Goal: Transaction & Acquisition: Purchase product/service

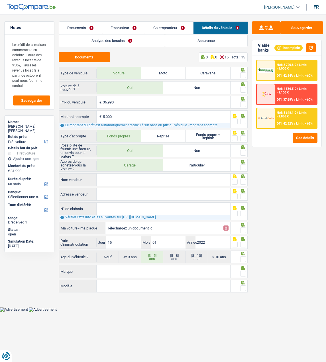
select select "car"
select select "60"
click at [272, 289] on div "Sauvegarder Viable banks Incomplete NAI: 3 720,8 € / Limit: >1.000 € DTI: 42.84…" at bounding box center [287, 186] width 78 height 330
click at [302, 28] on button "Sauvegarder" at bounding box center [301, 27] width 43 height 13
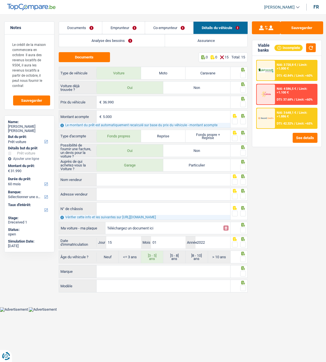
click at [86, 26] on link "Documents" at bounding box center [80, 28] width 43 height 12
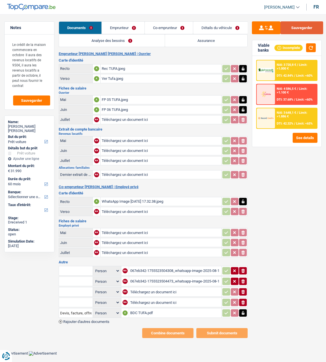
click at [297, 27] on button "Sauvegarder" at bounding box center [301, 27] width 43 height 13
select select "car"
select select "60"
click at [147, 197] on div "WhatsApp Image 2025-08-18 at 17.32.38.jpeg" at bounding box center [161, 201] width 119 height 9
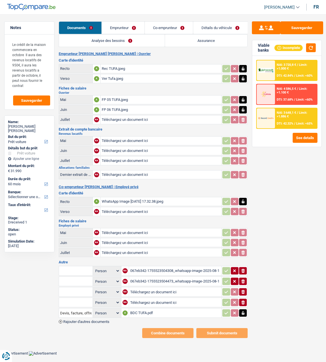
click at [130, 207] on input "Téléchargez un document ici" at bounding box center [161, 211] width 119 height 9
type input "C:\fakepath\WhatsApp Image 2025-08-18 at 17.32.38 (1).jpeg"
click at [119, 228] on input "Téléchargez un document ici" at bounding box center [161, 232] width 119 height 9
type input "C:\fakepath\FP 05 Hana.jpeg"
click at [134, 238] on input "Téléchargez un document ici" at bounding box center [161, 242] width 119 height 9
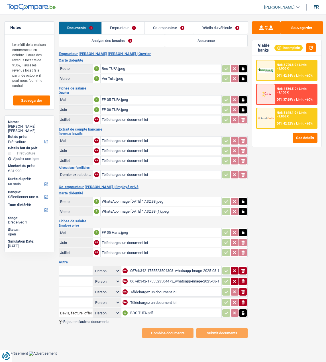
type input "C:\fakepath\FP 06 Hana.jpeg"
click at [122, 248] on input "Téléchargez un document ici" at bounding box center [161, 252] width 119 height 9
type input "C:\fakepath\FP 07 Hana.jpeg"
click at [312, 30] on button "Sauvegarder" at bounding box center [301, 27] width 43 height 13
click at [117, 116] on input "Téléchargez un document ici" at bounding box center [161, 119] width 119 height 9
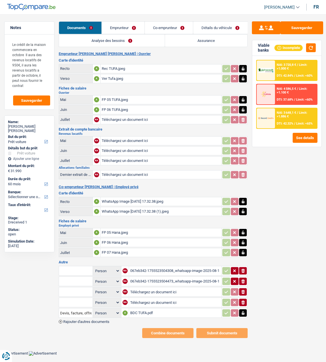
type input "C:\fakepath\FP 07 TUFA.jpeg"
click at [306, 30] on button "Sauvegarder" at bounding box center [301, 27] width 43 height 13
click at [244, 290] on icon "button" at bounding box center [242, 292] width 3 height 4
click at [244, 300] on icon "ionicons-v5-e" at bounding box center [243, 303] width 5 height 6
click at [113, 309] on select "Person Emprunteur Co-emprunteur" at bounding box center [107, 312] width 26 height 7
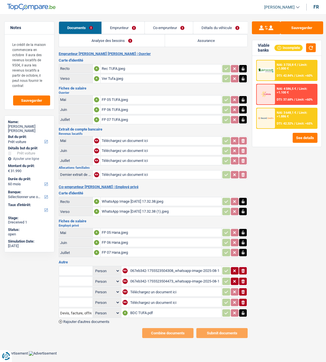
select select "applicant"
click at [94, 309] on select "Person Emprunteur Co-emprunteur" at bounding box center [107, 312] width 26 height 7
click at [241, 278] on icon "ionicons-v5-e" at bounding box center [243, 281] width 5 height 6
click at [124, 109] on div "FP 06 TUFA.jpeg" at bounding box center [161, 109] width 119 height 9
click at [147, 298] on input "Téléchargez un document ici" at bounding box center [175, 302] width 90 height 9
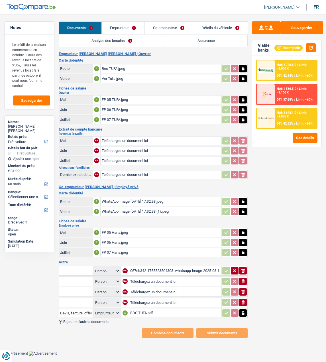
type input "C:\fakepath\Handelshuur (1).pdf"
click at [82, 298] on input "text" at bounding box center [75, 302] width 31 height 9
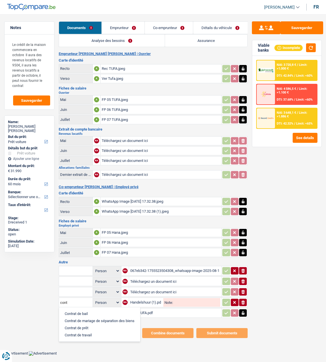
click at [91, 310] on li "Contrat de bail" at bounding box center [100, 313] width 76 height 7
type input "Contrat de bail"
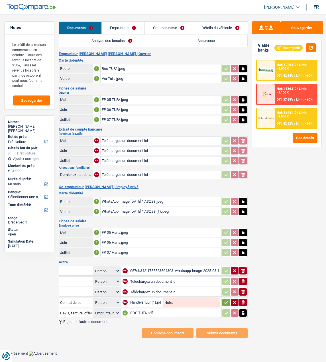
click at [227, 300] on icon "button" at bounding box center [226, 303] width 5 height 6
click at [245, 289] on button "ionicons-v5-e" at bounding box center [243, 291] width 8 height 7
click at [244, 290] on icon "button" at bounding box center [242, 292] width 3 height 4
click at [244, 279] on button "ionicons-v5-e" at bounding box center [243, 281] width 8 height 7
click at [244, 278] on icon "ionicons-v5-e" at bounding box center [243, 281] width 5 height 6
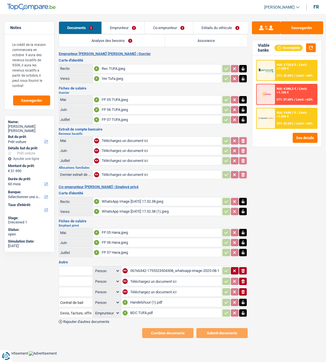
click at [156, 266] on div "067eb342-1755523504308_whatsapp-image-2025-08-18-at-15.19.42-3-.jpeg" at bounding box center [175, 270] width 90 height 9
click at [128, 28] on link "Emprunteur" at bounding box center [123, 28] width 43 height 12
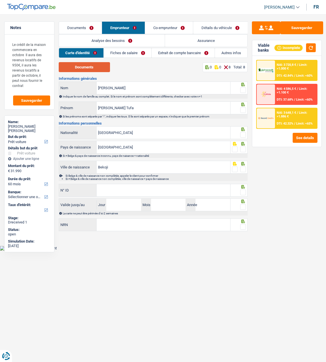
click at [97, 66] on button "Documents" at bounding box center [84, 67] width 51 height 10
click at [239, 87] on fieldset at bounding box center [239, 90] width 14 height 7
click at [242, 87] on span at bounding box center [243, 90] width 6 height 6
click at [0, 0] on input "radio" at bounding box center [0, 0] width 0 height 0
click at [246, 108] on span at bounding box center [243, 110] width 6 height 6
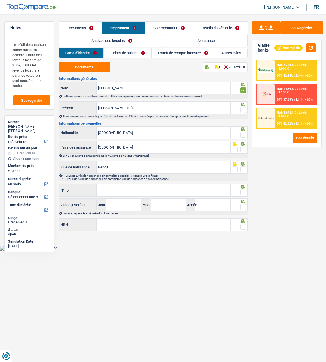
click at [0, 0] on input "radio" at bounding box center [0, 0] width 0 height 0
click at [241, 132] on span at bounding box center [243, 135] width 6 height 6
click at [0, 0] on input "radio" at bounding box center [0, 0] width 0 height 0
click at [242, 147] on span at bounding box center [243, 149] width 6 height 6
click at [0, 0] on input "radio" at bounding box center [0, 0] width 0 height 0
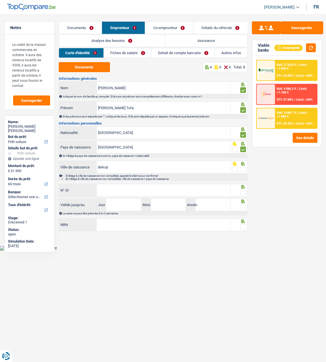
click at [243, 168] on span at bounding box center [243, 169] width 6 height 6
click at [0, 0] on input "radio" at bounding box center [0, 0] width 0 height 0
click at [131, 188] on input "N° ID" at bounding box center [164, 190] width 134 height 12
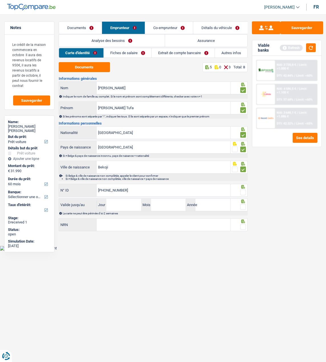
type input "595-3579386-07"
click at [243, 86] on icon at bounding box center [243, 85] width 4 height 4
click at [242, 190] on span at bounding box center [243, 193] width 6 height 6
click at [0, 0] on input "radio" at bounding box center [0, 0] width 0 height 0
click at [125, 199] on input "Jour" at bounding box center [123, 205] width 35 height 12
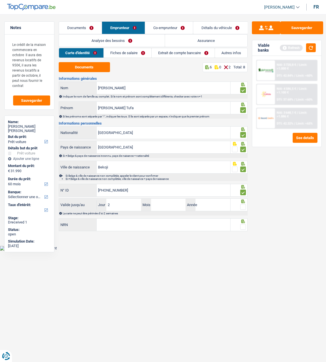
type input "25"
type input "02"
type input "2035"
click at [241, 205] on span at bounding box center [243, 207] width 6 height 6
click at [0, 0] on input "radio" at bounding box center [0, 0] width 0 height 0
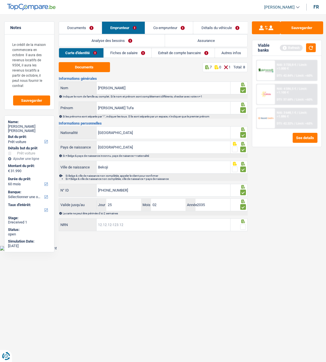
click at [145, 221] on input "NRN" at bounding box center [164, 225] width 134 height 12
type input "88.07.02-545.31"
click at [241, 224] on span at bounding box center [243, 227] width 6 height 6
click at [0, 0] on input "radio" at bounding box center [0, 0] width 0 height 0
click at [124, 53] on link "Fiches de salaire" at bounding box center [128, 52] width 48 height 9
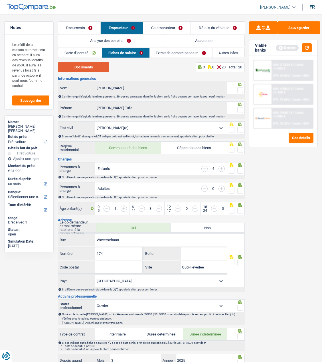
click at [97, 66] on button "Documents" at bounding box center [83, 67] width 51 height 10
click at [239, 87] on span at bounding box center [240, 90] width 6 height 6
click at [0, 0] on input "radio" at bounding box center [0, 0] width 0 height 0
click at [239, 86] on icon at bounding box center [240, 85] width 4 height 4
click at [241, 109] on span at bounding box center [240, 110] width 6 height 6
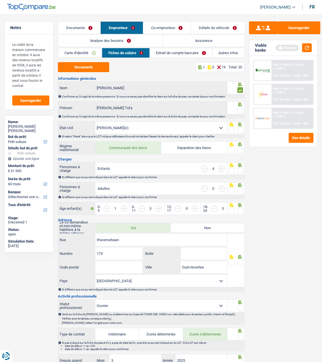
click at [0, 0] on input "radio" at bounding box center [0, 0] width 0 height 0
click at [241, 127] on div at bounding box center [240, 130] width 6 height 7
click at [243, 129] on span at bounding box center [240, 130] width 6 height 6
click at [0, 0] on input "radio" at bounding box center [0, 0] width 0 height 0
click at [239, 147] on span at bounding box center [240, 150] width 6 height 6
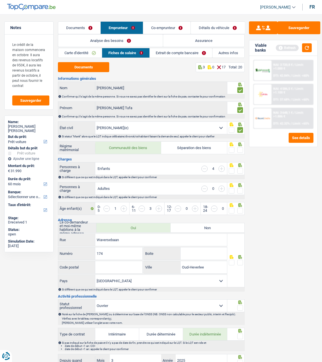
click at [0, 0] on input "radio" at bounding box center [0, 0] width 0 height 0
click at [239, 167] on div at bounding box center [240, 170] width 6 height 7
click at [238, 169] on span at bounding box center [240, 171] width 6 height 6
click at [0, 0] on input "radio" at bounding box center [0, 0] width 0 height 0
click at [239, 188] on span at bounding box center [240, 191] width 6 height 6
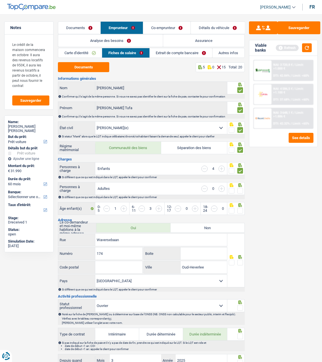
click at [0, 0] on input "radio" at bounding box center [0, 0] width 0 height 0
click at [241, 208] on span at bounding box center [240, 211] width 6 height 6
click at [0, 0] on input "radio" at bounding box center [0, 0] width 0 height 0
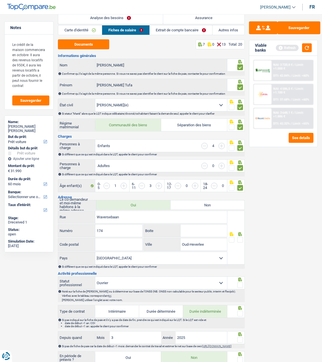
scroll to position [57, 0]
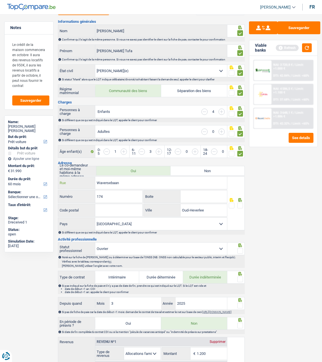
drag, startPoint x: 135, startPoint y: 181, endPoint x: 54, endPoint y: 178, distance: 80.7
click at [54, 178] on div "Notes Le crédit de la maison commencera en octobre Il aura des revenus locatifs…" at bounding box center [161, 333] width 322 height 739
type input "Francis Crabbestraat"
type input "26"
click at [116, 206] on input "Code postal" at bounding box center [118, 210] width 47 height 12
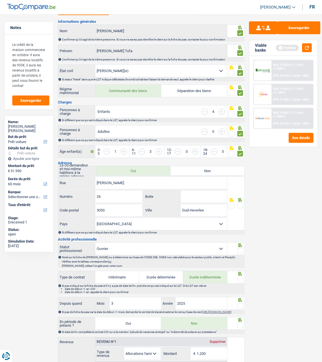
type input "3050"
click at [240, 203] on span at bounding box center [240, 206] width 6 height 6
click at [0, 0] on input "radio" at bounding box center [0, 0] width 0 height 0
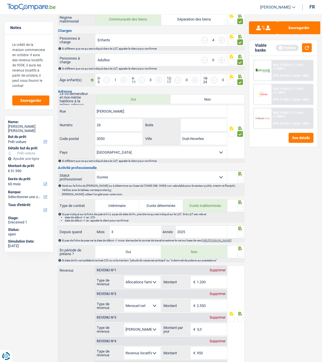
scroll to position [142, 0]
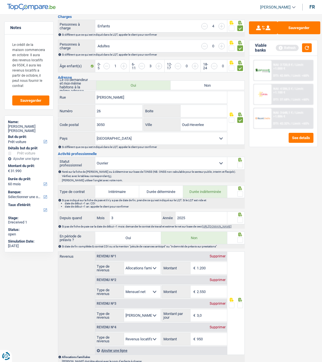
click at [241, 164] on span at bounding box center [240, 165] width 6 height 6
click at [0, 0] on input "radio" at bounding box center [0, 0] width 0 height 0
click at [241, 192] on span at bounding box center [240, 194] width 6 height 6
click at [0, 0] on input "radio" at bounding box center [0, 0] width 0 height 0
click at [241, 217] on span at bounding box center [240, 220] width 6 height 6
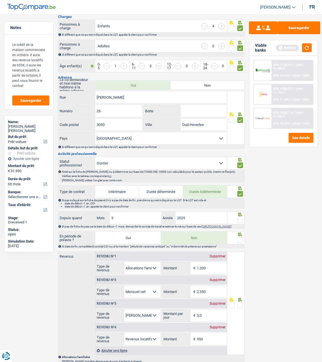
click at [0, 0] on input "radio" at bounding box center [0, 0] width 0 height 0
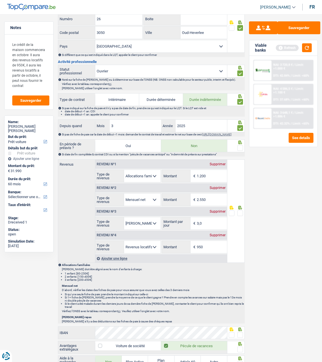
scroll to position [256, 0]
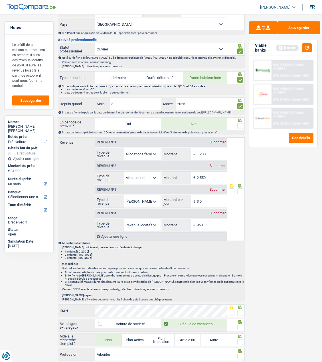
click at [239, 125] on span at bounding box center [240, 126] width 6 height 6
click at [0, 0] on input "radio" at bounding box center [0, 0] width 0 height 0
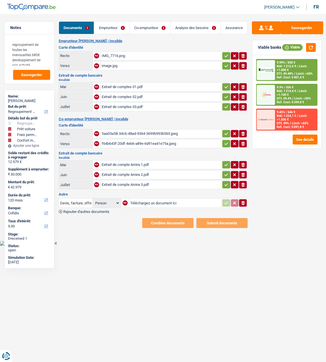
select select "refinancing"
select select "car"
select select "drivingLicense"
select select "household"
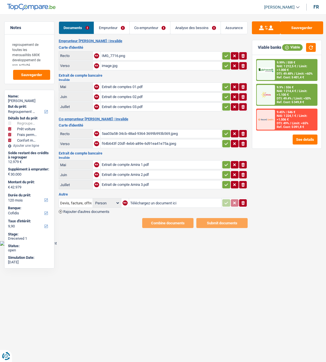
select select "120"
select select "cofidis"
click at [111, 26] on link "Emprunteur" at bounding box center [111, 28] width 35 height 12
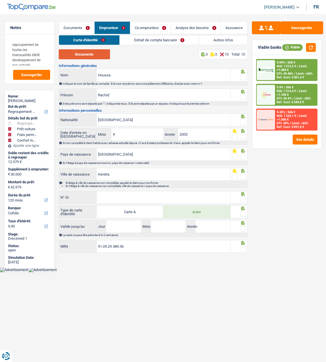
click at [88, 54] on button "Documents" at bounding box center [84, 54] width 51 height 10
click at [244, 75] on span at bounding box center [243, 77] width 6 height 6
click at [0, 0] on input "radio" at bounding box center [0, 0] width 0 height 0
click at [240, 97] on span at bounding box center [243, 97] width 6 height 6
click at [0, 0] on input "radio" at bounding box center [0, 0] width 0 height 0
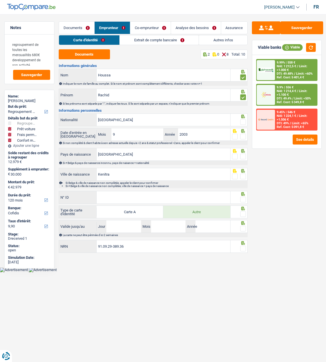
drag, startPoint x: 242, startPoint y: 120, endPoint x: 241, endPoint y: 124, distance: 4.1
click at [242, 122] on span at bounding box center [243, 122] width 6 height 6
click at [0, 0] on input "radio" at bounding box center [0, 0] width 0 height 0
click at [244, 134] on span at bounding box center [243, 137] width 6 height 6
click at [0, 0] on input "radio" at bounding box center [0, 0] width 0 height 0
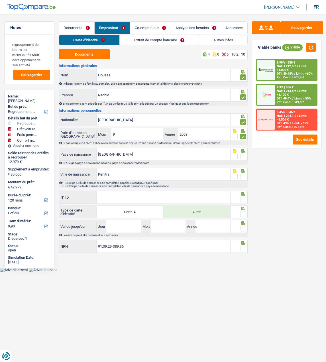
click at [245, 154] on span at bounding box center [243, 157] width 6 height 6
click at [0, 0] on input "radio" at bounding box center [0, 0] width 0 height 0
click at [241, 176] on span at bounding box center [243, 177] width 6 height 6
click at [0, 0] on input "radio" at bounding box center [0, 0] width 0 height 0
click at [137, 198] on input "N° ID" at bounding box center [164, 197] width 134 height 12
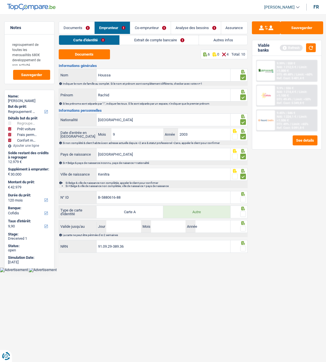
type input "B-5880616-88"
click at [245, 200] on span at bounding box center [243, 200] width 6 height 6
click at [0, 0] on input "radio" at bounding box center [0, 0] width 0 height 0
click at [243, 213] on span at bounding box center [243, 214] width 6 height 6
click at [0, 0] on input "radio" at bounding box center [0, 0] width 0 height 0
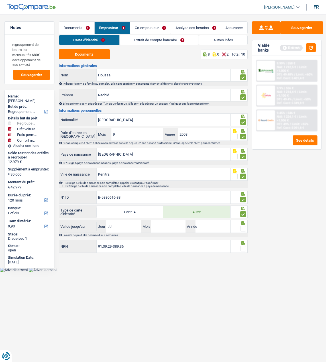
click at [116, 228] on input "Jour" at bounding box center [123, 226] width 35 height 12
type input "07"
type input "03"
type input "2034"
click at [244, 227] on span at bounding box center [243, 229] width 6 height 6
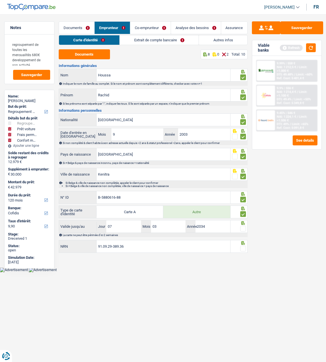
click at [0, 0] on input "radio" at bounding box center [0, 0] width 0 height 0
click at [241, 246] on span at bounding box center [243, 249] width 6 height 6
click at [0, 0] on input "radio" at bounding box center [0, 0] width 0 height 0
click at [152, 38] on link "Extrait de compte bancaire" at bounding box center [159, 39] width 79 height 9
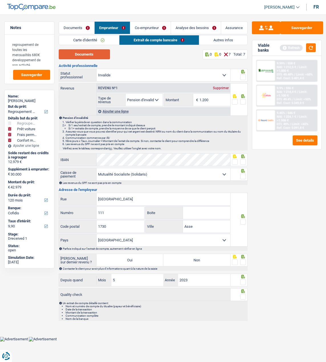
click at [101, 51] on button "Documents" at bounding box center [84, 54] width 51 height 10
click at [216, 99] on input "1.200" at bounding box center [214, 100] width 31 height 12
type input "1.412"
drag, startPoint x: 242, startPoint y: 76, endPoint x: 243, endPoint y: 83, distance: 7.1
click at [243, 76] on span at bounding box center [243, 77] width 6 height 6
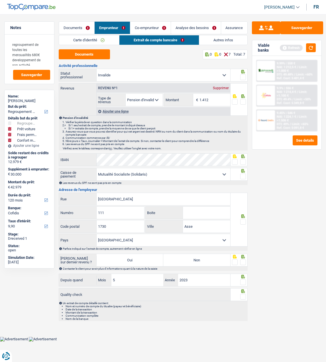
click at [0, 0] on input "radio" at bounding box center [0, 0] width 0 height 0
click at [243, 101] on span at bounding box center [243, 102] width 6 height 6
click at [0, 0] on input "radio" at bounding box center [0, 0] width 0 height 0
click at [243, 162] on span at bounding box center [243, 162] width 6 height 6
click at [0, 0] on input "radio" at bounding box center [0, 0] width 0 height 0
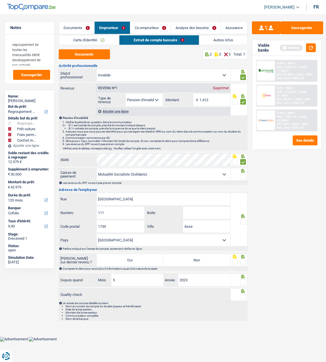
click at [246, 175] on span at bounding box center [243, 177] width 6 height 6
click at [0, 0] on input "radio" at bounding box center [0, 0] width 0 height 0
click at [243, 220] on span at bounding box center [243, 222] width 6 height 6
click at [0, 0] on input "radio" at bounding box center [0, 0] width 0 height 0
click at [246, 263] on span at bounding box center [243, 262] width 6 height 6
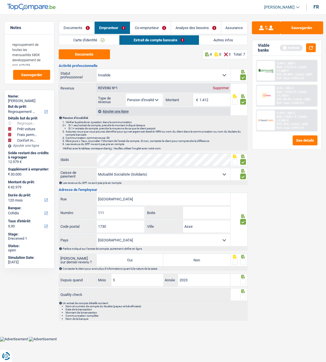
click at [0, 0] on input "radio" at bounding box center [0, 0] width 0 height 0
drag, startPoint x: 243, startPoint y: 281, endPoint x: 243, endPoint y: 288, distance: 7.7
click at [242, 281] on span at bounding box center [243, 282] width 6 height 6
click at [0, 0] on input "radio" at bounding box center [0, 0] width 0 height 0
click at [241, 296] on span at bounding box center [243, 297] width 6 height 6
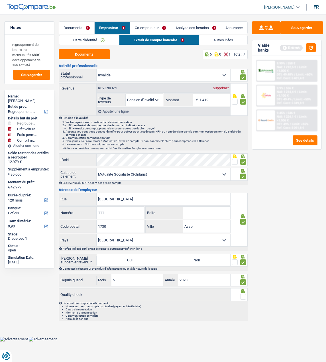
click at [0, 0] on input "radio" at bounding box center [0, 0] width 0 height 0
click at [154, 30] on link "Co-emprunteur" at bounding box center [150, 28] width 40 height 12
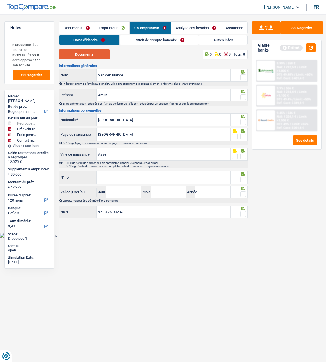
click at [101, 57] on button "Documents" at bounding box center [84, 54] width 51 height 10
click at [241, 75] on span at bounding box center [243, 77] width 6 height 6
click at [0, 0] on input "radio" at bounding box center [0, 0] width 0 height 0
click at [241, 97] on span at bounding box center [243, 97] width 6 height 6
click at [0, 0] on input "radio" at bounding box center [0, 0] width 0 height 0
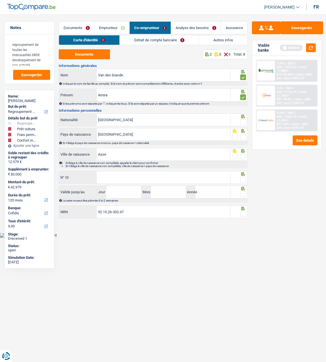
click at [244, 119] on span at bounding box center [243, 122] width 6 height 6
click at [0, 0] on input "radio" at bounding box center [0, 0] width 0 height 0
drag, startPoint x: 244, startPoint y: 135, endPoint x: 243, endPoint y: 140, distance: 5.7
click at [243, 135] on span at bounding box center [243, 137] width 6 height 6
click at [0, 0] on input "radio" at bounding box center [0, 0] width 0 height 0
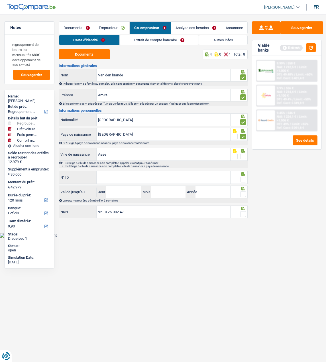
click at [242, 155] on span at bounding box center [243, 157] width 6 height 6
click at [0, 0] on input "radio" at bounding box center [0, 0] width 0 height 0
click at [175, 180] on input "N° ID" at bounding box center [164, 177] width 134 height 12
type input "595-2747913-18"
click at [243, 177] on span at bounding box center [243, 180] width 6 height 6
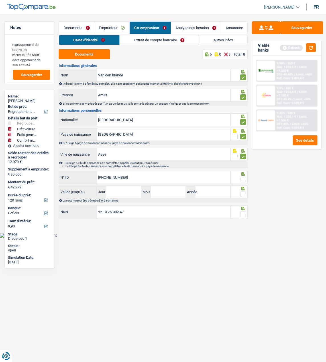
click at [0, 0] on input "radio" at bounding box center [0, 0] width 0 height 0
click at [112, 192] on input "Jour" at bounding box center [123, 192] width 35 height 12
type input "06"
type input "09"
type input "2034"
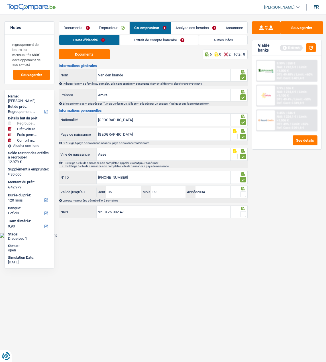
click at [243, 195] on span at bounding box center [243, 194] width 6 height 6
click at [0, 0] on input "radio" at bounding box center [0, 0] width 0 height 0
click at [246, 211] on span at bounding box center [243, 214] width 6 height 6
click at [0, 0] on input "radio" at bounding box center [0, 0] width 0 height 0
click at [299, 25] on button "Sauvegarder" at bounding box center [301, 27] width 43 height 13
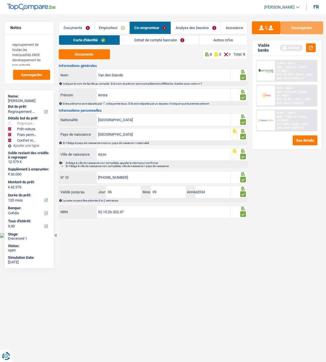
click at [144, 39] on link "Extrait de compte bancaire" at bounding box center [159, 39] width 79 height 9
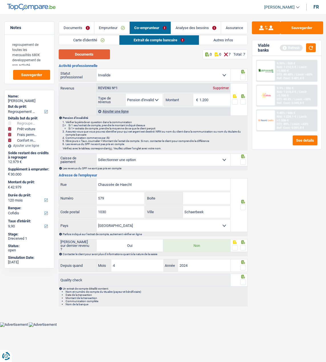
click at [72, 53] on button "Documents" at bounding box center [84, 54] width 51 height 10
click at [213, 101] on input "1.200" at bounding box center [214, 100] width 31 height 12
type input "1.230"
click at [242, 76] on span at bounding box center [243, 77] width 6 height 6
click at [0, 0] on input "radio" at bounding box center [0, 0] width 0 height 0
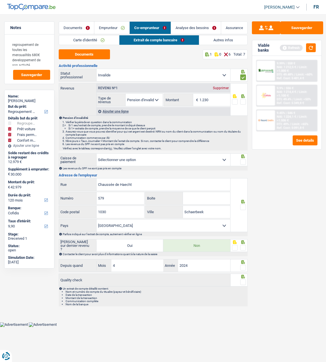
click at [242, 99] on span at bounding box center [243, 102] width 6 height 6
click at [0, 0] on input "radio" at bounding box center [0, 0] width 0 height 0
click at [242, 162] on span at bounding box center [243, 162] width 6 height 6
click at [0, 0] on input "radio" at bounding box center [0, 0] width 0 height 0
click at [243, 204] on span at bounding box center [243, 207] width 6 height 6
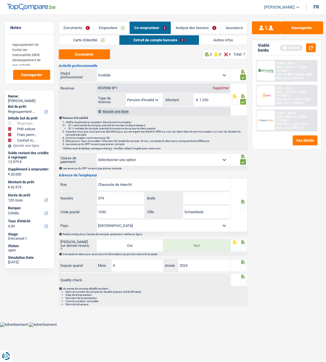
click at [0, 0] on input "radio" at bounding box center [0, 0] width 0 height 0
click at [245, 247] on span at bounding box center [243, 248] width 6 height 6
click at [0, 0] on input "radio" at bounding box center [0, 0] width 0 height 0
click at [245, 268] on span at bounding box center [243, 268] width 6 height 6
click at [0, 0] on input "radio" at bounding box center [0, 0] width 0 height 0
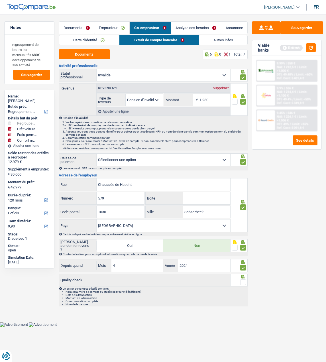
click at [241, 277] on icon at bounding box center [243, 277] width 6 height 4
click at [243, 282] on span at bounding box center [243, 282] width 6 height 6
click at [0, 0] on input "radio" at bounding box center [0, 0] width 0 height 0
click at [212, 40] on link "Autres infos" at bounding box center [223, 39] width 48 height 9
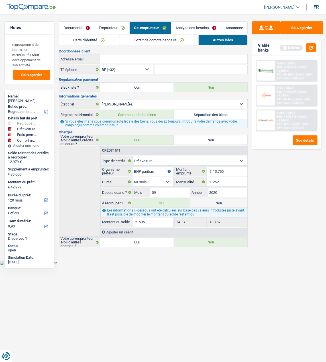
click at [111, 28] on link "Emprunteur" at bounding box center [111, 28] width 35 height 12
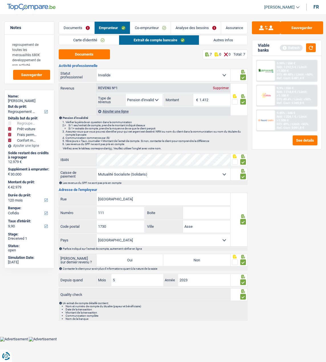
click at [221, 38] on link "Autres infos" at bounding box center [223, 39] width 48 height 9
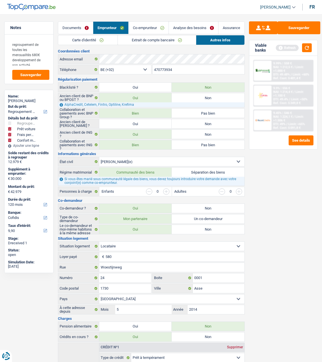
click at [187, 27] on link "Analyse des besoins" at bounding box center [193, 28] width 49 height 12
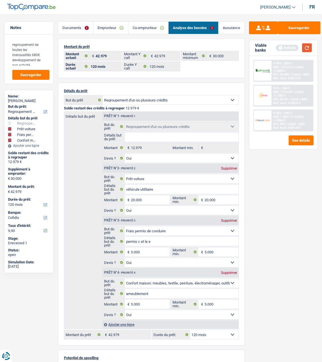
click at [305, 47] on button "button" at bounding box center [307, 47] width 10 height 9
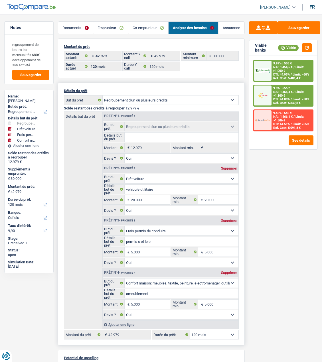
click at [225, 333] on select "12 mois 18 mois 24 mois 30 mois 36 mois 42 mois 48 mois 60 mois 72 mois 84 mois…" at bounding box center [214, 334] width 48 height 9
select select "84"
click at [190, 330] on select "12 mois 18 mois 24 mois 30 mois 36 mois 42 mois 48 mois 60 mois 72 mois 84 mois…" at bounding box center [214, 334] width 48 height 9
select select "84"
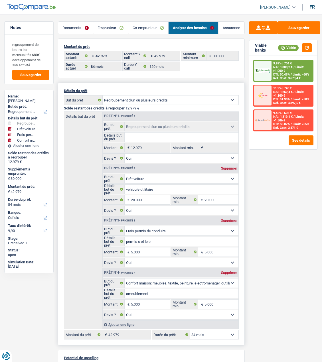
click at [223, 334] on select "12 mois 18 mois 24 mois 30 mois 36 mois 42 mois 48 mois 60 mois 72 mois 84 mois…" at bounding box center [214, 334] width 48 height 9
select select "120"
click at [190, 330] on select "12 mois 18 mois 24 mois 30 mois 36 mois 42 mois 48 mois 60 mois 72 mois 84 mois…" at bounding box center [214, 334] width 48 height 9
select select "120"
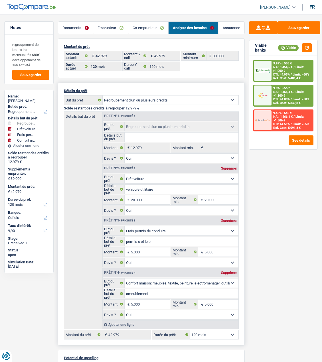
click at [228, 219] on div "Supprimer" at bounding box center [228, 220] width 19 height 3
select select "household"
type input "25.000"
type input "37.979"
select select "144"
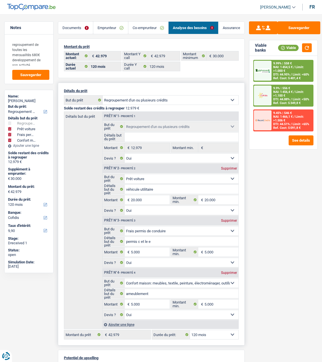
type input "37.979"
select select "144"
select select "household"
type input "ameublement"
type input "37.979"
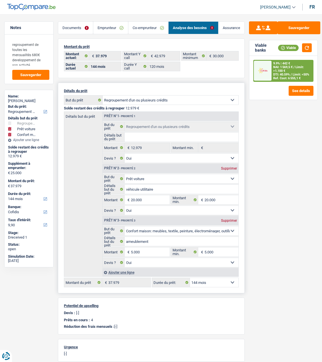
click at [227, 281] on select "12 mois 18 mois 24 mois 30 mois 36 mois 42 mois 48 mois 60 mois 72 mois 84 mois…" at bounding box center [214, 282] width 48 height 9
select select "120"
click at [190, 278] on select "12 mois 18 mois 24 mois 30 mois 36 mois 42 mois 48 mois 60 mois 72 mois 84 mois…" at bounding box center [214, 282] width 48 height 9
select select "120"
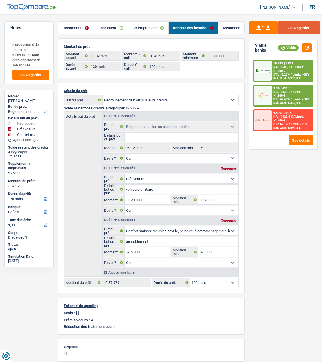
click at [302, 23] on button "Sauvegarder" at bounding box center [298, 27] width 43 height 13
click at [279, 69] on span "NAI: 1 500,1 €" at bounding box center [282, 67] width 19 height 4
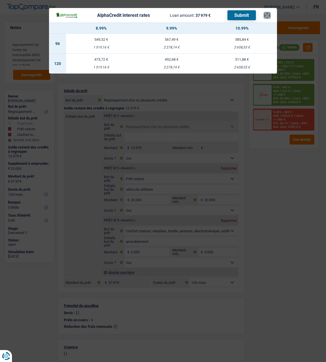
click at [270, 13] on button "×" at bounding box center [267, 16] width 6 height 6
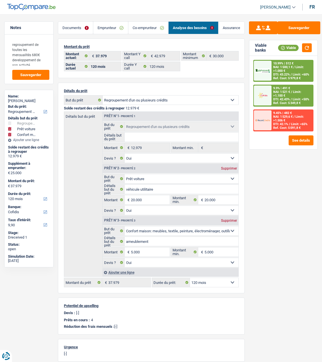
click at [292, 97] on span "Limit: <50%" at bounding box center [300, 99] width 17 height 4
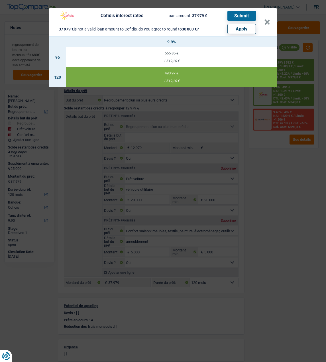
drag, startPoint x: 247, startPoint y: 26, endPoint x: 248, endPoint y: 23, distance: 3.3
click at [248, 24] on button "Apply" at bounding box center [241, 29] width 28 height 10
type input "25.021"
type input "38.000"
select select "144"
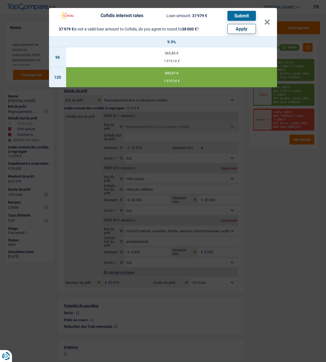
type input "38.000"
select select "144"
type input "38.000"
select select "144"
select select "other"
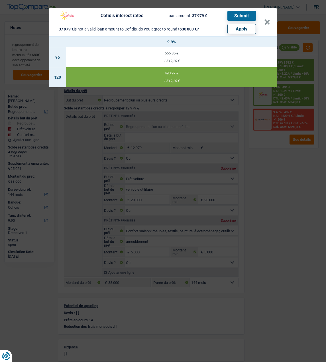
select select "other"
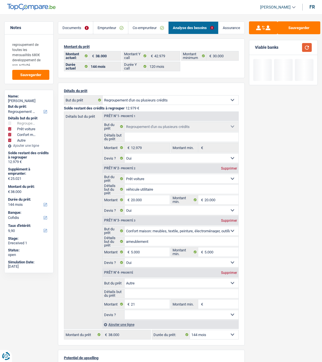
click at [306, 46] on button "button" at bounding box center [307, 47] width 10 height 9
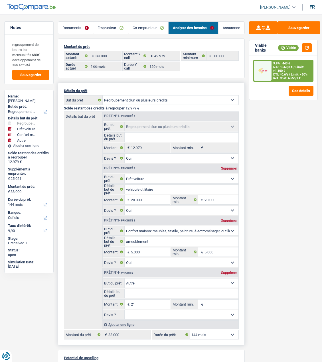
click at [204, 334] on select "12 mois 18 mois 24 mois 30 mois 36 mois 42 mois 48 mois 60 mois 72 mois 84 mois…" at bounding box center [214, 334] width 48 height 9
select select "120"
click at [190, 330] on select "12 mois 18 mois 24 mois 30 mois 36 mois 42 mois 48 mois 60 mois 72 mois 84 mois…" at bounding box center [214, 334] width 48 height 9
select select "120"
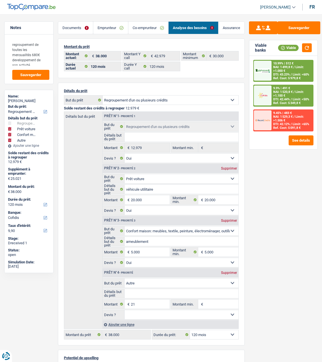
click at [292, 97] on span "Limit: <50%" at bounding box center [300, 99] width 17 height 4
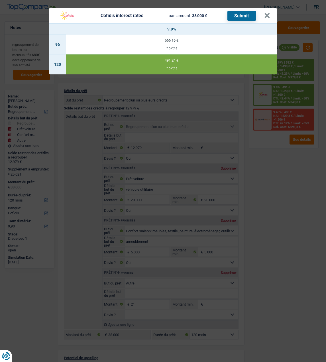
click at [240, 12] on button "Submit" at bounding box center [241, 16] width 28 height 10
click at [273, 15] on header "Cofidis interest rates Loan amount: 38 000 € Submit ×" at bounding box center [163, 15] width 228 height 15
click at [266, 13] on button "×" at bounding box center [267, 16] width 6 height 6
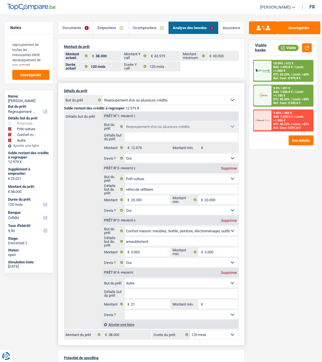
click at [235, 271] on div "Supprimer" at bounding box center [228, 272] width 19 height 3
type input "25.000"
type input "37.979"
select select "144"
type input "37.979"
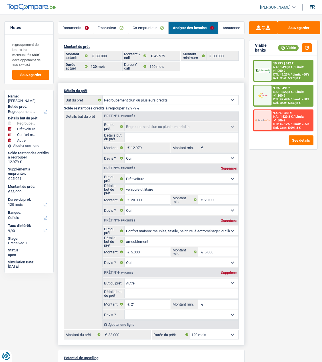
select select "144"
type input "37.979"
select select "144"
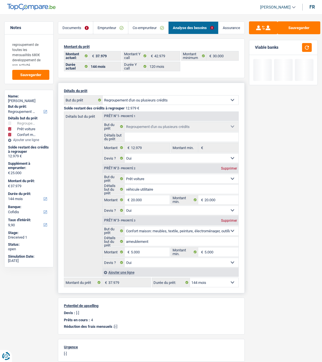
click at [232, 219] on div "Supprimer" at bounding box center [228, 220] width 19 height 3
type input "20.000"
type input "32.979"
select select "120"
type input "32.979"
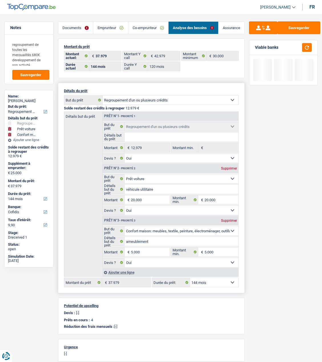
select select "120"
type input "32.979"
select select "120"
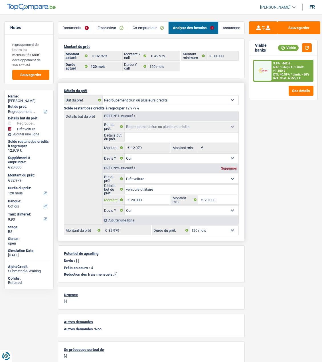
click at [147, 197] on input "20.000" at bounding box center [150, 199] width 39 height 9
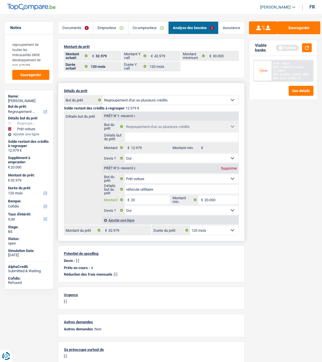
type input "2"
type input "12.000"
type input "24.979"
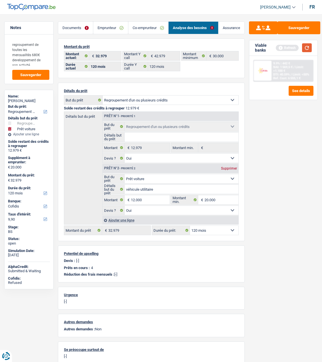
type input "24.979"
click at [304, 49] on button "button" at bounding box center [307, 47] width 10 height 9
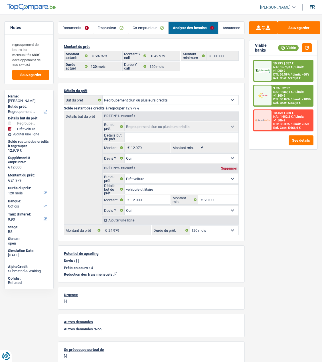
click at [294, 91] on span "Limit: >1.100 €" at bounding box center [288, 93] width 30 height 7
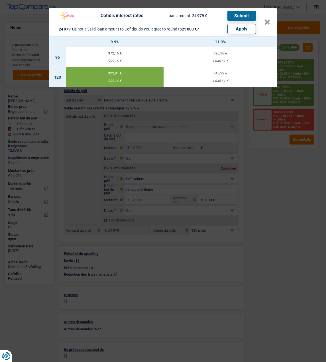
click at [246, 11] on button "Submit" at bounding box center [241, 16] width 28 height 10
click at [245, 28] on button "Apply" at bounding box center [241, 29] width 28 height 10
type input "12.021"
type input "25.000"
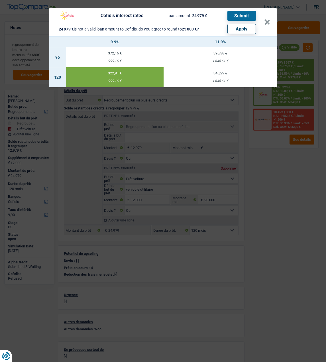
type input "25.000"
select select "other"
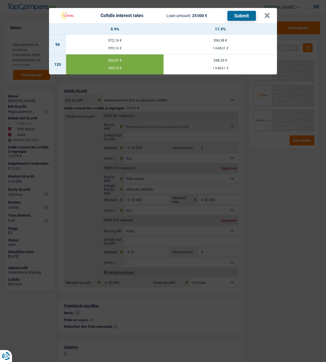
click at [121, 60] on td "322,91 € 999,16 €" at bounding box center [114, 64] width 97 height 20
click at [243, 13] on button "Submit" at bounding box center [241, 16] width 28 height 10
click at [225, 89] on div "Cofidis interest rates Loan amount: 25 000 € Submit × 9.9% 11.9% 96 372,16 € 99…" at bounding box center [163, 181] width 326 height 362
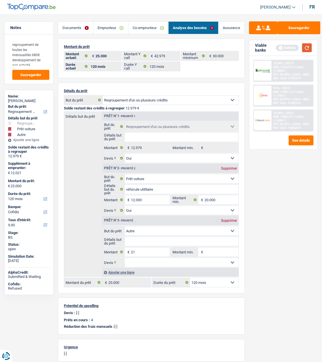
click at [308, 47] on button "button" at bounding box center [307, 47] width 10 height 9
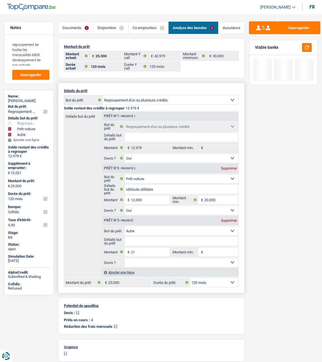
click at [229, 216] on div "Prêt n°3 - Priorité Supprimer" at bounding box center [171, 220] width 136 height 9
click at [229, 219] on div "Supprimer" at bounding box center [228, 220] width 19 height 3
type input "12.000"
type input "24.979"
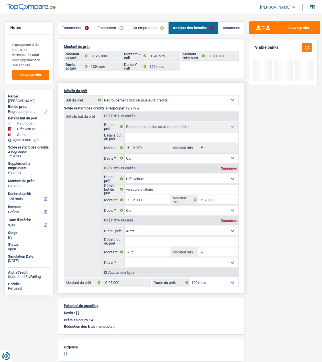
type input "24.979"
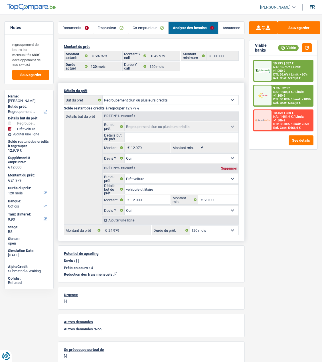
click at [229, 228] on select "12 mois 18 mois 24 mois 30 mois 36 mois 42 mois 48 mois 60 mois 72 mois 84 mois…" at bounding box center [214, 230] width 48 height 9
select select "84"
click at [190, 226] on select "12 mois 18 mois 24 mois 30 mois 36 mois 42 mois 48 mois 60 mois 72 mois 84 mois…" at bounding box center [214, 230] width 48 height 9
select select "84"
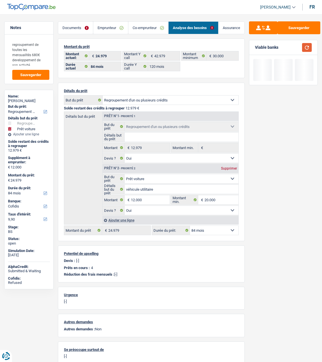
click at [304, 46] on button "button" at bounding box center [307, 47] width 10 height 9
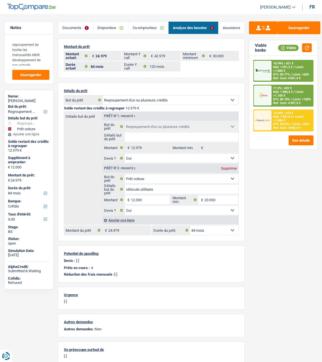
click at [286, 118] on div "10.45% | 414 € NAI: 1 597,6 € / Limit: >1.506 € DTI: 39.53% / Limit: <65% Ref. …" at bounding box center [291, 120] width 41 height 21
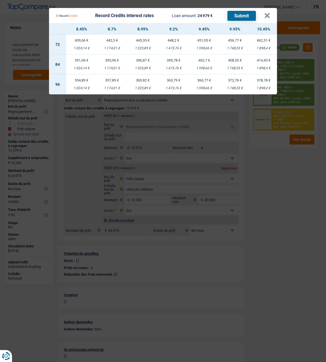
click at [82, 54] on td "391,06 € 1 024,14 €" at bounding box center [81, 64] width 31 height 20
select select "record credits"
type input "8,45"
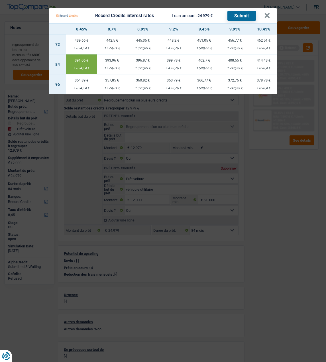
click at [248, 14] on button "Submit" at bounding box center [241, 16] width 28 height 10
click at [267, 13] on button "×" at bounding box center [267, 16] width 6 height 6
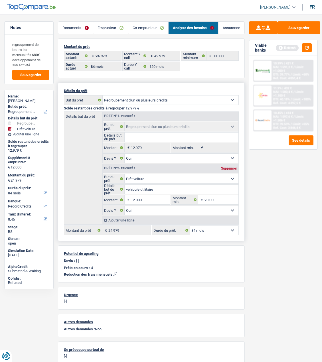
click at [218, 228] on select "12 mois 18 mois 24 mois 30 mois 36 mois 42 mois 48 mois 60 mois 72 mois 84 mois…" at bounding box center [214, 230] width 48 height 9
select select "120"
click at [190, 226] on select "12 mois 18 mois 24 mois 30 mois 36 mois 42 mois 48 mois 60 mois 72 mois 84 mois…" at bounding box center [214, 230] width 48 height 9
select select "120"
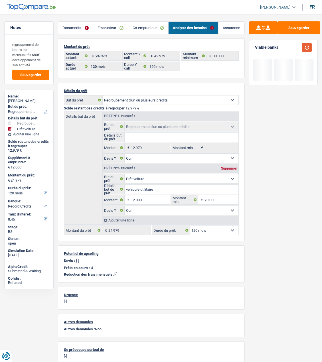
click at [307, 45] on button "button" at bounding box center [307, 47] width 10 height 9
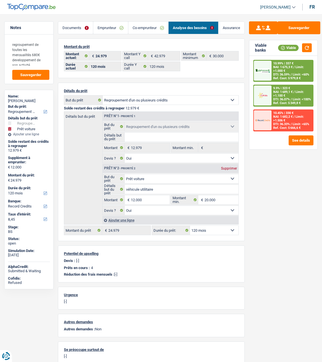
click at [272, 68] on div "10.99% | 337 € NAI: 1 675,3 € / Limit: >1.000 € DTI: 36.59% / Limit: <60% Ref. …" at bounding box center [291, 70] width 41 height 21
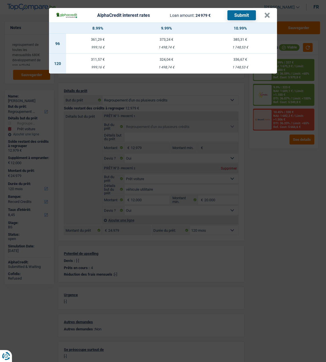
click at [95, 59] on td "311,57 € 999,16 €" at bounding box center [97, 64] width 63 height 20
select select "alphacredit"
type input "8,99"
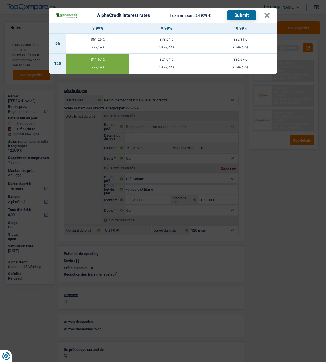
click at [238, 11] on button "Submit" at bounding box center [241, 15] width 28 height 10
click at [267, 13] on button "×" at bounding box center [267, 16] width 6 height 6
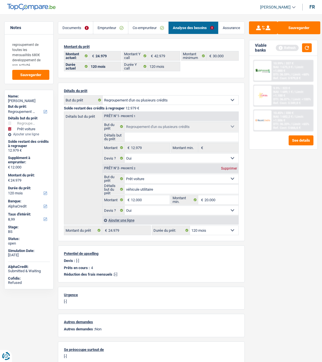
click at [107, 27] on link "Emprunteur" at bounding box center [110, 28] width 34 height 12
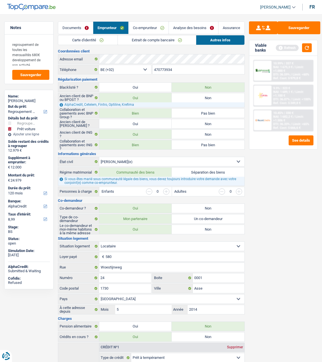
click at [287, 78] on div "Ref. Cost: 5 979,8 €" at bounding box center [286, 78] width 27 height 4
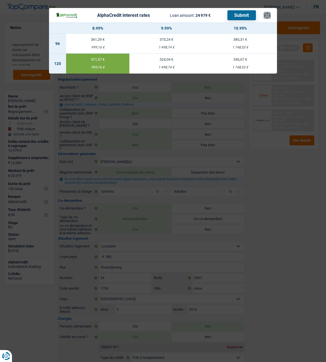
click at [269, 13] on button "×" at bounding box center [267, 16] width 6 height 6
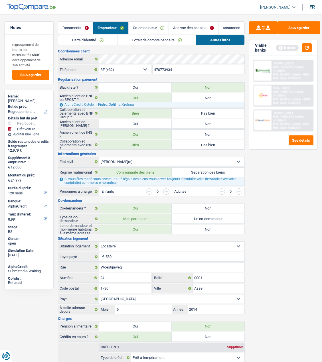
click at [78, 34] on link "Documents" at bounding box center [75, 28] width 35 height 12
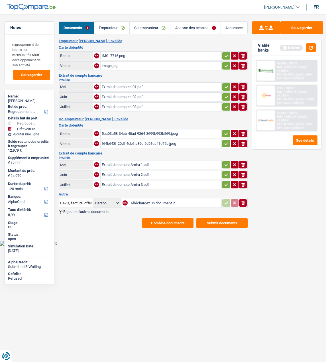
click at [225, 53] on icon "button" at bounding box center [226, 56] width 5 height 6
click at [225, 63] on icon "button" at bounding box center [226, 66] width 5 height 6
drag, startPoint x: 227, startPoint y: 82, endPoint x: 223, endPoint y: 97, distance: 15.1
click at [225, 84] on icon "button" at bounding box center [226, 87] width 5 height 6
drag, startPoint x: 225, startPoint y: 93, endPoint x: 223, endPoint y: 106, distance: 12.5
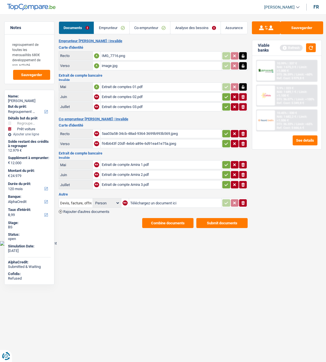
click at [225, 95] on icon "button" at bounding box center [226, 97] width 5 height 6
click at [225, 104] on icon "button" at bounding box center [226, 107] width 5 height 6
drag, startPoint x: 225, startPoint y: 129, endPoint x: 225, endPoint y: 136, distance: 7.4
click at [225, 131] on icon "button" at bounding box center [226, 134] width 5 height 6
click at [225, 141] on icon "button" at bounding box center [226, 144] width 5 height 6
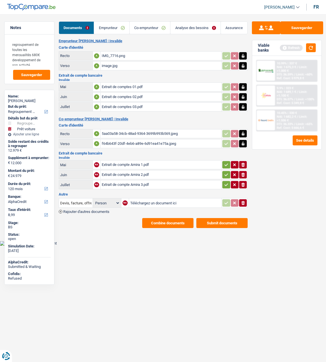
drag, startPoint x: 224, startPoint y: 156, endPoint x: 224, endPoint y: 159, distance: 3.4
click at [224, 160] on td "ionicons-v5-e" at bounding box center [234, 164] width 26 height 9
drag, startPoint x: 226, startPoint y: 170, endPoint x: 224, endPoint y: 180, distance: 10.2
click at [226, 172] on icon "button" at bounding box center [226, 175] width 5 height 6
click at [224, 182] on icon "button" at bounding box center [226, 185] width 5 height 6
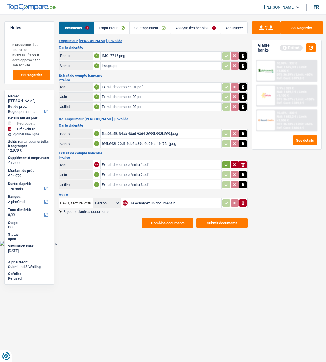
click at [227, 162] on icon "button" at bounding box center [226, 165] width 5 height 6
click at [174, 218] on button "Combine documents" at bounding box center [167, 223] width 51 height 10
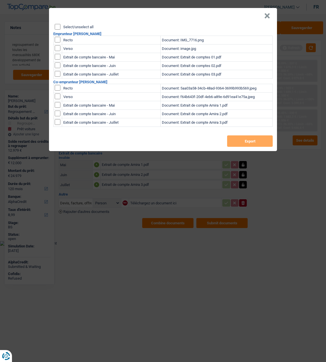
click at [58, 25] on input "Select/unselect all" at bounding box center [58, 27] width 6 height 6
checkbox input "true"
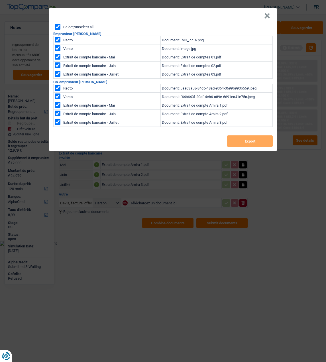
checkbox input "true"
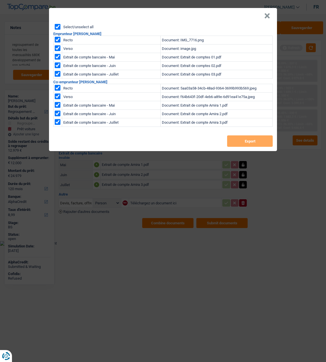
checkbox input "true"
click at [249, 141] on button "Export" at bounding box center [250, 140] width 46 height 11
click at [294, 14] on div "× Select/unselect all Emprunteur Rachid Houssa Recto Document: IMG_7716.png Ver…" at bounding box center [163, 181] width 326 height 362
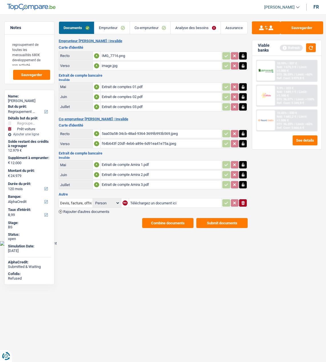
click at [288, 116] on span "NAI: 1 682,2 €" at bounding box center [286, 117] width 19 height 4
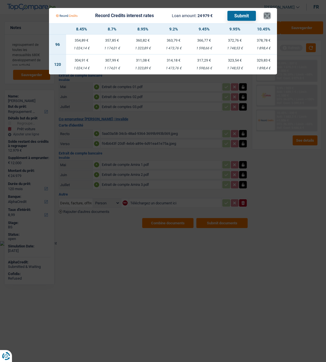
click at [268, 13] on button "×" at bounding box center [267, 16] width 6 height 6
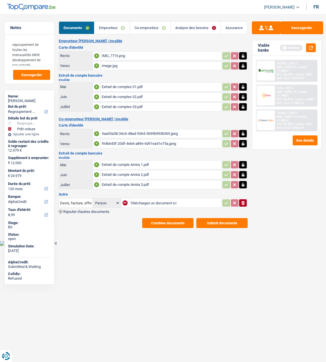
click at [204, 28] on link "Analyse des besoins" at bounding box center [196, 28] width 50 height 12
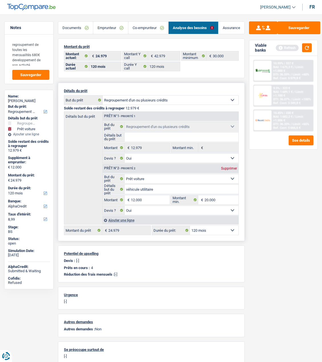
click at [217, 231] on select "12 mois 18 mois 24 mois 30 mois 36 mois 42 mois 48 mois 60 mois 72 mois 84 mois…" at bounding box center [214, 230] width 48 height 9
select select "84"
click at [190, 226] on select "12 mois 18 mois 24 mois 30 mois 36 mois 42 mois 48 mois 60 mois 72 mois 84 mois…" at bounding box center [214, 230] width 48 height 9
select select "84"
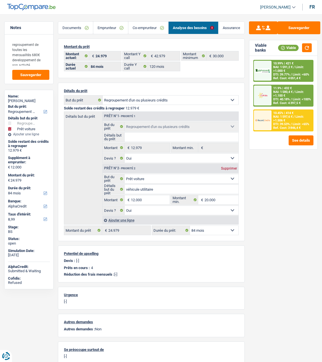
click at [283, 116] on span "NAI: 1 597,6 €" at bounding box center [282, 117] width 19 height 4
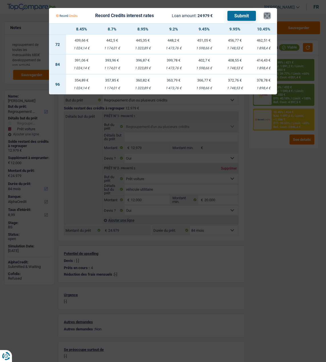
click at [266, 15] on button "×" at bounding box center [267, 16] width 6 height 6
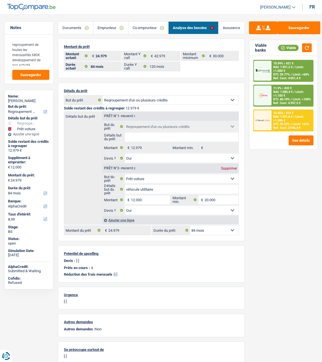
click at [276, 250] on div "Sauvegarder Viable banks Viable 10.99% | 421 € NAI: 1 591,2 € / Limit: >1.000 €…" at bounding box center [283, 186] width 77 height 330
click at [109, 27] on link "Emprunteur" at bounding box center [110, 28] width 34 height 12
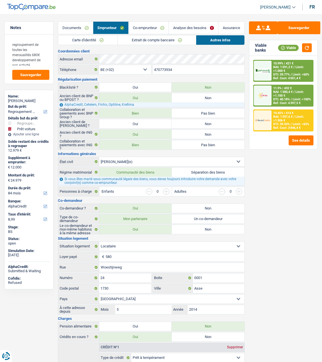
click at [199, 27] on link "Analyse des besoins" at bounding box center [193, 28] width 49 height 12
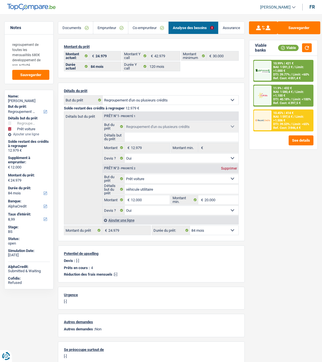
click at [145, 31] on link "Co-emprunteur" at bounding box center [148, 28] width 40 height 12
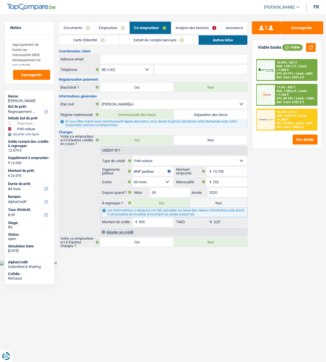
click at [116, 30] on link "Emprunteur" at bounding box center [111, 28] width 35 height 12
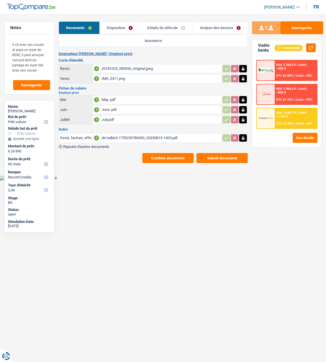
select select "car"
select select "60"
select select "record credits"
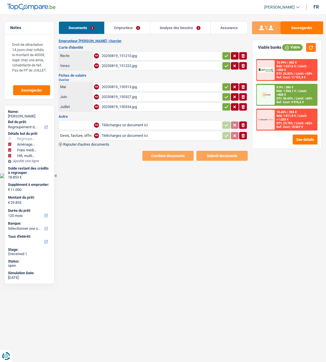
select select "refinancing"
select select "movingOrInstallation"
select select "medical"
select select "tech"
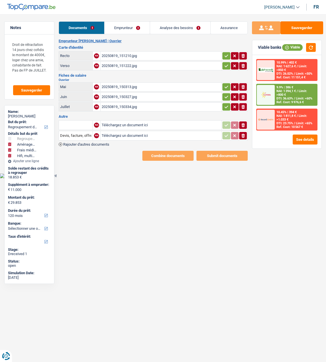
select select "120"
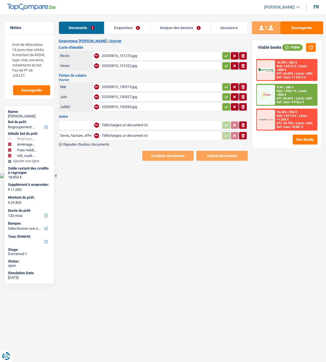
click at [125, 30] on link "Emprunteur" at bounding box center [126, 28] width 45 height 12
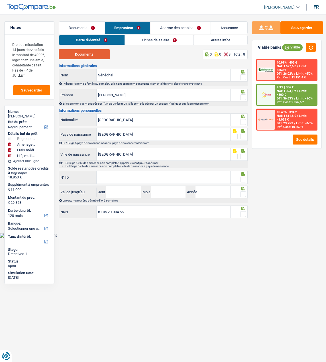
click at [83, 53] on button "Documents" at bounding box center [84, 54] width 51 height 10
click at [242, 77] on span at bounding box center [243, 77] width 6 height 6
click at [0, 0] on input "radio" at bounding box center [0, 0] width 0 height 0
click at [244, 94] on span at bounding box center [243, 97] width 6 height 6
click at [0, 0] on input "radio" at bounding box center [0, 0] width 0 height 0
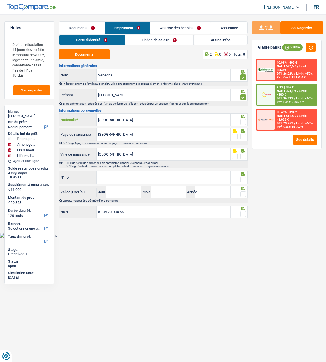
click at [162, 120] on input "[GEOGRAPHIC_DATA]" at bounding box center [164, 120] width 134 height 12
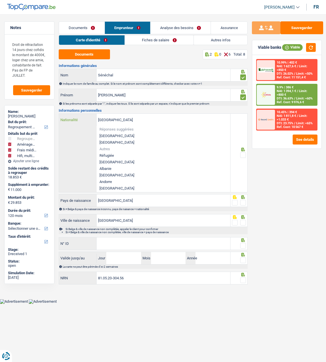
click at [169, 120] on input "[GEOGRAPHIC_DATA]" at bounding box center [164, 120] width 134 height 12
click at [243, 152] on span at bounding box center [243, 155] width 6 height 6
click at [0, 0] on input "radio" at bounding box center [0, 0] width 0 height 0
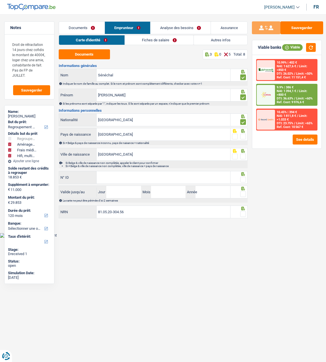
click at [242, 135] on span at bounding box center [243, 137] width 6 height 6
click at [0, 0] on input "radio" at bounding box center [0, 0] width 0 height 0
click at [241, 154] on span at bounding box center [243, 157] width 6 height 6
click at [0, 0] on input "radio" at bounding box center [0, 0] width 0 height 0
click at [196, 171] on input "N° ID" at bounding box center [164, 177] width 134 height 12
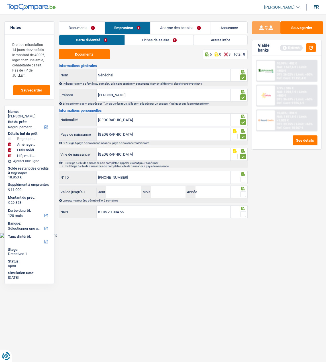
type input "592-2198380-53"
click at [243, 179] on span at bounding box center [243, 180] width 6 height 6
click at [0, 0] on input "radio" at bounding box center [0, 0] width 0 height 0
click at [126, 192] on input "Jour" at bounding box center [123, 192] width 35 height 12
type input "13"
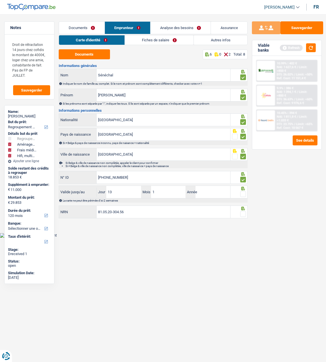
type input "10"
type input "2025"
click at [243, 192] on span at bounding box center [243, 194] width 6 height 6
click at [0, 0] on input "radio" at bounding box center [0, 0] width 0 height 0
click at [243, 215] on span at bounding box center [243, 214] width 6 height 6
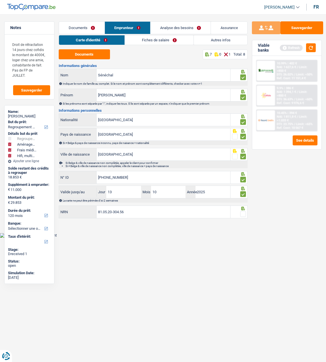
click at [0, 0] on input "radio" at bounding box center [0, 0] width 0 height 0
click at [158, 43] on link "Fiches de salaire" at bounding box center [159, 39] width 69 height 9
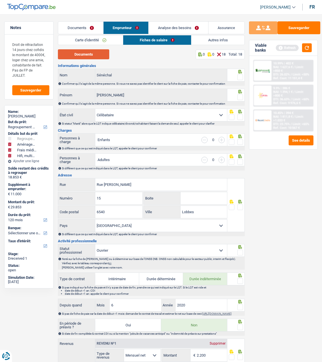
click at [88, 54] on button "Documents" at bounding box center [83, 54] width 51 height 10
click at [307, 49] on button "button" at bounding box center [307, 47] width 10 height 9
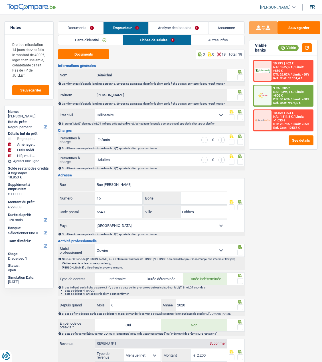
click at [241, 76] on span at bounding box center [240, 77] width 6 height 6
click at [0, 0] on input "radio" at bounding box center [0, 0] width 0 height 0
click at [240, 98] on span at bounding box center [240, 97] width 6 height 6
click at [0, 0] on input "radio" at bounding box center [0, 0] width 0 height 0
click at [239, 117] on span at bounding box center [240, 117] width 6 height 6
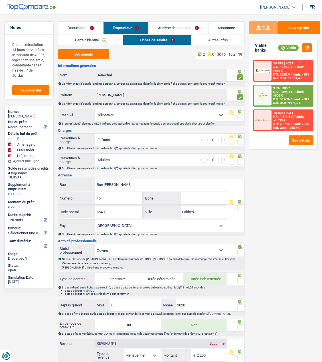
click at [0, 0] on input "radio" at bounding box center [0, 0] width 0 height 0
click at [242, 139] on span at bounding box center [240, 142] width 6 height 6
click at [0, 0] on input "radio" at bounding box center [0, 0] width 0 height 0
click at [238, 160] on span at bounding box center [240, 162] width 6 height 6
click at [0, 0] on input "radio" at bounding box center [0, 0] width 0 height 0
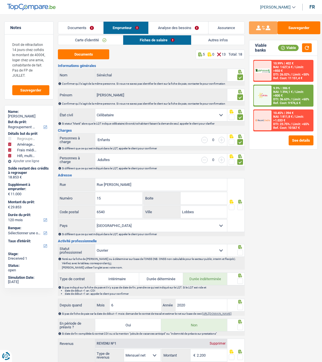
click at [240, 205] on span at bounding box center [240, 207] width 6 height 6
click at [0, 0] on input "radio" at bounding box center [0, 0] width 0 height 0
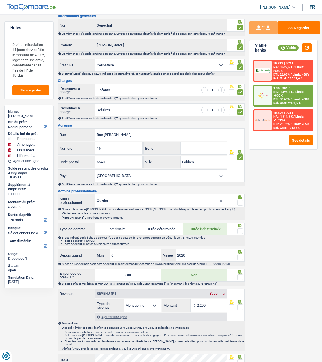
scroll to position [57, 0]
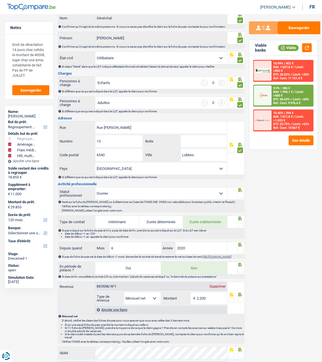
click at [237, 193] on fieldset at bounding box center [236, 195] width 14 height 7
click at [241, 194] on span at bounding box center [240, 196] width 6 height 6
click at [0, 0] on input "radio" at bounding box center [0, 0] width 0 height 0
click at [239, 221] on div at bounding box center [240, 224] width 6 height 7
click at [239, 221] on span at bounding box center [240, 224] width 6 height 6
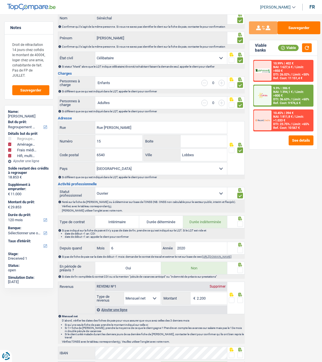
click at [0, 0] on input "radio" at bounding box center [0, 0] width 0 height 0
click at [240, 248] on span at bounding box center [240, 250] width 6 height 6
click at [0, 0] on input "radio" at bounding box center [0, 0] width 0 height 0
click at [239, 272] on span at bounding box center [240, 270] width 6 height 6
click at [0, 0] on input "radio" at bounding box center [0, 0] width 0 height 0
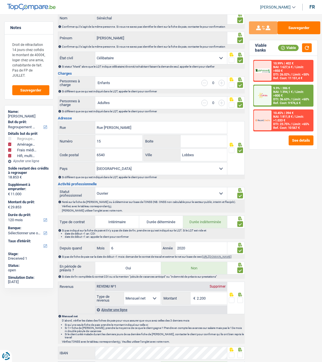
click at [239, 301] on span at bounding box center [240, 300] width 6 height 6
click at [0, 0] on input "radio" at bounding box center [0, 0] width 0 height 0
click at [195, 248] on input "2020" at bounding box center [201, 248] width 51 height 12
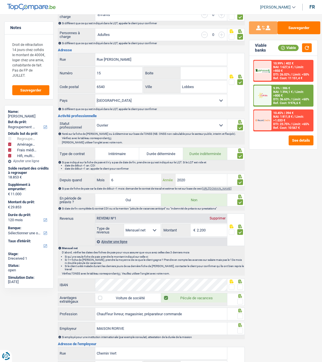
scroll to position [142, 0]
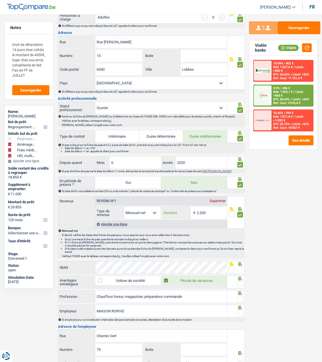
click at [207, 215] on input "2.200" at bounding box center [212, 213] width 30 height 12
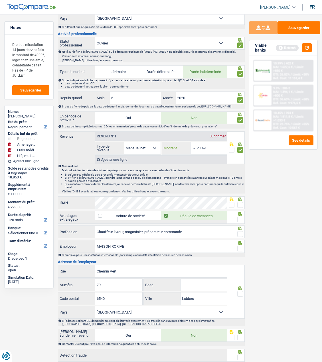
scroll to position [228, 0]
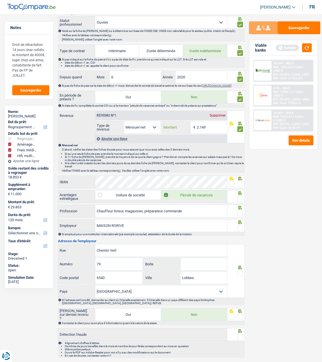
type input "2.149"
click at [232, 184] on span at bounding box center [232, 184] width 6 height 6
click at [0, 0] on input "radio" at bounding box center [0, 0] width 0 height 0
click at [238, 196] on span at bounding box center [240, 199] width 6 height 6
click at [0, 0] on input "radio" at bounding box center [0, 0] width 0 height 0
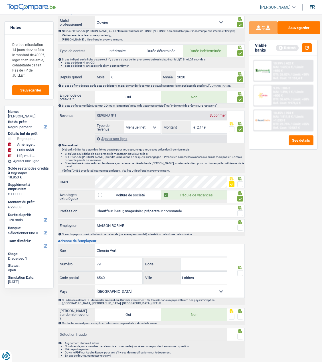
click at [239, 213] on span at bounding box center [240, 213] width 6 height 6
click at [0, 0] on input "radio" at bounding box center [0, 0] width 0 height 0
click at [238, 226] on span at bounding box center [240, 228] width 6 height 6
click at [0, 0] on input "radio" at bounding box center [0, 0] width 0 height 0
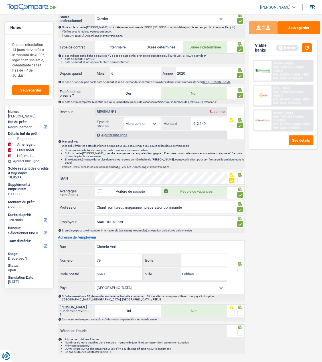
scroll to position [243, 0]
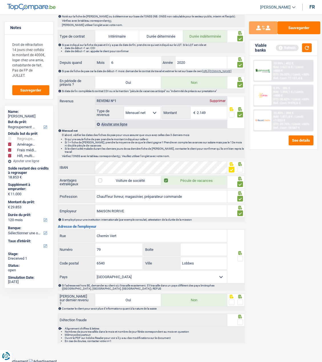
click at [242, 258] on span at bounding box center [240, 259] width 6 height 6
click at [0, 0] on input "radio" at bounding box center [0, 0] width 0 height 0
click at [240, 302] on span at bounding box center [240, 302] width 6 height 6
click at [0, 0] on input "radio" at bounding box center [0, 0] width 0 height 0
click at [241, 322] on span at bounding box center [240, 322] width 6 height 6
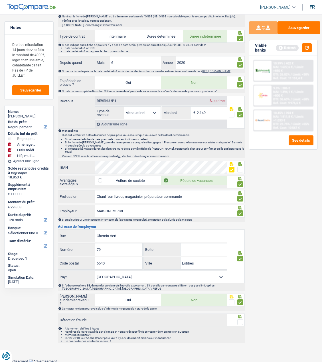
click at [0, 0] on input "radio" at bounding box center [0, 0] width 0 height 0
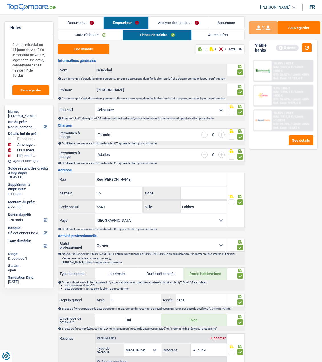
scroll to position [0, 0]
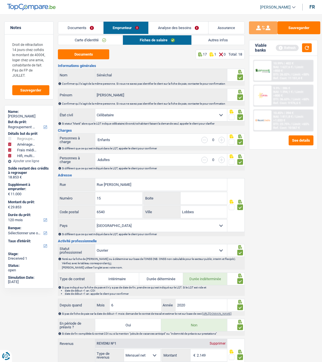
click at [232, 41] on link "Autres infos" at bounding box center [218, 39] width 53 height 9
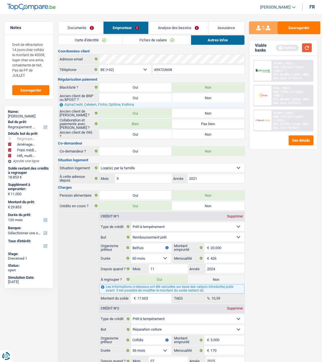
click at [306, 48] on button "button" at bounding box center [307, 47] width 10 height 9
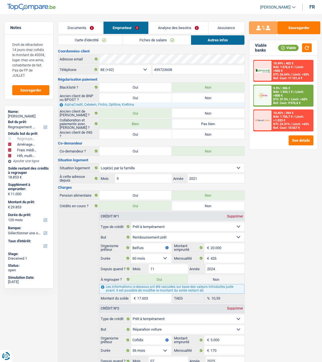
click at [185, 29] on link "Analyse des besoins" at bounding box center [177, 28] width 59 height 12
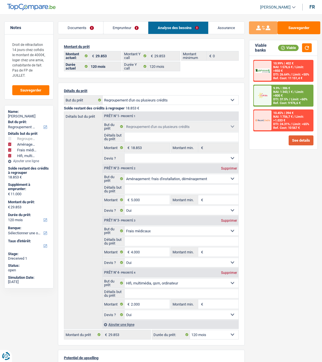
click at [298, 138] on button "See details" at bounding box center [300, 140] width 25 height 10
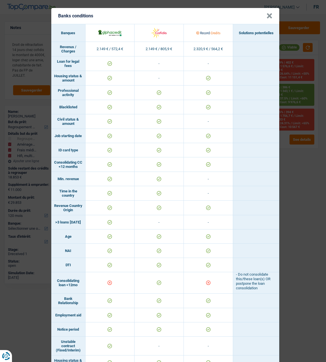
click at [272, 15] on button "×" at bounding box center [269, 16] width 6 height 6
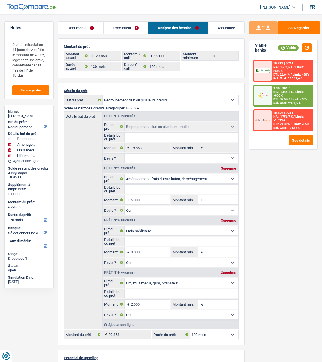
click at [131, 28] on link "Emprunteur" at bounding box center [125, 28] width 44 height 12
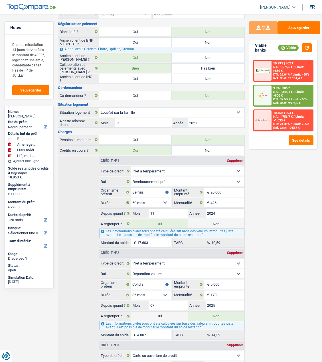
scroll to position [57, 0]
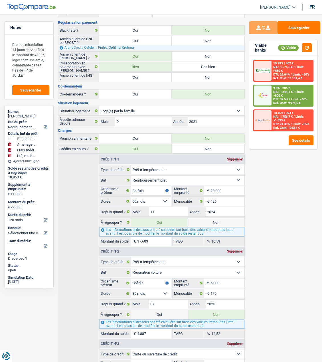
click at [224, 218] on label "Non" at bounding box center [216, 222] width 56 height 9
click at [224, 218] on input "Non" at bounding box center [216, 222] width 56 height 9
radio input "true"
type input "12.250"
select select "60"
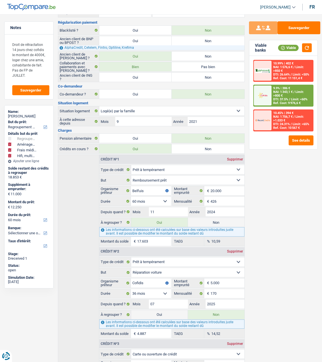
radio input "false"
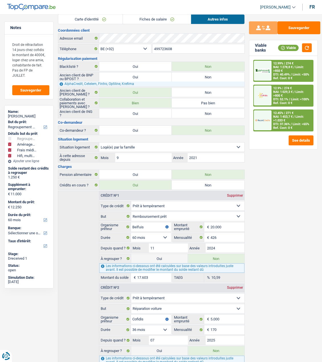
scroll to position [0, 0]
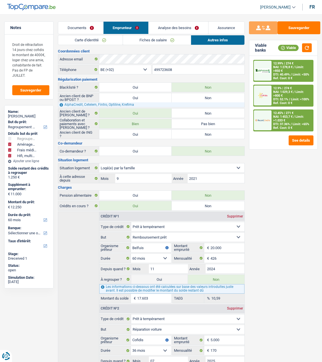
click at [186, 25] on link "Analyse des besoins" at bounding box center [177, 28] width 59 height 12
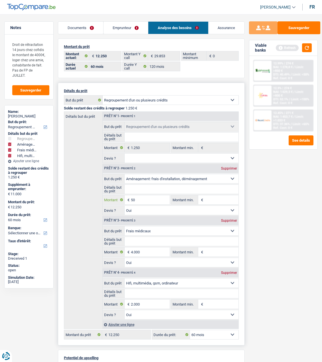
type input "5"
type input "10.000"
type input "16.000"
type input "17.250"
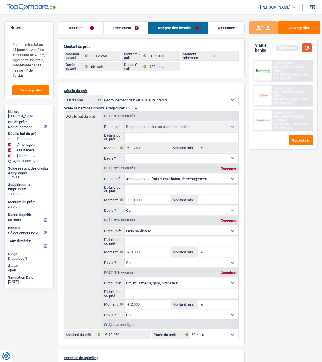
select select "84"
type input "17.250"
select select "84"
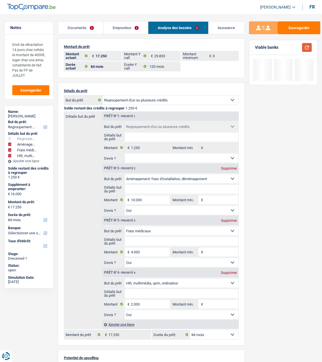
click at [308, 45] on button "button" at bounding box center [307, 47] width 10 height 9
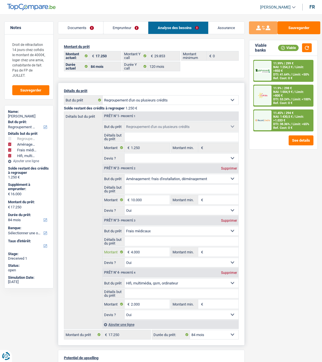
click at [142, 251] on input "4.000" at bounding box center [150, 251] width 39 height 9
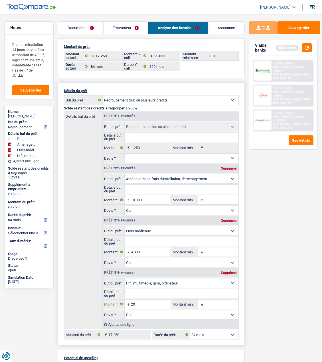
type input "2"
type input "6.000"
type input "20.000"
type input "21.250"
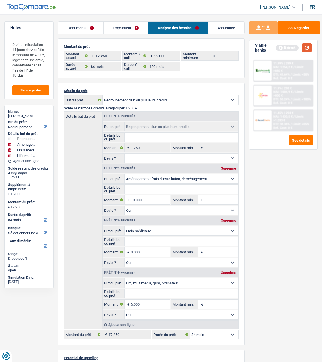
select select "120"
type input "21.250"
select select "120"
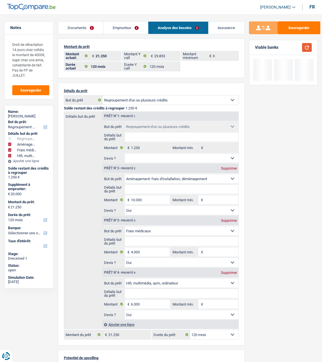
click at [306, 46] on button "button" at bounding box center [307, 47] width 10 height 9
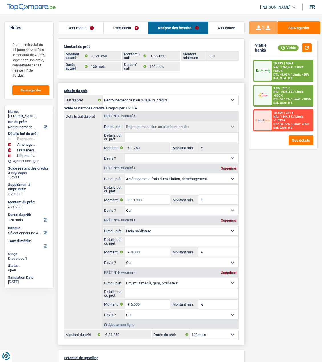
click at [231, 334] on select "12 mois 18 mois 24 mois 30 mois 36 mois 42 mois 48 mois 60 mois 72 mois 84 mois…" at bounding box center [214, 334] width 48 height 9
select select "84"
click at [190, 330] on select "12 mois 18 mois 24 mois 30 mois 36 mois 42 mois 48 mois 60 mois 72 mois 84 mois…" at bounding box center [214, 334] width 48 height 9
select select "84"
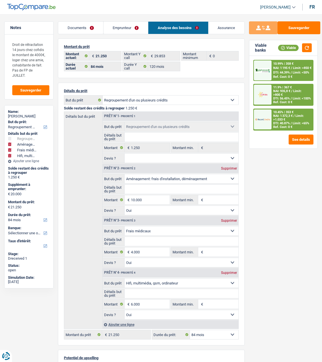
click at [293, 67] on span "Limit: >850 €" at bounding box center [302, 68] width 19 height 4
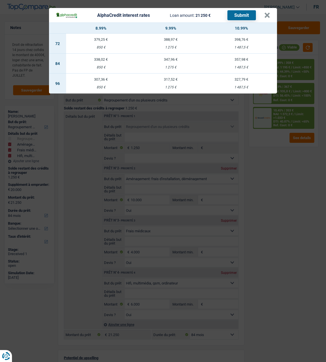
drag, startPoint x: 106, startPoint y: 60, endPoint x: 106, endPoint y: 54, distance: 5.7
click at [106, 59] on td "338,02 € 850 €" at bounding box center [101, 64] width 70 height 20
select select "alphacredit"
type input "8,99"
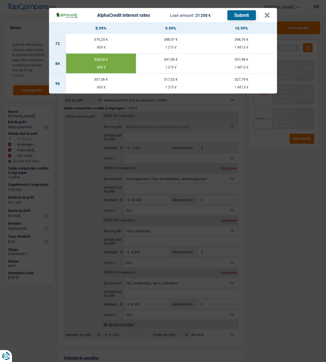
click at [247, 14] on button "Submit" at bounding box center [241, 15] width 28 height 10
click at [266, 14] on button "×" at bounding box center [267, 16] width 6 height 6
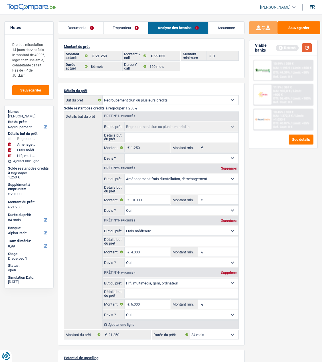
click at [303, 50] on button "button" at bounding box center [307, 47] width 10 height 9
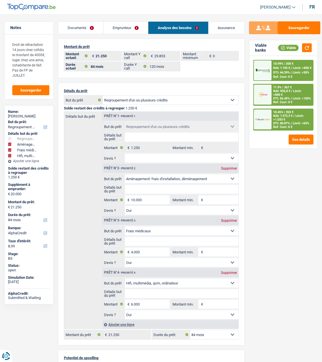
click at [284, 97] on span "DTI: 56.45%" at bounding box center [281, 99] width 17 height 4
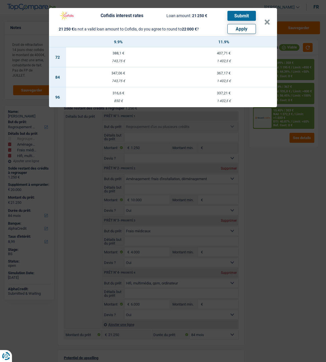
click at [239, 24] on button "Apply" at bounding box center [241, 29] width 28 height 10
type input "20.750"
type input "22.000"
select select "120"
type input "22.000"
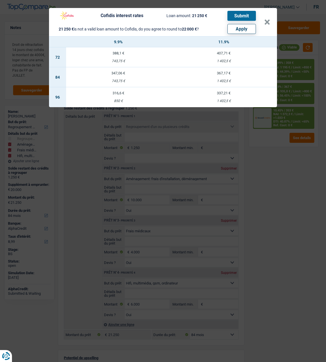
select select "120"
type input "22.000"
select select "120"
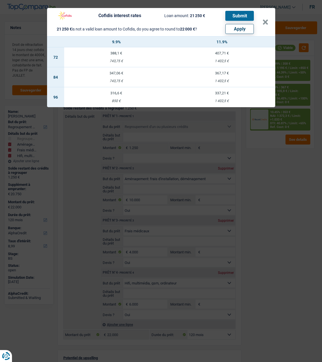
select select "other"
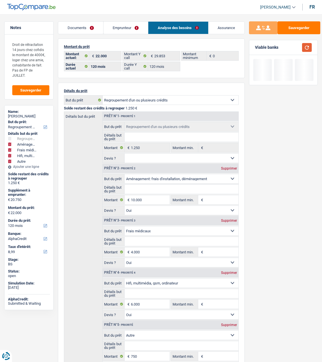
click at [309, 47] on button "button" at bounding box center [307, 47] width 10 height 9
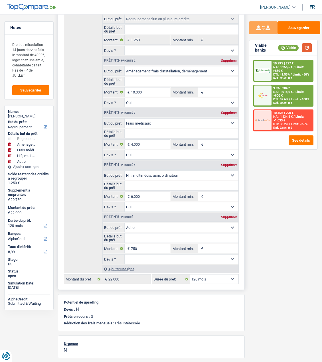
scroll to position [114, 0]
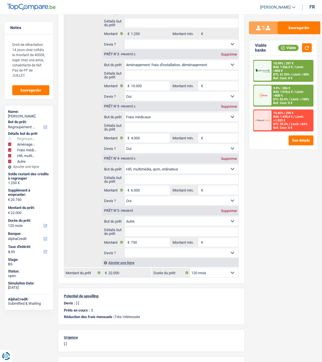
click at [283, 97] on span "DTI: 52.6%" at bounding box center [280, 99] width 15 height 4
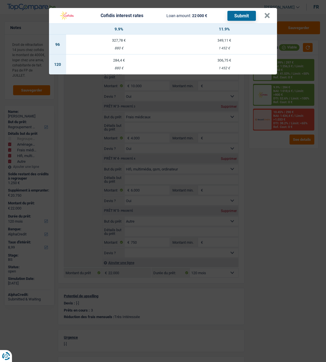
click at [123, 62] on td "284,4 € 880 €" at bounding box center [118, 64] width 105 height 20
select select "cofidis"
type input "9,90"
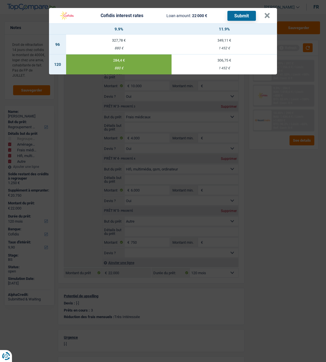
click at [237, 13] on button "Submit" at bounding box center [241, 16] width 28 height 10
click at [268, 13] on button "×" at bounding box center [267, 16] width 6 height 6
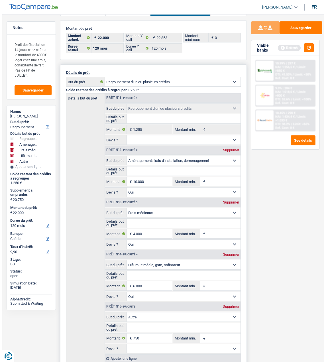
scroll to position [0, 0]
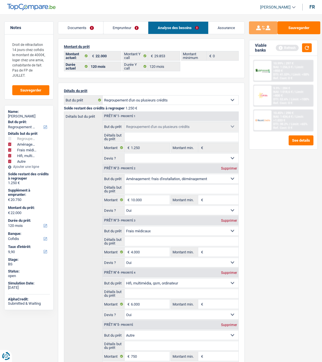
click at [91, 29] on link "Documents" at bounding box center [80, 28] width 45 height 12
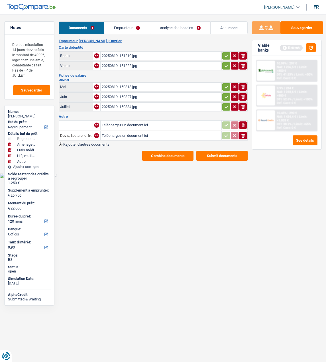
click at [230, 151] on button "Submit documents" at bounding box center [221, 156] width 51 height 10
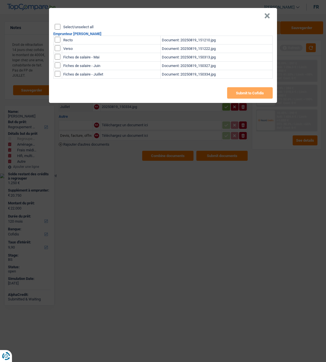
click at [58, 25] on input "Select/unselect all" at bounding box center [58, 27] width 6 height 6
checkbox input "true"
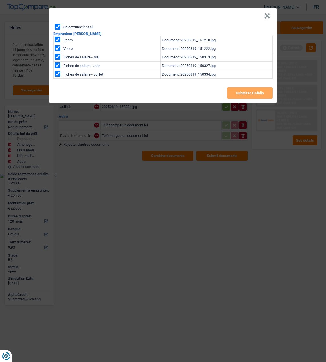
checkbox input "true"
click at [249, 93] on button "Submit to Cofidis" at bounding box center [250, 92] width 46 height 11
click at [244, 89] on button "Submit to Cofidis" at bounding box center [250, 92] width 46 height 11
click at [227, 19] on header "×" at bounding box center [163, 16] width 228 height 16
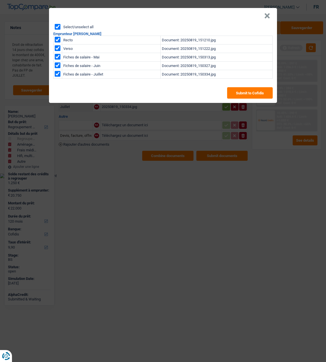
click at [270, 14] on button "×" at bounding box center [267, 16] width 6 height 6
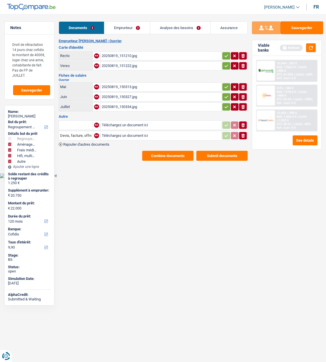
click at [123, 29] on link "Emprunteur" at bounding box center [126, 28] width 45 height 12
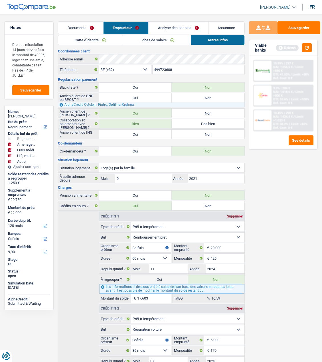
click at [97, 41] on link "Carte d'identité" at bounding box center [90, 39] width 64 height 9
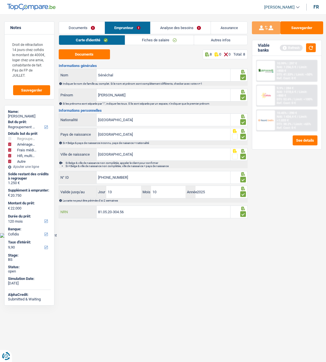
click at [138, 213] on input "81.05.20-304.56" at bounding box center [164, 212] width 134 height 12
click at [88, 27] on link "Documents" at bounding box center [82, 28] width 46 height 12
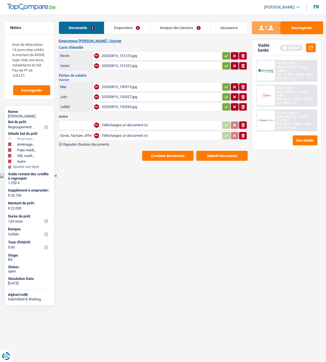
click at [169, 156] on button "Combine documents" at bounding box center [167, 156] width 51 height 10
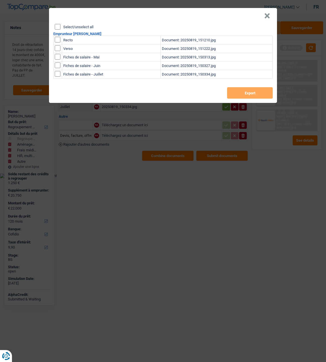
click at [55, 25] on input "Select/unselect all" at bounding box center [58, 27] width 6 height 6
checkbox input "true"
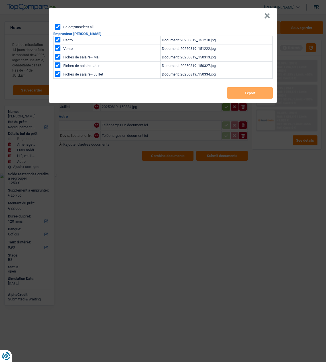
checkbox input "true"
click at [250, 91] on button "Export" at bounding box center [250, 92] width 46 height 11
click at [142, 220] on div "× Select/unselect all Emprunteur Muriel Sénéchal Recto Document: 20250819_15121…" at bounding box center [163, 181] width 326 height 362
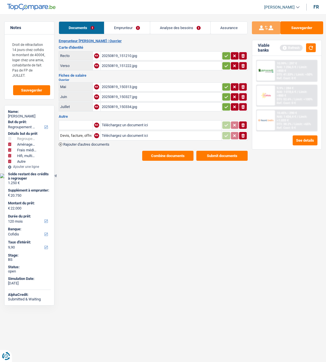
click at [131, 27] on link "Emprunteur" at bounding box center [126, 28] width 45 height 12
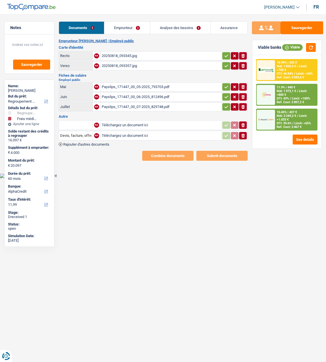
select select "refinancing"
select select "medical"
select select "60"
select select "alphacredit"
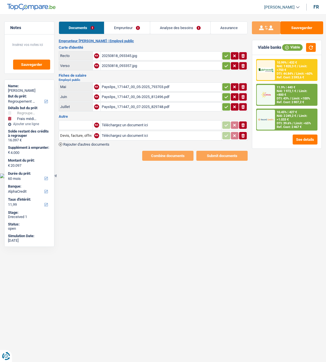
click at [243, 134] on icon "button" at bounding box center [242, 136] width 3 height 4
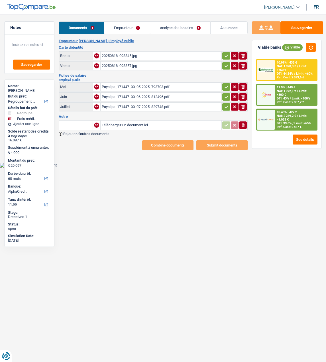
click at [242, 123] on icon "ionicons-v5-e" at bounding box center [243, 125] width 5 height 6
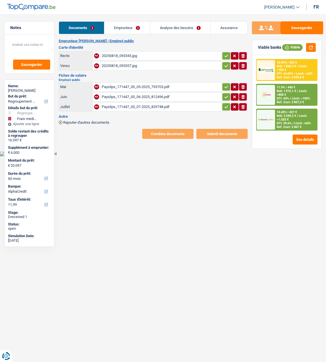
click at [132, 24] on link "Emprunteur" at bounding box center [126, 28] width 45 height 12
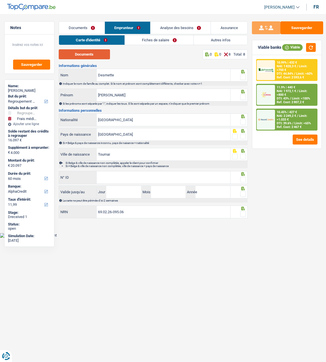
click at [106, 52] on button "Documents" at bounding box center [84, 54] width 51 height 10
click at [242, 75] on span at bounding box center [243, 77] width 6 height 6
click at [0, 0] on input "radio" at bounding box center [0, 0] width 0 height 0
click at [244, 94] on span at bounding box center [243, 97] width 6 height 6
click at [0, 0] on input "radio" at bounding box center [0, 0] width 0 height 0
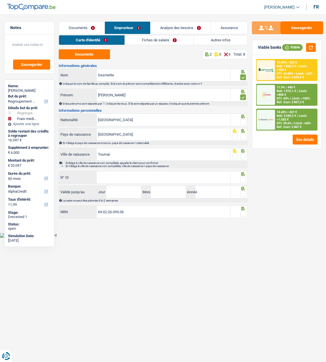
click at [242, 120] on span at bounding box center [243, 122] width 6 height 6
click at [0, 0] on input "radio" at bounding box center [0, 0] width 0 height 0
click at [243, 134] on span at bounding box center [243, 137] width 6 height 6
click at [0, 0] on input "radio" at bounding box center [0, 0] width 0 height 0
click at [247, 154] on div at bounding box center [239, 154] width 17 height 13
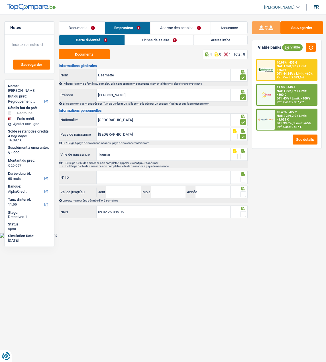
click at [245, 155] on span at bounding box center [243, 157] width 6 height 6
click at [0, 0] on input "radio" at bounding box center [0, 0] width 0 height 0
click at [180, 180] on input "N° ID" at bounding box center [164, 177] width 134 height 12
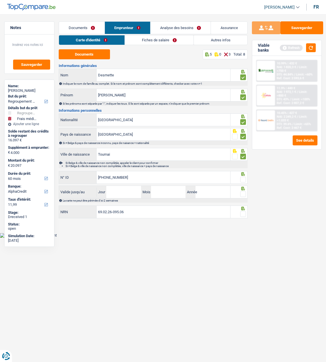
type input "[PHONE_NUMBER]"
click at [243, 179] on span at bounding box center [243, 180] width 6 height 6
click at [0, 0] on input "radio" at bounding box center [0, 0] width 0 height 0
click at [124, 192] on input "Jour" at bounding box center [123, 192] width 35 height 12
type input "22"
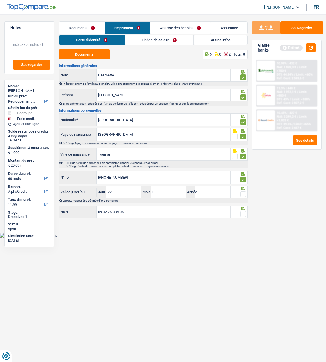
type input "05"
type input "2027"
click at [245, 193] on span at bounding box center [243, 194] width 6 height 6
click at [0, 0] on input "radio" at bounding box center [0, 0] width 0 height 0
click at [243, 212] on span at bounding box center [243, 214] width 6 height 6
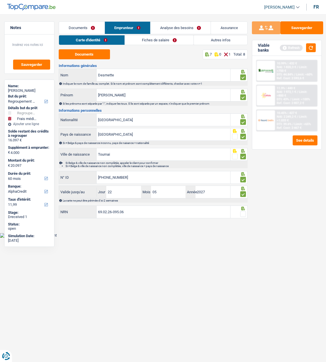
click at [0, 0] on input "radio" at bounding box center [0, 0] width 0 height 0
click at [156, 40] on link "Fiches de salaire" at bounding box center [159, 39] width 69 height 9
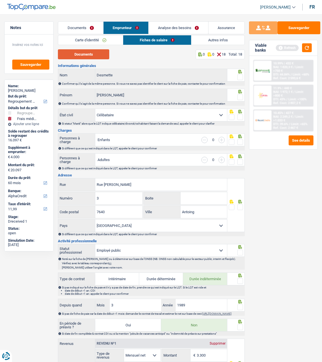
click at [98, 56] on button "Documents" at bounding box center [83, 54] width 51 height 10
click at [240, 74] on span at bounding box center [240, 77] width 6 height 6
click at [0, 0] on input "radio" at bounding box center [0, 0] width 0 height 0
click at [240, 95] on span at bounding box center [240, 97] width 6 height 6
click at [0, 0] on input "radio" at bounding box center [0, 0] width 0 height 0
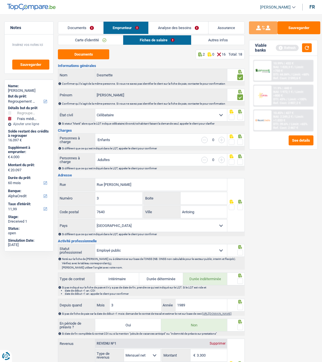
click at [239, 115] on span at bounding box center [240, 117] width 6 height 6
click at [0, 0] on input "radio" at bounding box center [0, 0] width 0 height 0
click at [239, 140] on span at bounding box center [240, 142] width 6 height 6
click at [0, 0] on input "radio" at bounding box center [0, 0] width 0 height 0
click at [239, 161] on span at bounding box center [240, 162] width 6 height 6
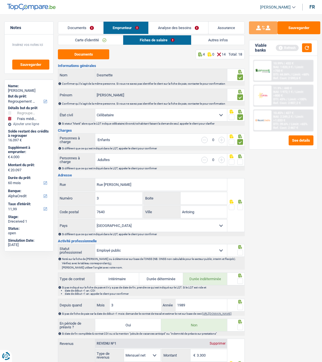
click at [0, 0] on input "radio" at bounding box center [0, 0] width 0 height 0
click at [239, 206] on span at bounding box center [240, 207] width 6 height 6
click at [0, 0] on input "radio" at bounding box center [0, 0] width 0 height 0
click at [242, 250] on span at bounding box center [240, 253] width 6 height 6
click at [0, 0] on input "radio" at bounding box center [0, 0] width 0 height 0
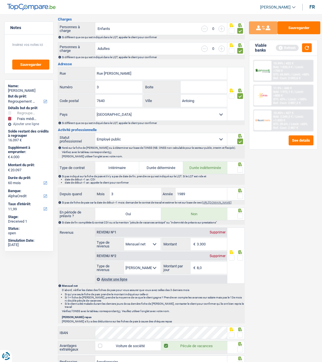
scroll to position [114, 0]
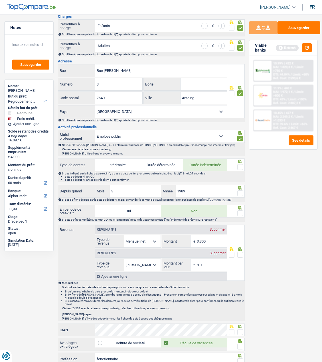
click at [239, 167] on span at bounding box center [240, 167] width 6 height 6
click at [0, 0] on input "radio" at bounding box center [0, 0] width 0 height 0
click at [240, 193] on span at bounding box center [240, 193] width 6 height 6
click at [0, 0] on input "radio" at bounding box center [0, 0] width 0 height 0
click at [238, 216] on span at bounding box center [240, 213] width 6 height 6
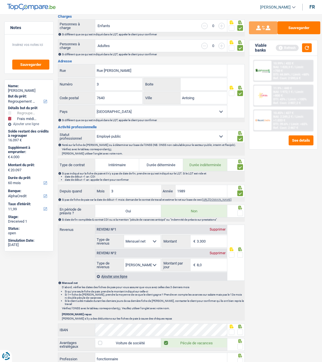
click at [0, 0] on input "radio" at bounding box center [0, 0] width 0 height 0
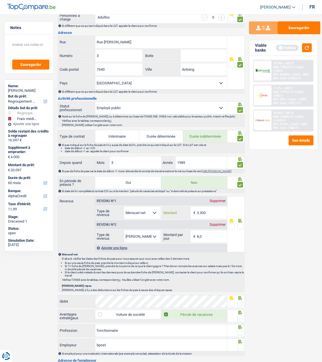
click at [211, 215] on input "3.300" at bounding box center [212, 213] width 30 height 12
type input "3.320"
click at [134, 311] on label "Voiture de société" at bounding box center [128, 314] width 66 height 9
click at [134, 311] on input "Voiture de société" at bounding box center [128, 314] width 66 height 9
click at [123, 315] on label "Voiture de société" at bounding box center [128, 314] width 66 height 9
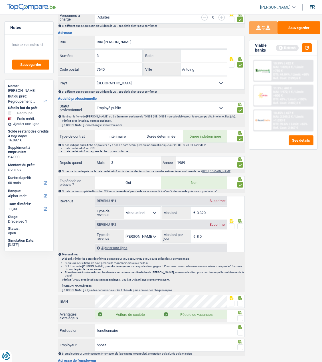
click at [123, 315] on input "Voiture de société" at bounding box center [128, 314] width 66 height 9
checkbox input "false"
click at [241, 227] on span at bounding box center [240, 226] width 6 height 6
click at [0, 0] on input "radio" at bounding box center [0, 0] width 0 height 0
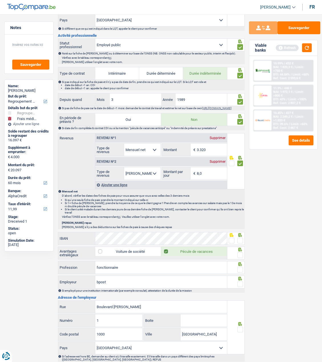
scroll to position [228, 0]
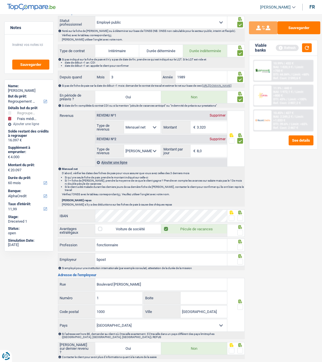
click at [231, 215] on span at bounding box center [232, 218] width 6 height 6
click at [0, 0] on input "radio" at bounding box center [0, 0] width 0 height 0
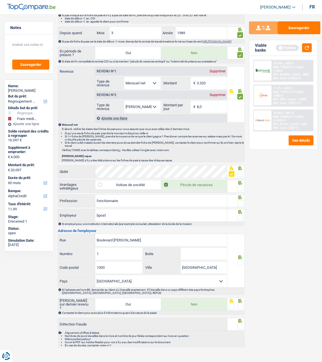
scroll to position [276, 0]
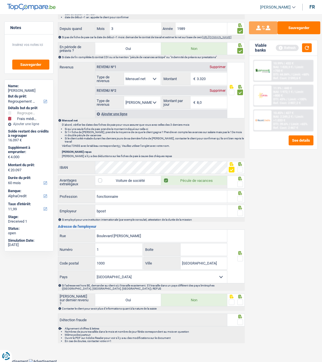
click at [240, 184] on span at bounding box center [240, 184] width 6 height 6
click at [0, 0] on input "radio" at bounding box center [0, 0] width 0 height 0
click at [241, 200] on span at bounding box center [240, 199] width 6 height 6
click at [0, 0] on input "radio" at bounding box center [0, 0] width 0 height 0
click at [238, 210] on div at bounding box center [240, 213] width 6 height 7
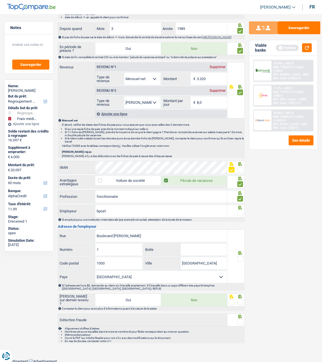
click at [239, 211] on span at bounding box center [240, 213] width 6 height 6
click at [0, 0] on input "radio" at bounding box center [0, 0] width 0 height 0
click at [195, 248] on input "Boite" at bounding box center [203, 249] width 47 height 12
type input "1"
click at [240, 257] on span at bounding box center [240, 259] width 6 height 6
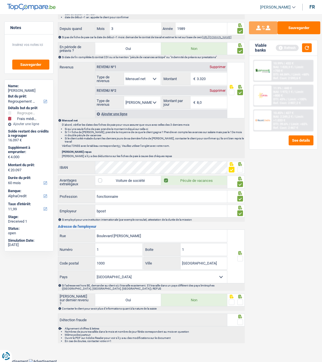
click at [0, 0] on input "radio" at bounding box center [0, 0] width 0 height 0
click at [239, 301] on span at bounding box center [240, 302] width 6 height 6
click at [0, 0] on input "radio" at bounding box center [0, 0] width 0 height 0
click at [242, 319] on span at bounding box center [240, 322] width 6 height 6
click at [0, 0] on input "radio" at bounding box center [0, 0] width 0 height 0
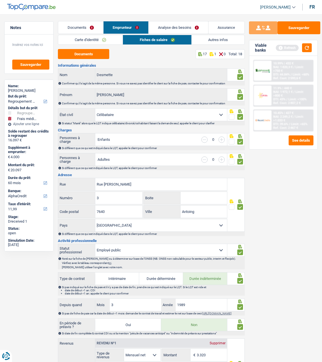
scroll to position [0, 0]
click at [207, 42] on link "Autres infos" at bounding box center [218, 39] width 53 height 9
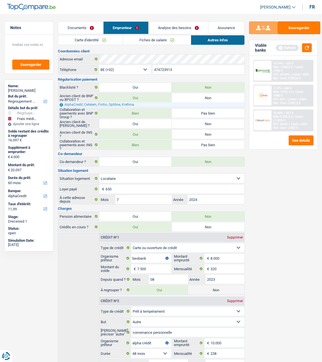
click at [188, 27] on link "Analyse des besoins" at bounding box center [177, 28] width 59 height 12
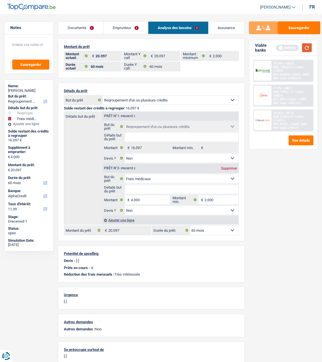
click at [306, 45] on button "button" at bounding box center [307, 47] width 10 height 9
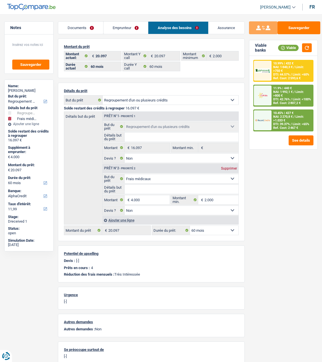
click at [292, 97] on span "Limit: <100%" at bounding box center [301, 99] width 18 height 4
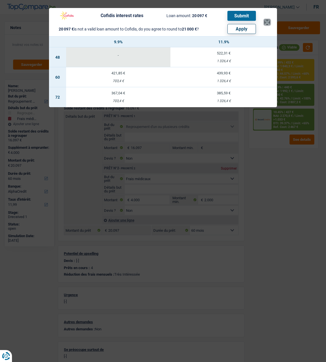
click at [266, 19] on button "×" at bounding box center [267, 22] width 6 height 6
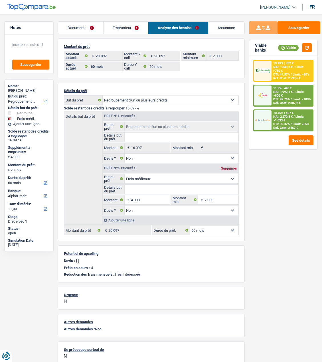
click at [286, 115] on span "NAI: 2 270,8 €" at bounding box center [282, 117] width 19 height 4
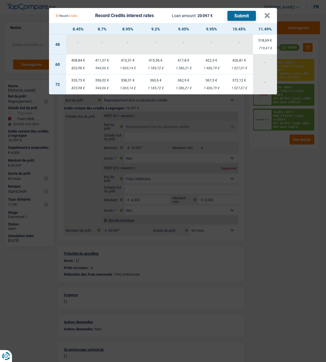
click at [79, 82] on td "353,73 € 823,98 €" at bounding box center [78, 84] width 24 height 20
select select "72"
select select "record credits"
type input "8,45"
select select "72"
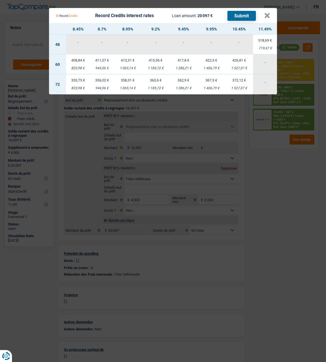
select select "72"
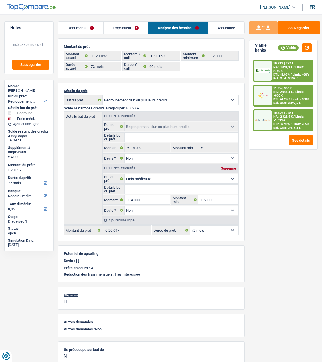
click at [281, 114] on div "10.45% | 372 € NAI: 2 325,5 € / Limit: >1.033 € DTI: 37.91% / Limit: <65% Ref. …" at bounding box center [291, 120] width 41 height 21
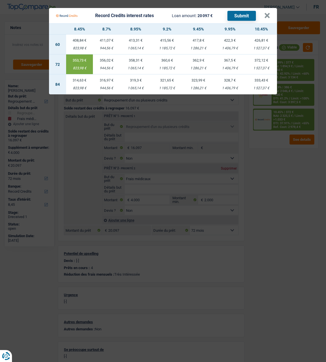
click at [243, 17] on button "Submit" at bounding box center [241, 16] width 28 height 10
click at [267, 13] on button "×" at bounding box center [267, 16] width 6 height 6
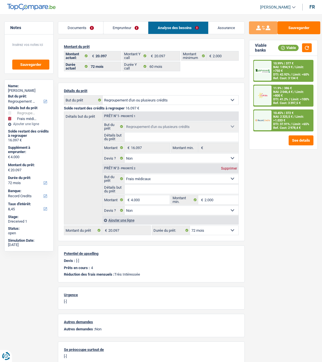
click at [277, 91] on span "NAI: 2 046,4 €" at bounding box center [282, 92] width 19 height 4
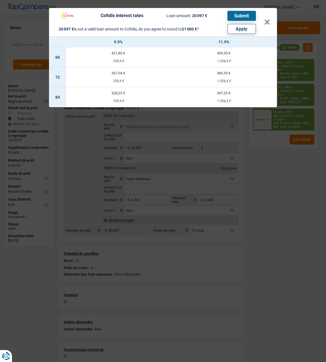
click at [235, 24] on button "Apply" at bounding box center [241, 29] width 28 height 10
type input "4.903"
type input "21.000"
select select "120"
type input "21.000"
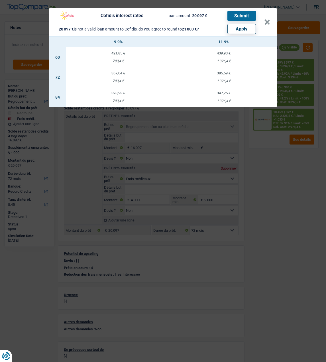
select select "120"
type input "21.000"
select select "120"
select select "other"
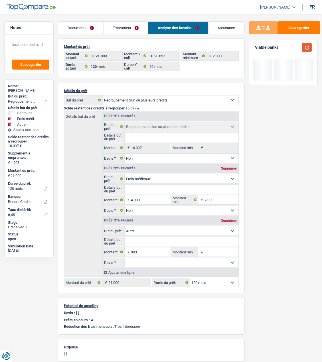
click at [306, 46] on button "button" at bounding box center [307, 47] width 10 height 9
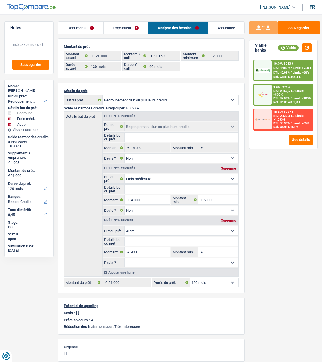
click at [285, 95] on div "9.9% | 271 € NAI: 2 160,5 € / Limit: >800 € DTI: 37.92% / Limit: <100% Ref. Cos…" at bounding box center [291, 94] width 41 height 21
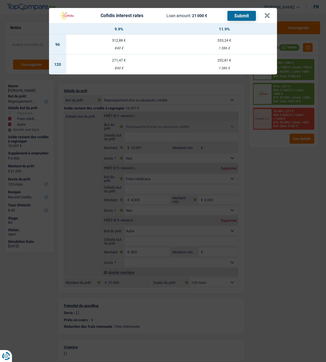
click at [119, 59] on td "271,47 € 840 €" at bounding box center [118, 64] width 105 height 20
select select "cofidis"
type input "9,90"
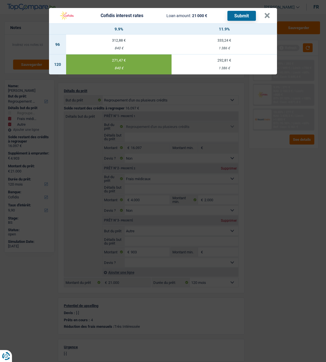
click at [246, 15] on button "Submit" at bounding box center [241, 16] width 28 height 10
click at [270, 13] on button "×" at bounding box center [267, 16] width 6 height 6
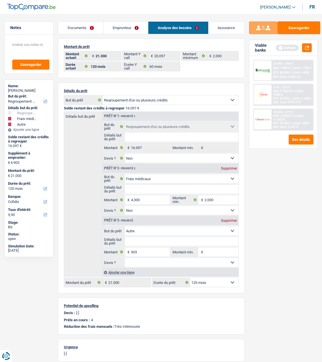
click at [85, 28] on link "Documents" at bounding box center [80, 28] width 45 height 12
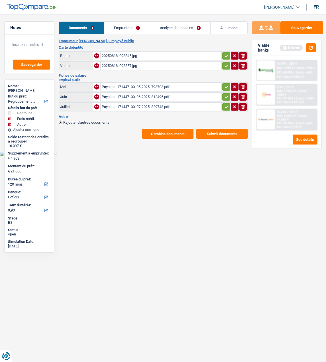
click at [235, 131] on button "Submit documents" at bounding box center [221, 134] width 51 height 10
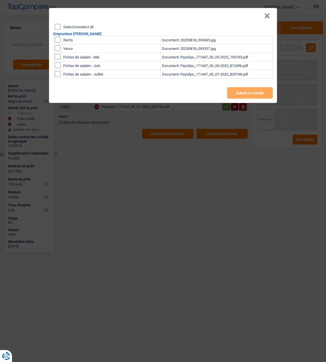
click at [58, 26] on input "Select/unselect all" at bounding box center [58, 27] width 6 height 6
checkbox input "true"
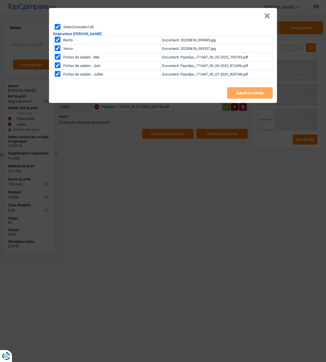
checkbox input "true"
click at [250, 90] on button "Submit to Cofidis" at bounding box center [250, 92] width 46 height 11
click at [268, 17] on button "×" at bounding box center [267, 16] width 6 height 6
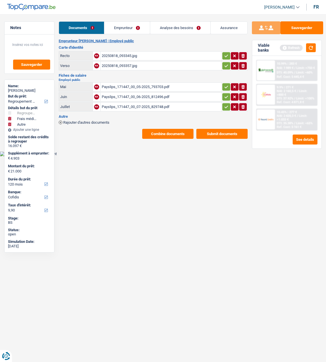
click at [182, 26] on link "Analyse des besoins" at bounding box center [180, 28] width 60 height 12
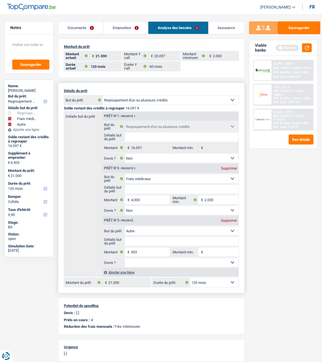
click at [231, 219] on div "Supprimer" at bounding box center [228, 220] width 19 height 3
type input "4.000"
type input "20.097"
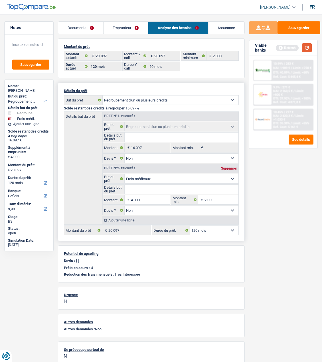
click at [307, 49] on button "button" at bounding box center [307, 47] width 10 height 9
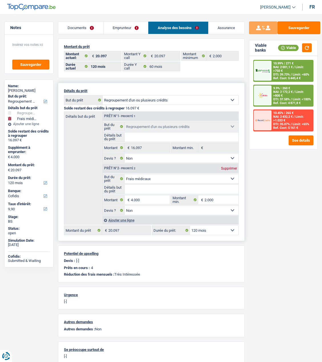
click at [290, 73] on span "/" at bounding box center [290, 75] width 1 height 4
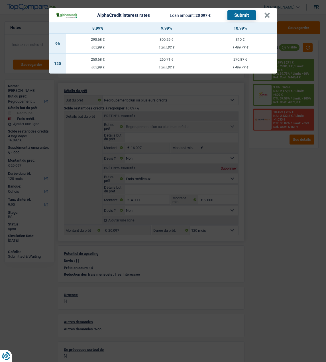
click at [100, 41] on td "290,68 € 803,88 €" at bounding box center [97, 44] width 63 height 20
select select "96"
select select "alphacredit"
type input "8,99"
select select "96"
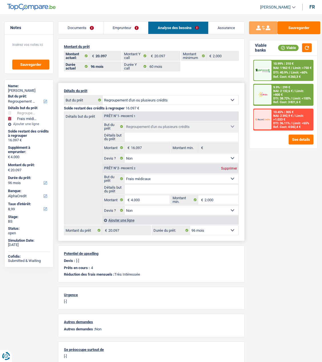
click at [296, 69] on span "Limit: >750 €" at bounding box center [302, 68] width 19 height 4
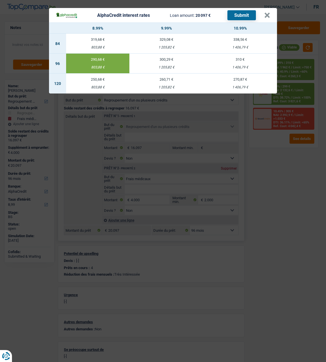
click at [246, 13] on button "Submit" at bounding box center [241, 15] width 28 height 10
click at [268, 16] on button "×" at bounding box center [267, 16] width 6 height 6
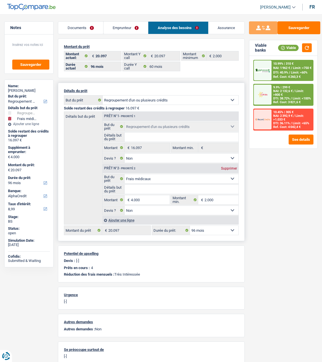
click at [263, 189] on div "Sauvegarder Viable banks Viable 10.99% | 310 € NAI: 1 962 € / Limit: >750 € DTI…" at bounding box center [283, 186] width 77 height 330
click at [211, 229] on select "12 mois 18 mois 24 mois 30 mois 36 mois 42 mois 48 mois 60 mois 72 mois 84 mois…" at bounding box center [214, 230] width 48 height 9
select select "84"
click at [190, 226] on select "12 mois 18 mois 24 mois 30 mois 36 mois 42 mois 48 mois 60 mois 72 mois 84 mois…" at bounding box center [214, 230] width 48 height 9
select select "84"
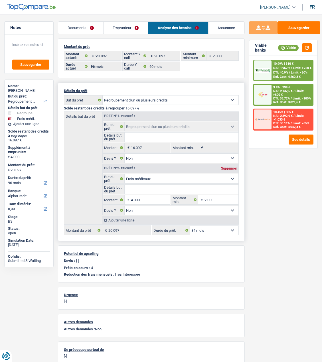
select select "84"
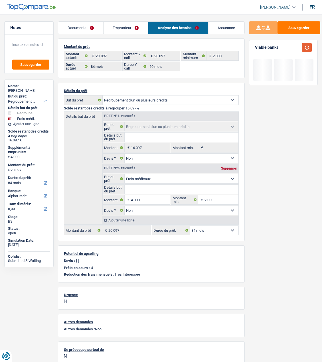
click at [310, 50] on button "button" at bounding box center [307, 47] width 10 height 9
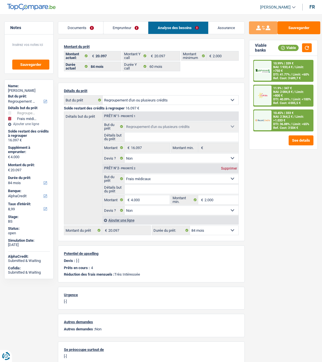
click at [295, 117] on div "10.45% | 333 € NAI: 2 364,2 € / Limit: >1.033 € DTI: 36.88% / Limit: <65% Ref. …" at bounding box center [291, 120] width 41 height 21
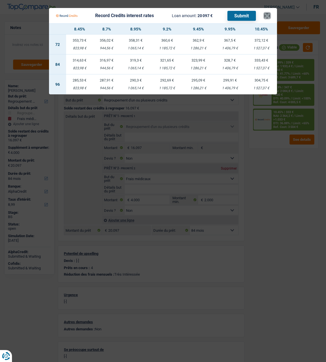
click at [266, 16] on button "×" at bounding box center [267, 16] width 6 height 6
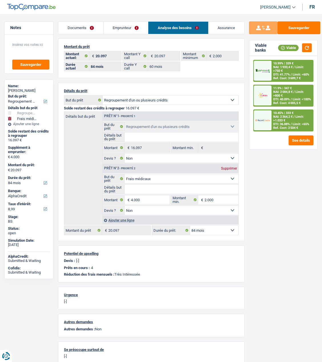
click at [301, 71] on div "10.99% | 339 € NAI: 1 933,4 € / Limit: >750 € DTI: 41.77% / Limit: <60% Ref. Co…" at bounding box center [291, 70] width 41 height 21
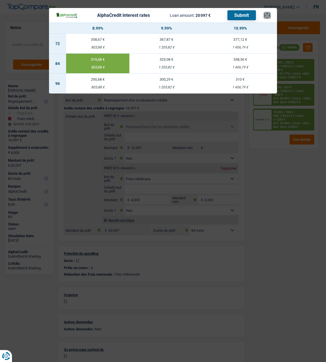
click at [270, 13] on button "×" at bounding box center [267, 16] width 6 height 6
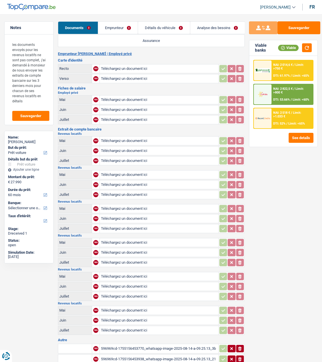
select select "car"
select select "60"
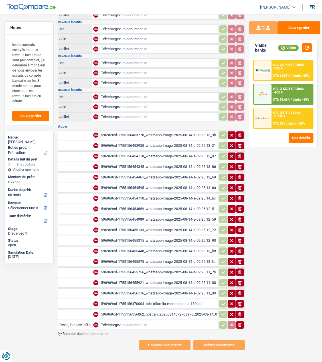
scroll to position [214, 0]
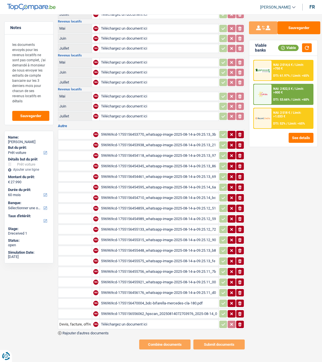
click at [126, 131] on div "596969cd-1755156453770_whatsapp-image-2025-08-14-a-09.25.13_3b12c66c.jpg" at bounding box center [159, 134] width 116 height 9
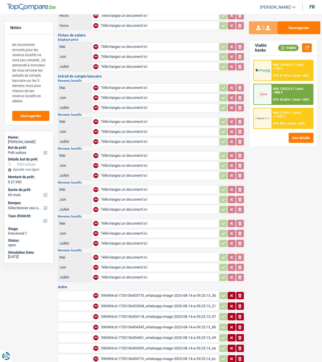
scroll to position [0, 0]
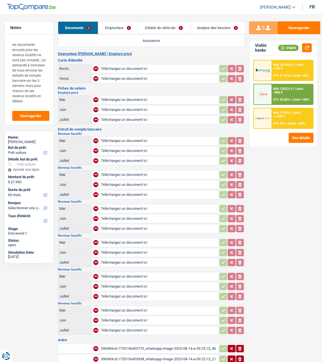
click at [123, 116] on input "Téléchargez un document ici" at bounding box center [159, 119] width 116 height 9
type input "C:\fakepath\FP 07 Liborio.pdf"
click at [140, 106] on input "Téléchargez un document ici" at bounding box center [159, 109] width 116 height 9
type input "C:\fakepath\FP 06 Liborio.pdf"
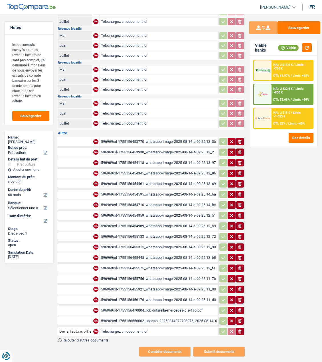
scroll to position [214, 0]
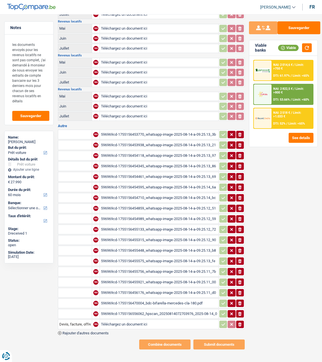
click at [111, 321] on input "Téléchargez un document ici" at bounding box center [159, 324] width 116 height 9
type input "C:\fakepath\bdc-bifarella-mercedes-cla-180.pdf"
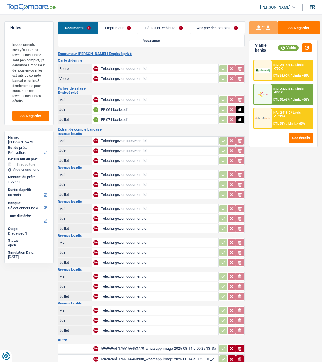
click at [131, 23] on link "Emprunteur" at bounding box center [118, 28] width 40 height 12
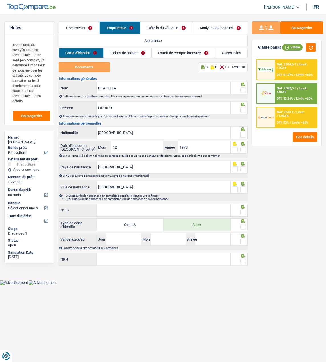
click at [139, 52] on link "Fiches de salaire" at bounding box center [128, 52] width 48 height 9
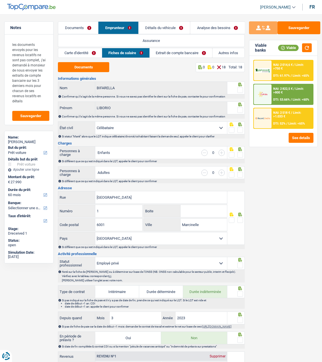
click at [182, 55] on link "Extrait de compte bancaire" at bounding box center [181, 52] width 62 height 9
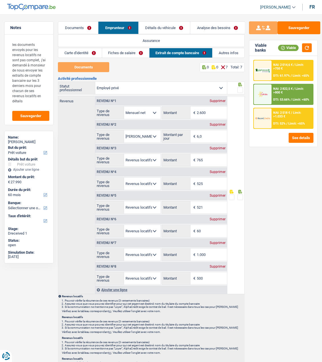
click at [83, 28] on link "Documents" at bounding box center [78, 28] width 40 height 12
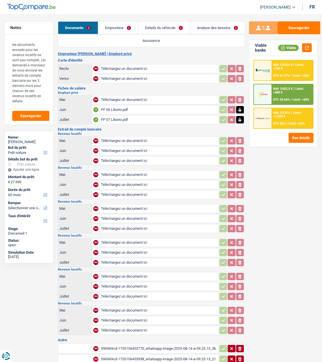
click at [145, 146] on input "Téléchargez un document ici" at bounding box center [159, 150] width 116 height 9
type input "C:\fakepath\Loyer Nugara 06.pdf"
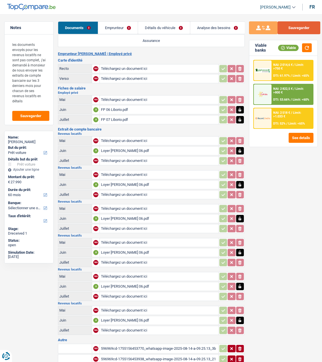
click at [305, 27] on button "Sauvegarder" at bounding box center [298, 27] width 43 height 13
click at [137, 68] on input "Téléchargez un document ici" at bounding box center [159, 68] width 116 height 9
type input "C:\fakepath\ID Rec Liborio.jpg"
click at [123, 78] on input "Téléchargez un document ici" at bounding box center [159, 78] width 116 height 9
type input "C:\fakepath\Ver Liborio.jpg"
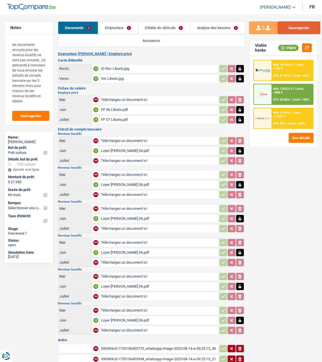
click at [294, 30] on button "Sauvegarder" at bounding box center [298, 27] width 43 height 13
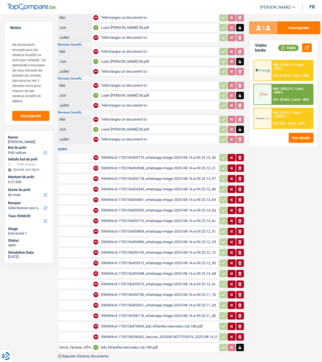
scroll to position [214, 0]
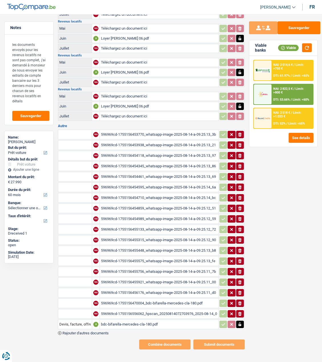
click at [145, 131] on div "596969cd-1755156453770_whatsapp-image-2025-08-14-a-09.25.13_3b12c66c.jpg" at bounding box center [159, 134] width 116 height 9
click at [129, 141] on div "596969cd-1755156453938_whatsapp-image-2025-08-14-a-09.25.13_21eb30dc.jpg" at bounding box center [159, 145] width 116 height 9
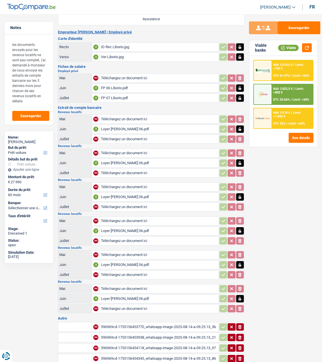
scroll to position [0, 0]
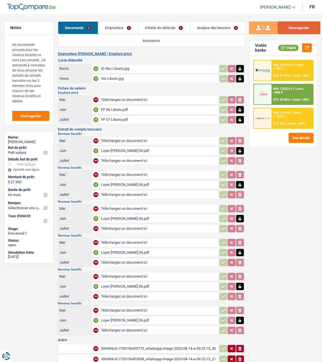
click at [302, 26] on button "Sauvegarder" at bounding box center [298, 27] width 43 height 13
click at [127, 27] on link "Emprunteur" at bounding box center [118, 28] width 40 height 12
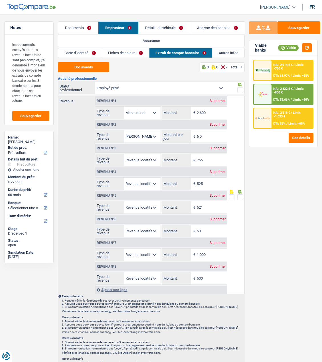
click at [74, 25] on link "Documents" at bounding box center [78, 28] width 40 height 12
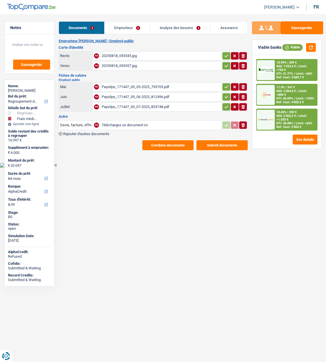
select select "refinancing"
select select "medical"
select select "84"
select select "alphacredit"
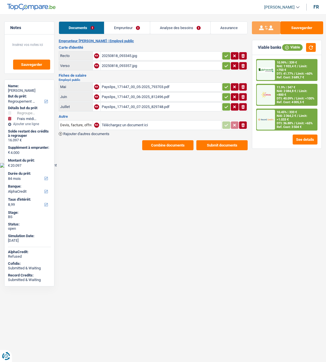
click at [192, 26] on link "Analyse des besoins" at bounding box center [180, 28] width 60 height 12
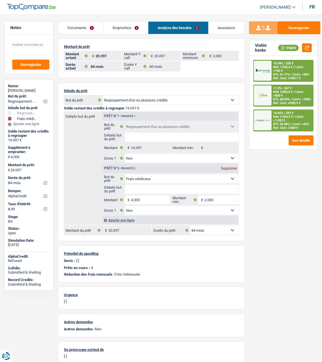
click at [295, 115] on span "Limit: >1.033 €" at bounding box center [288, 118] width 30 height 7
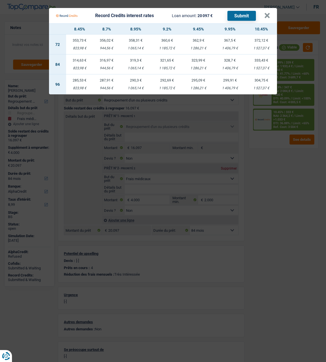
click at [85, 42] on td "353,73 € 823,98 €" at bounding box center [79, 44] width 27 height 20
select select "72"
select select "record credits"
type input "8,45"
select select "72"
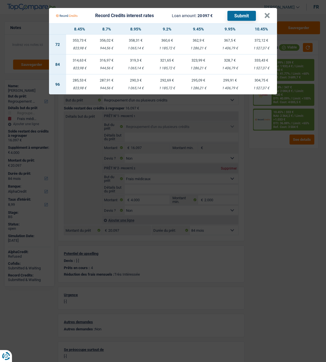
select select "72"
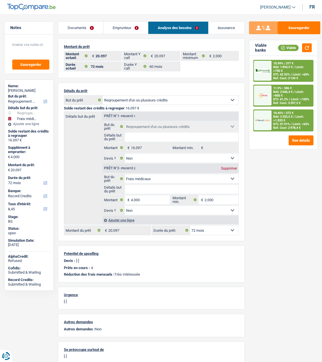
click at [278, 116] on span "NAI: 2 325,5 €" at bounding box center [282, 117] width 19 height 4
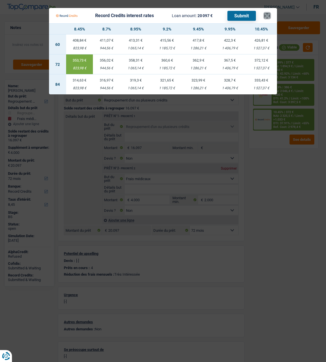
click at [269, 14] on button "×" at bounding box center [267, 16] width 6 height 6
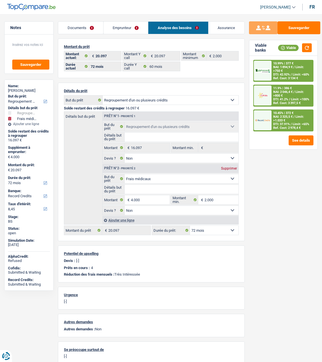
click at [115, 27] on link "Emprunteur" at bounding box center [125, 28] width 44 height 12
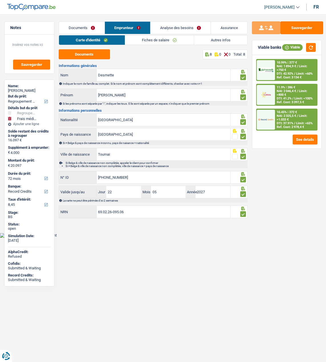
click at [229, 38] on link "Autres infos" at bounding box center [221, 39] width 54 height 9
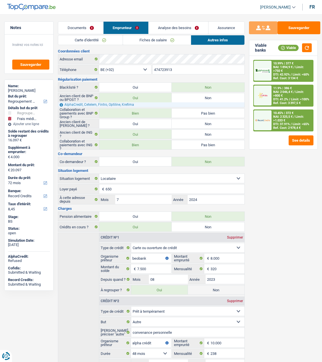
click at [107, 42] on link "Carte d'identité" at bounding box center [90, 39] width 64 height 9
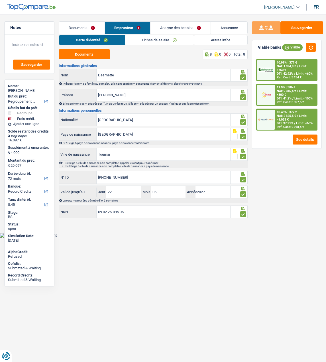
click at [290, 115] on span "NAI: 2 325,5 €" at bounding box center [286, 116] width 19 height 4
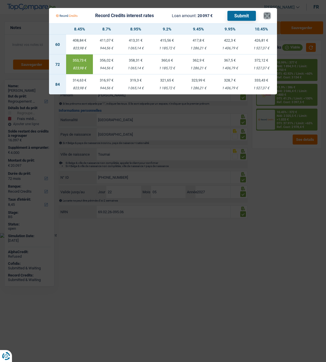
click at [269, 15] on button "×" at bounding box center [267, 16] width 6 height 6
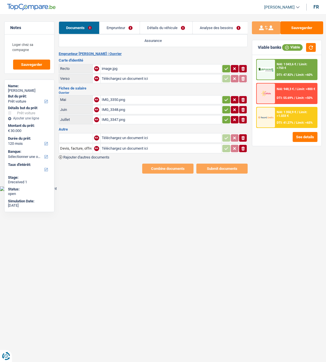
select select "car"
select select "120"
click at [109, 66] on div "image.jpg" at bounding box center [161, 68] width 119 height 9
click at [113, 98] on div "IMG_3350.png" at bounding box center [161, 99] width 119 height 9
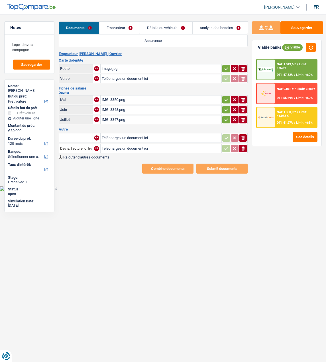
click at [113, 28] on link "Emprunteur" at bounding box center [119, 28] width 40 height 12
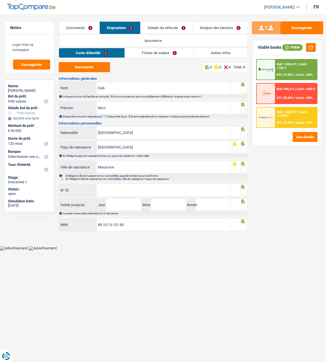
click at [105, 54] on link "Carte d'identité" at bounding box center [92, 52] width 66 height 9
click at [98, 67] on button "Documents" at bounding box center [84, 67] width 51 height 10
click at [144, 89] on input "Dab" at bounding box center [164, 88] width 134 height 12
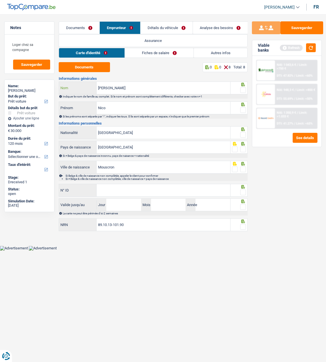
type input "[PERSON_NAME]"
click at [137, 111] on input "Nico" at bounding box center [164, 108] width 134 height 12
type input "[PERSON_NAME]"
drag, startPoint x: 243, startPoint y: 89, endPoint x: 241, endPoint y: 105, distance: 16.0
click at [243, 90] on span at bounding box center [243, 90] width 6 height 6
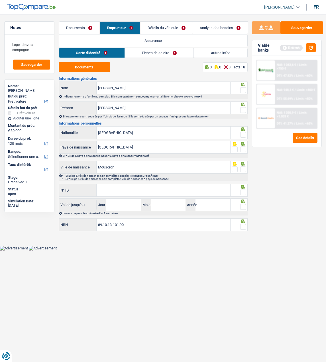
click at [0, 0] on input "radio" at bounding box center [0, 0] width 0 height 0
drag, startPoint x: 243, startPoint y: 109, endPoint x: 242, endPoint y: 121, distance: 11.7
click at [243, 111] on span at bounding box center [243, 110] width 6 height 6
click at [0, 0] on input "radio" at bounding box center [0, 0] width 0 height 0
click at [244, 133] on span at bounding box center [243, 135] width 6 height 6
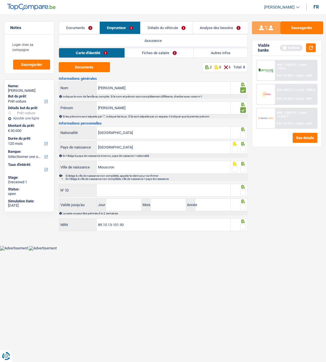
click at [0, 0] on input "radio" at bounding box center [0, 0] width 0 height 0
click at [243, 146] on span at bounding box center [243, 149] width 6 height 6
click at [0, 0] on input "radio" at bounding box center [0, 0] width 0 height 0
click at [242, 166] on span at bounding box center [243, 169] width 6 height 6
click at [0, 0] on input "radio" at bounding box center [0, 0] width 0 height 0
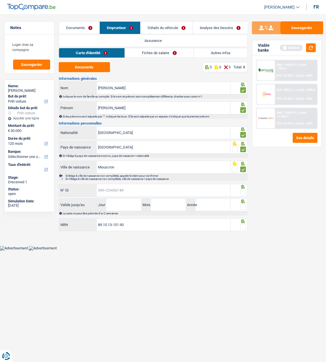
click at [201, 189] on input "N° ID" at bounding box center [164, 190] width 134 height 12
type input "[PHONE_NUMBER]"
drag, startPoint x: 242, startPoint y: 189, endPoint x: 185, endPoint y: 206, distance: 60.1
click at [239, 191] on fieldset at bounding box center [239, 192] width 14 height 7
click at [242, 192] on span at bounding box center [243, 193] width 6 height 6
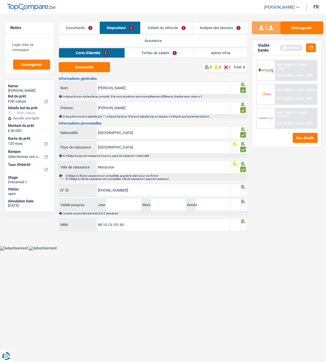
click at [0, 0] on input "radio" at bounding box center [0, 0] width 0 height 0
click at [123, 205] on input "Jour" at bounding box center [123, 205] width 35 height 12
type input "08"
type input "07"
type input "2030"
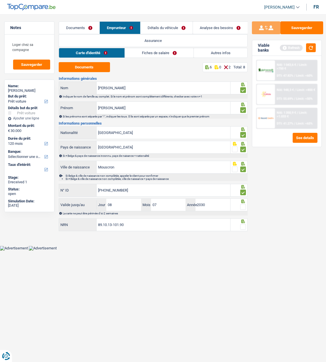
click at [241, 205] on span at bounding box center [243, 207] width 6 height 6
click at [0, 0] on input "radio" at bounding box center [0, 0] width 0 height 0
click at [240, 223] on fieldset at bounding box center [239, 226] width 14 height 7
click at [244, 225] on span at bounding box center [243, 227] width 6 height 6
click at [0, 0] on input "radio" at bounding box center [0, 0] width 0 height 0
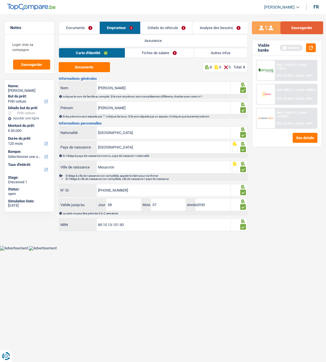
click at [298, 29] on button "Sauvegarder" at bounding box center [301, 27] width 43 height 13
click at [174, 54] on link "Fiches de salaire" at bounding box center [159, 52] width 69 height 9
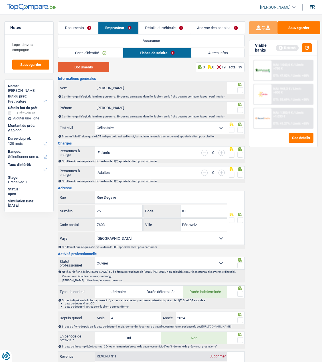
click at [82, 66] on button "Documents" at bounding box center [83, 67] width 51 height 10
click at [243, 89] on span at bounding box center [240, 90] width 6 height 6
click at [0, 0] on input "radio" at bounding box center [0, 0] width 0 height 0
click at [241, 107] on span at bounding box center [240, 110] width 6 height 6
click at [0, 0] on input "radio" at bounding box center [0, 0] width 0 height 0
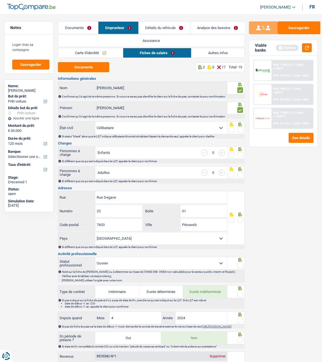
click at [240, 127] on span at bounding box center [240, 130] width 6 height 6
click at [0, 0] on input "radio" at bounding box center [0, 0] width 0 height 0
click at [243, 153] on span at bounding box center [240, 155] width 6 height 6
click at [0, 0] on input "radio" at bounding box center [0, 0] width 0 height 0
click at [241, 176] on span at bounding box center [240, 175] width 6 height 6
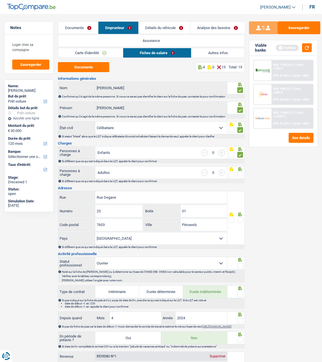
click at [0, 0] on input "radio" at bounding box center [0, 0] width 0 height 0
drag, startPoint x: 126, startPoint y: 197, endPoint x: 68, endPoint y: 198, distance: 58.1
click at [68, 198] on div "[GEOGRAPHIC_DATA]" at bounding box center [142, 197] width 169 height 12
type input "Rue Courbee"
drag, startPoint x: 110, startPoint y: 215, endPoint x: 89, endPoint y: 195, distance: 29.0
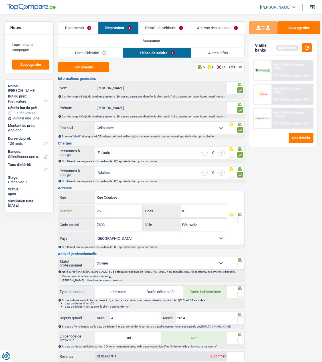
click at [82, 207] on div "25 Numéro" at bounding box center [100, 211] width 84 height 12
type input "20"
drag, startPoint x: 203, startPoint y: 208, endPoint x: 129, endPoint y: 207, distance: 73.8
click at [130, 207] on div "20 Numéro 01 Boite" at bounding box center [142, 212] width 169 height 14
drag, startPoint x: 110, startPoint y: 227, endPoint x: 79, endPoint y: 224, distance: 31.0
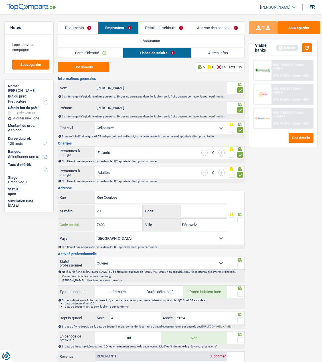
click at [79, 224] on div "7603 Code postal" at bounding box center [100, 225] width 84 height 12
type input "7321"
drag, startPoint x: 204, startPoint y: 224, endPoint x: 176, endPoint y: 214, distance: 30.0
click at [177, 216] on div "Rue Courbee Rue 20 Numéro Boite 7321 Code postal Péruwelz Ville [GEOGRAPHIC_DAT…" at bounding box center [142, 218] width 169 height 54
type input "Harchies"
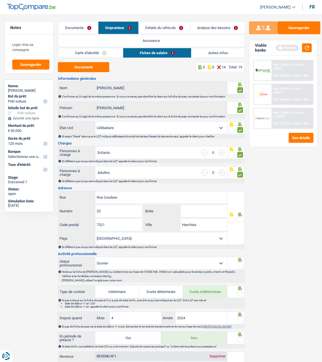
click at [240, 219] on span at bounding box center [240, 220] width 6 height 6
click at [0, 0] on input "radio" at bounding box center [0, 0] width 0 height 0
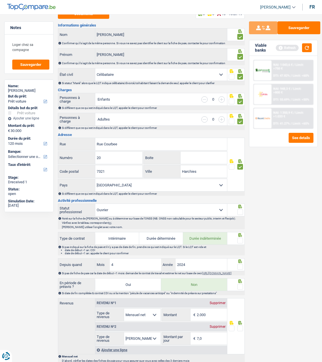
scroll to position [57, 0]
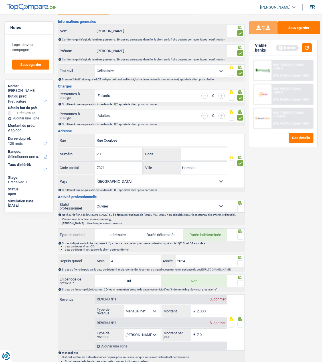
click at [239, 207] on span at bounding box center [240, 208] width 6 height 6
click at [0, 0] on input "radio" at bounding box center [0, 0] width 0 height 0
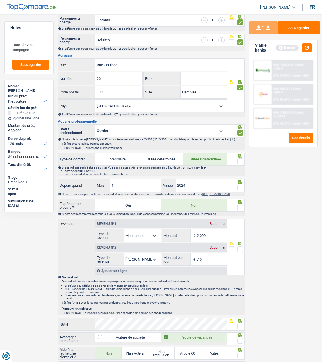
scroll to position [142, 0]
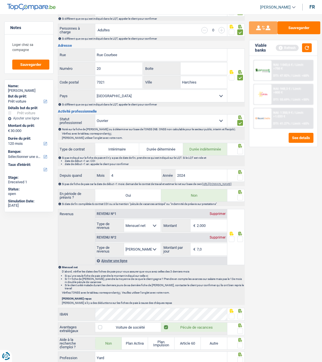
click at [242, 149] on span at bounding box center [240, 151] width 6 height 6
click at [0, 0] on input "radio" at bounding box center [0, 0] width 0 height 0
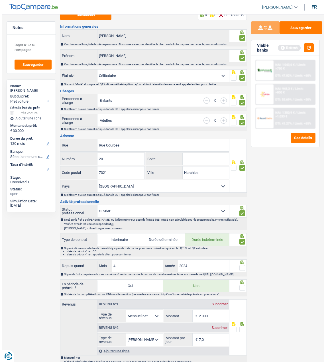
scroll to position [0, 0]
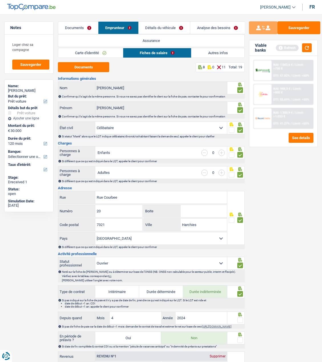
click at [175, 25] on link "Détails du véhicule" at bounding box center [164, 28] width 52 height 12
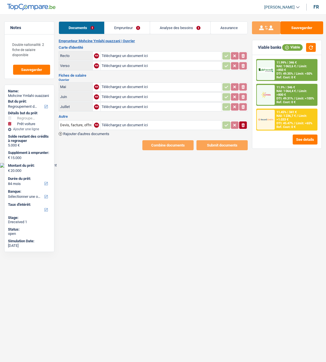
select select "refinancing"
select select "car"
select select "84"
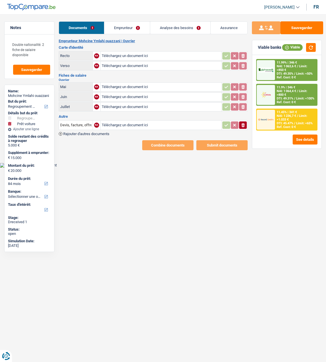
click at [112, 64] on input "Téléchargez un document ici" at bounding box center [161, 66] width 119 height 9
type input "C:\fakepath\image1.jpeg"
click at [129, 55] on input "Téléchargez un document ici" at bounding box center [161, 56] width 119 height 9
type input "C:\fakepath\image0.jpeg"
click at [118, 85] on input "Téléchargez un document ici" at bounding box center [161, 87] width 119 height 9
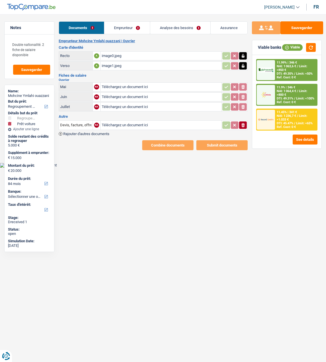
type input "C:\fakepath\Fiche de paie (mai, juin et juillet) [GEOGRAPHIC_DATA]pdf"
click at [117, 94] on input "Téléchargez un document ici" at bounding box center [161, 97] width 119 height 9
type input "C:\fakepath\Fiche de paie (mai, juin et juillet) [GEOGRAPHIC_DATA]pdf"
click at [243, 124] on icon "ionicons-v5-e" at bounding box center [243, 125] width 5 height 6
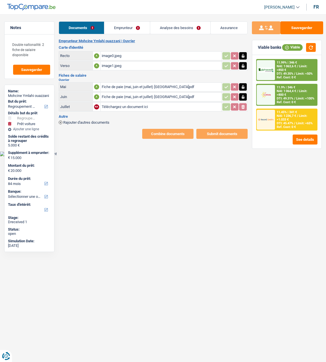
click at [114, 30] on link "Emprunteur" at bounding box center [126, 28] width 45 height 12
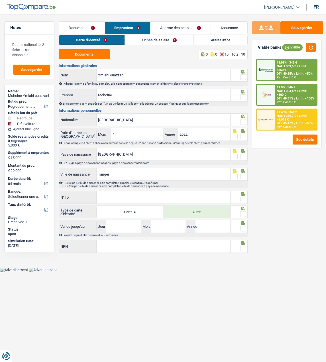
click at [274, 201] on div "Sauvegarder Viable banks Viable 11.99% | 346 € NAI: 1 063,6 € / Limit: >850 € D…" at bounding box center [287, 186] width 78 height 330
click at [95, 53] on button "Documents" at bounding box center [84, 54] width 51 height 10
click at [243, 77] on span at bounding box center [243, 77] width 6 height 6
click at [0, 0] on input "radio" at bounding box center [0, 0] width 0 height 0
click at [242, 97] on span at bounding box center [243, 97] width 6 height 6
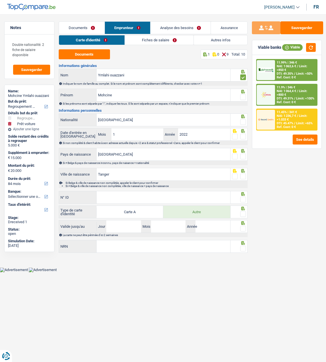
click at [0, 0] on input "radio" at bounding box center [0, 0] width 0 height 0
click at [241, 120] on span at bounding box center [243, 122] width 6 height 6
click at [0, 0] on input "radio" at bounding box center [0, 0] width 0 height 0
click at [241, 136] on span at bounding box center [243, 137] width 6 height 6
click at [0, 0] on input "radio" at bounding box center [0, 0] width 0 height 0
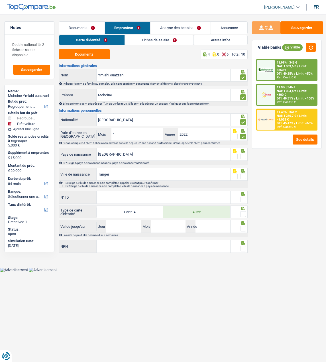
click at [243, 154] on span at bounding box center [243, 157] width 6 height 6
click at [0, 0] on input "radio" at bounding box center [0, 0] width 0 height 0
click at [243, 174] on span at bounding box center [243, 177] width 6 height 6
click at [0, 0] on input "radio" at bounding box center [0, 0] width 0 height 0
click at [167, 192] on input "N° ID" at bounding box center [164, 197] width 134 height 12
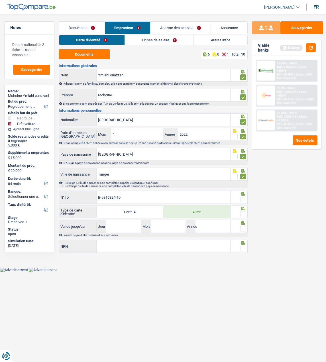
type input "B-5816324-10"
click at [243, 199] on span at bounding box center [243, 200] width 6 height 6
click at [0, 0] on input "radio" at bounding box center [0, 0] width 0 height 0
drag, startPoint x: 245, startPoint y: 212, endPoint x: 243, endPoint y: 220, distance: 8.4
click at [245, 212] on span at bounding box center [243, 214] width 6 height 6
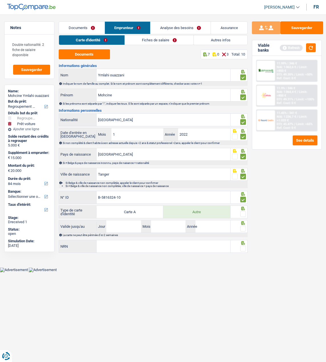
click at [0, 0] on input "radio" at bounding box center [0, 0] width 0 height 0
click at [133, 226] on input "Jour" at bounding box center [123, 226] width 35 height 12
type input "08"
type input "11"
type input "2027"
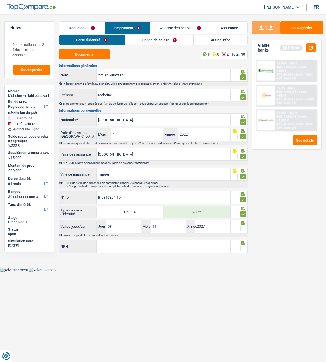
click at [246, 228] on span at bounding box center [243, 229] width 6 height 6
click at [0, 0] on input "radio" at bounding box center [0, 0] width 0 height 0
click at [197, 245] on input "NRN" at bounding box center [164, 246] width 134 height 12
type input "84.00.02-041.14"
click at [241, 246] on span at bounding box center [243, 249] width 6 height 6
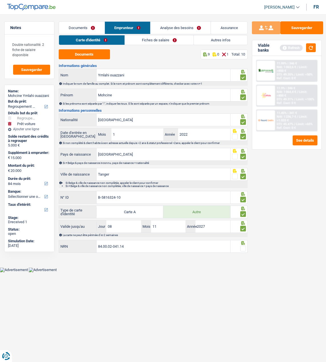
click at [0, 0] on input "radio" at bounding box center [0, 0] width 0 height 0
click at [307, 24] on button "Sauvegarder" at bounding box center [301, 27] width 43 height 13
click at [172, 37] on link "Fiches de salaire" at bounding box center [159, 39] width 69 height 9
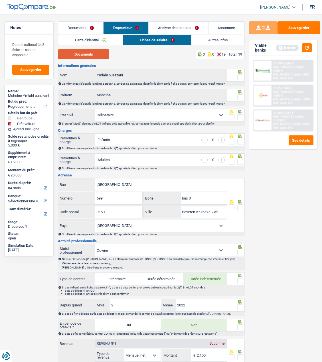
click at [89, 53] on button "Documents" at bounding box center [83, 54] width 51 height 10
click at [238, 75] on span at bounding box center [240, 77] width 6 height 6
click at [0, 0] on input "radio" at bounding box center [0, 0] width 0 height 0
click at [238, 95] on span at bounding box center [240, 97] width 6 height 6
click at [0, 0] on input "radio" at bounding box center [0, 0] width 0 height 0
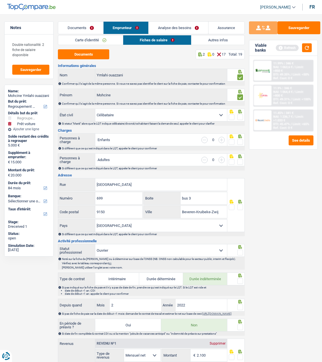
click at [241, 114] on div at bounding box center [240, 117] width 6 height 7
click at [239, 116] on span at bounding box center [240, 117] width 6 height 6
click at [0, 0] on input "radio" at bounding box center [0, 0] width 0 height 0
click at [239, 140] on span at bounding box center [240, 142] width 6 height 6
click at [0, 0] on input "radio" at bounding box center [0, 0] width 0 height 0
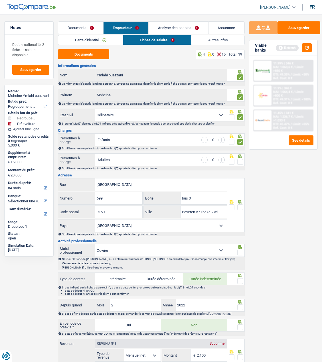
drag, startPoint x: 239, startPoint y: 160, endPoint x: 237, endPoint y: 164, distance: 4.5
click at [239, 160] on span at bounding box center [240, 162] width 6 height 6
click at [0, 0] on input "radio" at bounding box center [0, 0] width 0 height 0
drag, startPoint x: 135, startPoint y: 183, endPoint x: 28, endPoint y: 161, distance: 109.1
click at [28, 161] on div "Notes Double nationalité. 2 fiche de salaire disponible Sauvegarder Name: [PERS…" at bounding box center [161, 312] width 322 height 582
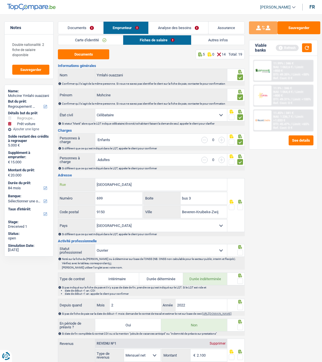
type input "[GEOGRAPHIC_DATA]"
drag, startPoint x: 106, startPoint y: 198, endPoint x: 48, endPoint y: 203, distance: 58.1
click at [48, 203] on div "Notes Double nationalité. 2 fiche de salaire disponible Sauvegarder Name: [PERS…" at bounding box center [161, 312] width 322 height 582
type input "69"
drag, startPoint x: 194, startPoint y: 199, endPoint x: 172, endPoint y: 201, distance: 22.6
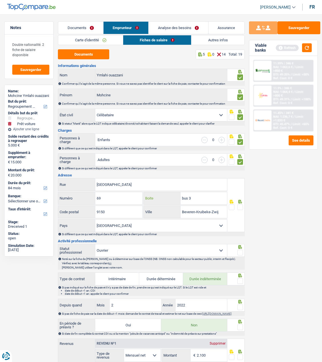
click at [172, 201] on div "bus 3 Boite" at bounding box center [185, 198] width 83 height 12
type input "3"
click at [200, 211] on input "Beveren-Kruibeke-Zwijndrecht" at bounding box center [203, 212] width 47 height 12
click at [216, 213] on input "Beveren-Kruibeke-Zwijndrecht" at bounding box center [203, 212] width 47 height 12
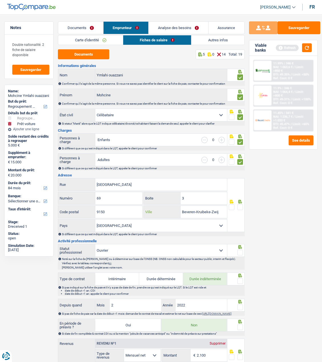
click at [216, 213] on input "Beveren-Kruibeke-Zwijndrecht" at bounding box center [203, 212] width 47 height 12
type input "kruibeke"
click at [240, 208] on span at bounding box center [240, 207] width 6 height 6
click at [0, 0] on input "radio" at bounding box center [0, 0] width 0 height 0
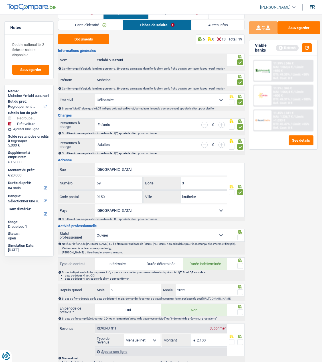
scroll to position [85, 0]
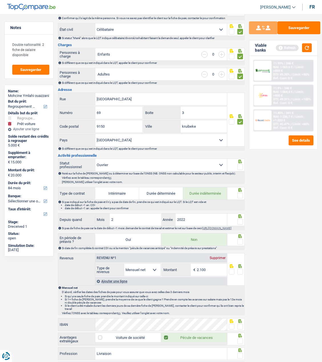
click at [238, 166] on span at bounding box center [240, 167] width 6 height 6
click at [0, 0] on input "radio" at bounding box center [0, 0] width 0 height 0
click at [237, 190] on div at bounding box center [236, 190] width 14 height 5
click at [239, 195] on span at bounding box center [240, 196] width 6 height 6
click at [0, 0] on input "radio" at bounding box center [0, 0] width 0 height 0
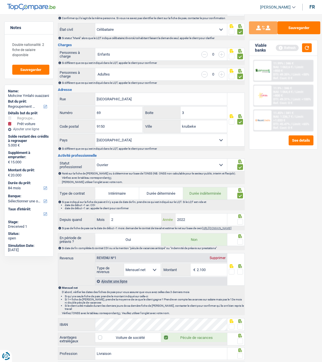
click at [192, 215] on input "2022" at bounding box center [201, 219] width 51 height 12
click at [191, 219] on input "2022" at bounding box center [201, 219] width 51 height 12
type input "2023"
click at [241, 222] on span at bounding box center [240, 222] width 6 height 6
click at [0, 0] on input "radio" at bounding box center [0, 0] width 0 height 0
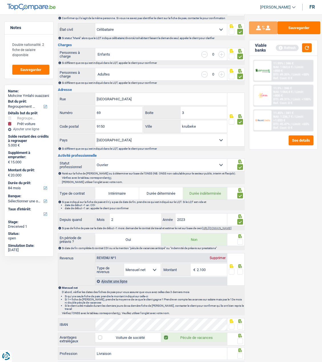
click at [238, 242] on span at bounding box center [240, 242] width 6 height 6
click at [0, 0] on input "radio" at bounding box center [0, 0] width 0 height 0
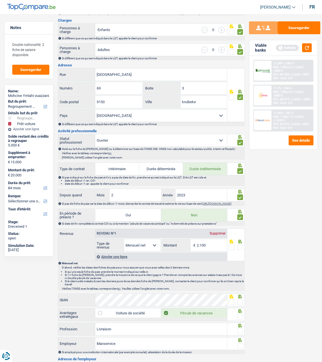
scroll to position [142, 0]
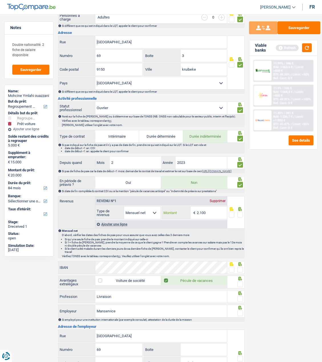
click at [208, 214] on input "2.100" at bounding box center [212, 213] width 30 height 12
type input "2.057"
drag, startPoint x: 240, startPoint y: 216, endPoint x: 238, endPoint y: 223, distance: 7.0
click at [240, 216] on span at bounding box center [240, 215] width 6 height 6
click at [0, 0] on input "radio" at bounding box center [0, 0] width 0 height 0
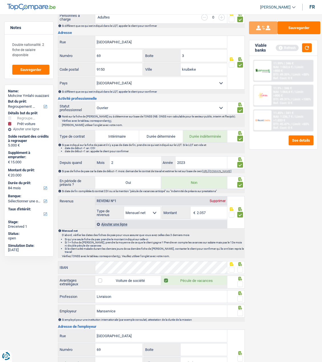
click at [241, 268] on span at bounding box center [240, 270] width 6 height 6
click at [0, 0] on input "radio" at bounding box center [0, 0] width 0 height 0
click at [241, 284] on span at bounding box center [240, 284] width 6 height 6
click at [0, 0] on input "radio" at bounding box center [0, 0] width 0 height 0
drag, startPoint x: 133, startPoint y: 299, endPoint x: 71, endPoint y: 292, distance: 62.8
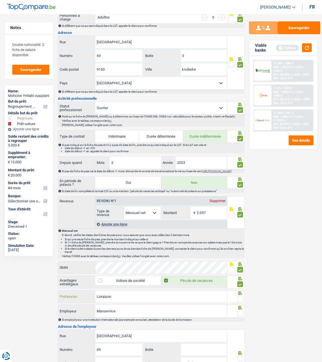
click at [71, 292] on div "Livraison Profession" at bounding box center [142, 296] width 169 height 12
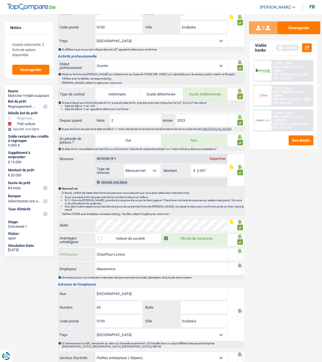
scroll to position [199, 0]
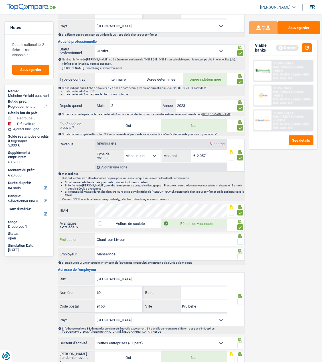
type input "Chauffeur-Livreur"
click at [240, 241] on span at bounding box center [240, 242] width 6 height 6
click at [0, 0] on input "radio" at bounding box center [0, 0] width 0 height 0
click at [106, 252] on input "Manservice" at bounding box center [161, 254] width 132 height 12
type input "Man Service"
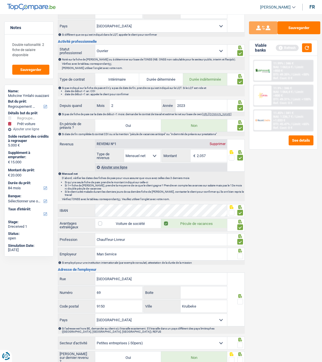
click at [242, 257] on span at bounding box center [240, 256] width 6 height 6
click at [0, 0] on input "radio" at bounding box center [0, 0] width 0 height 0
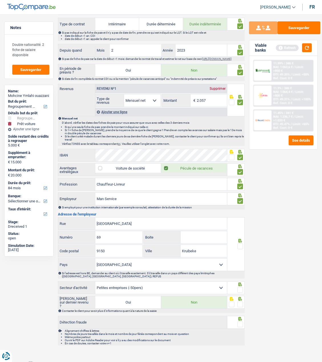
scroll to position [257, 0]
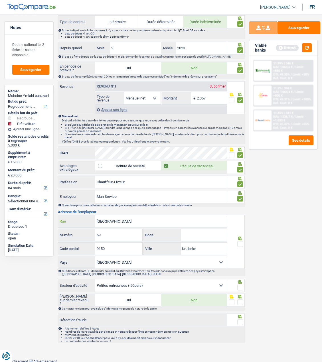
drag, startPoint x: 141, startPoint y: 219, endPoint x: 44, endPoint y: 219, distance: 96.3
click at [44, 219] on div "Notes Double nationalité. 2 fiche de salaire disponible Sauvegarder Name: [PERS…" at bounding box center [161, 55] width 322 height 582
type input "Rue de l'Herbage"
click at [102, 231] on input "69" at bounding box center [118, 235] width 47 height 12
type input "6"
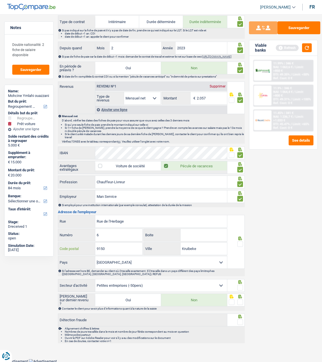
drag, startPoint x: 122, startPoint y: 252, endPoint x: 60, endPoint y: 256, distance: 62.0
click at [60, 256] on div "Rue de l'Herbage Rue 6 Numéro Boite 9150 Code postal [GEOGRAPHIC_DATA] [GEOGRAP…" at bounding box center [142, 242] width 169 height 54
type input "5100"
drag, startPoint x: 201, startPoint y: 248, endPoint x: 145, endPoint y: 247, distance: 56.4
click at [145, 247] on div "[PERSON_NAME]" at bounding box center [185, 249] width 83 height 12
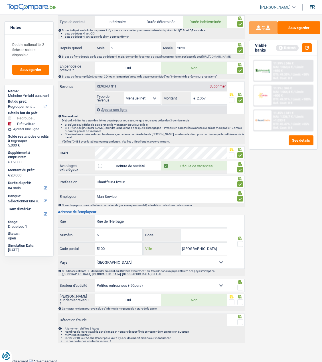
type input "[GEOGRAPHIC_DATA]"
click at [240, 243] on span at bounding box center [240, 244] width 6 height 6
click at [0, 0] on input "radio" at bounding box center [0, 0] width 0 height 0
click at [240, 286] on span at bounding box center [240, 288] width 6 height 6
click at [0, 0] on input "radio" at bounding box center [0, 0] width 0 height 0
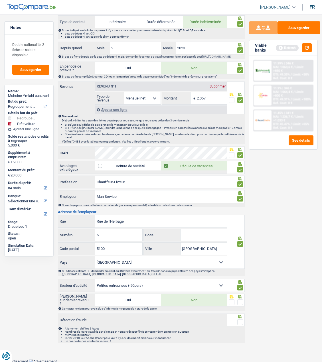
click at [239, 300] on span at bounding box center [240, 302] width 6 height 6
click at [0, 0] on input "radio" at bounding box center [0, 0] width 0 height 0
click at [238, 322] on span at bounding box center [240, 322] width 6 height 6
click at [0, 0] on input "radio" at bounding box center [0, 0] width 0 height 0
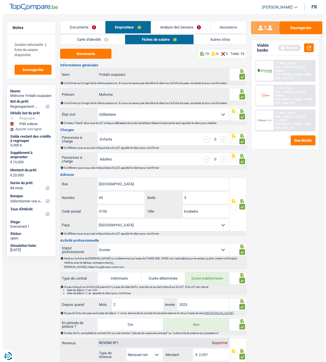
scroll to position [0, 0]
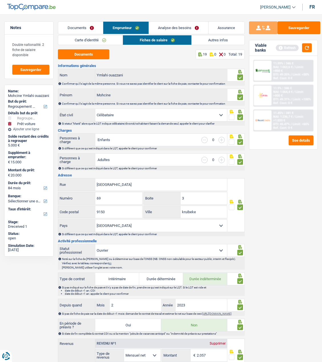
click at [207, 41] on link "Autres infos" at bounding box center [218, 39] width 53 height 9
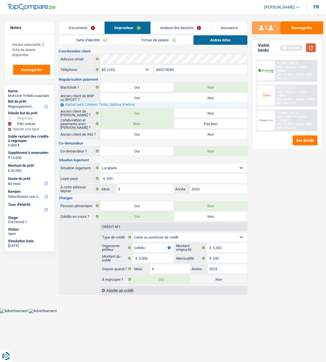
click at [309, 49] on button "button" at bounding box center [311, 47] width 10 height 9
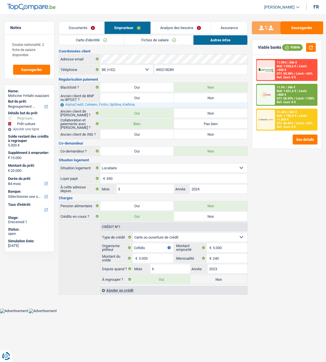
click at [190, 26] on link "Analyse des besoins" at bounding box center [181, 28] width 60 height 12
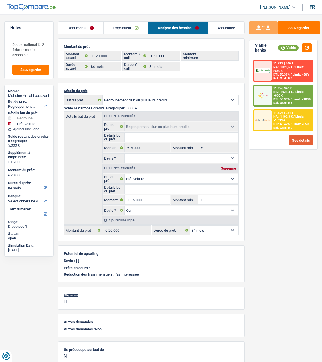
click at [302, 139] on button "See details" at bounding box center [300, 140] width 25 height 10
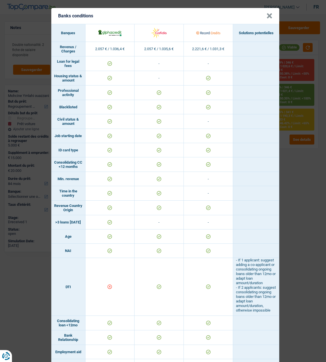
click at [268, 15] on button "×" at bounding box center [269, 16] width 6 height 6
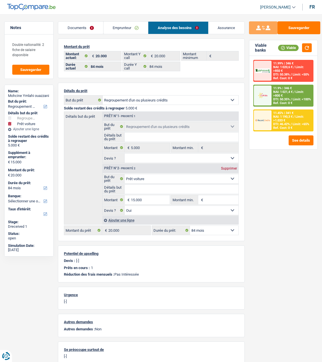
click at [140, 27] on link "Emprunteur" at bounding box center [125, 28] width 44 height 12
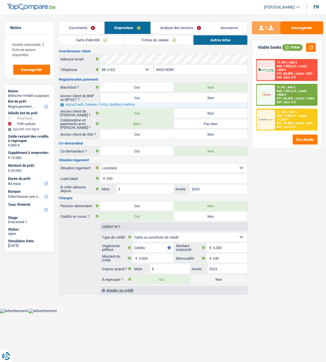
click at [294, 98] on div "11.9% | 346 € NAI: 1 021,4 € / Limit: >800 € DTI: 50.35% / Limit: <100% Ref. Co…" at bounding box center [296, 94] width 42 height 21
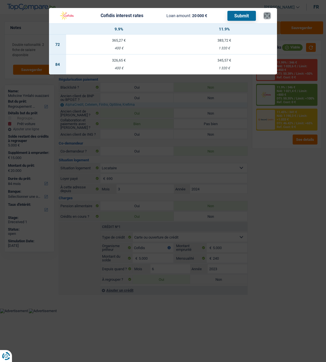
click at [268, 15] on button "×" at bounding box center [267, 16] width 6 height 6
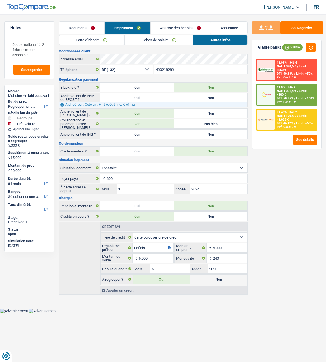
click at [192, 28] on link "Analyse des besoins" at bounding box center [181, 28] width 60 height 12
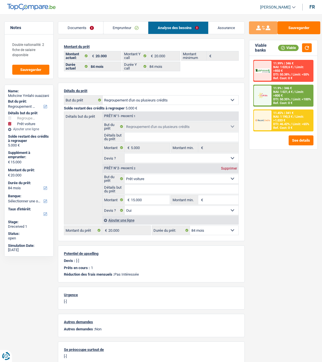
click at [290, 93] on span "Limit: >800 €" at bounding box center [288, 93] width 30 height 7
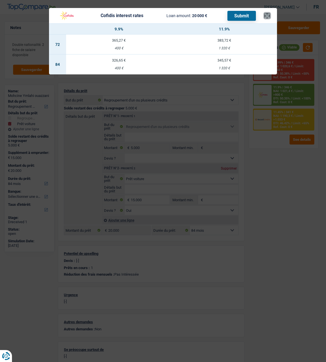
drag, startPoint x: 271, startPoint y: 11, endPoint x: 282, endPoint y: 17, distance: 12.2
click at [270, 13] on button "×" at bounding box center [267, 16] width 6 height 6
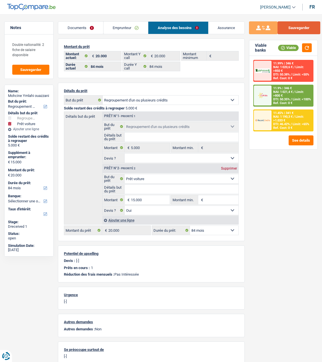
click at [303, 32] on button "Sauvegarder" at bounding box center [298, 27] width 43 height 13
click at [267, 101] on div at bounding box center [263, 95] width 18 height 20
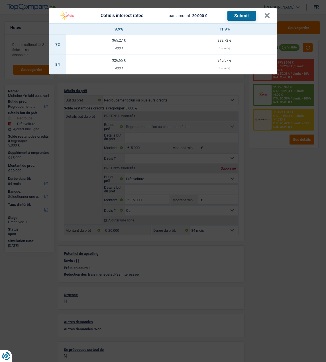
click at [238, 15] on button "Submit" at bounding box center [241, 16] width 28 height 10
click at [266, 13] on button "×" at bounding box center [267, 16] width 6 height 6
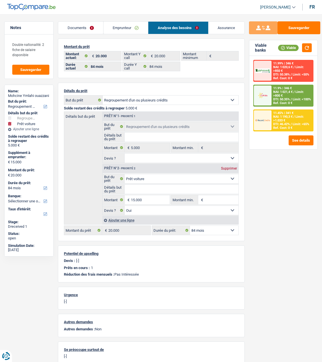
click at [279, 97] on span "DTI: 50.35%" at bounding box center [281, 99] width 17 height 4
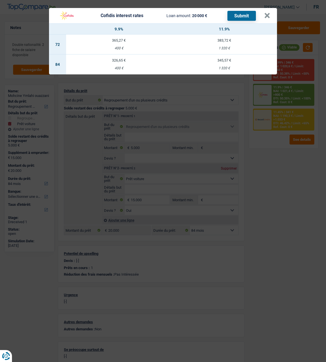
click at [116, 58] on div "326,65 €" at bounding box center [118, 60] width 105 height 4
select select "cofidis"
type input "9,90"
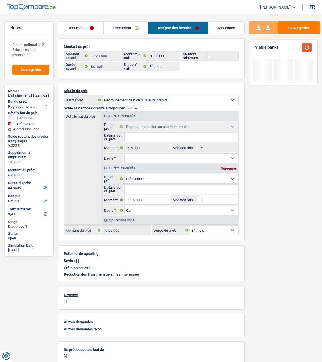
click at [304, 45] on button "button" at bounding box center [307, 47] width 10 height 9
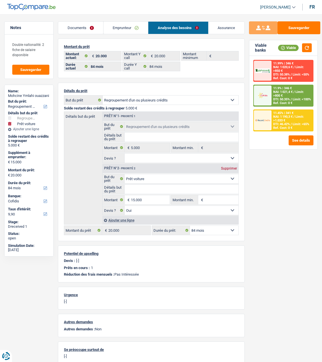
click at [270, 89] on div at bounding box center [263, 95] width 18 height 20
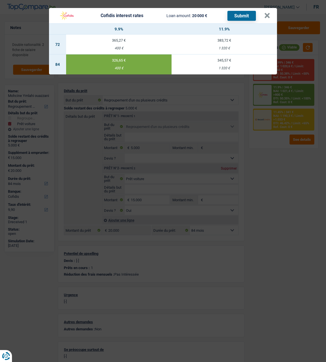
click at [246, 12] on button "Submit" at bounding box center [241, 16] width 28 height 10
click at [268, 13] on button "×" at bounding box center [267, 16] width 6 height 6
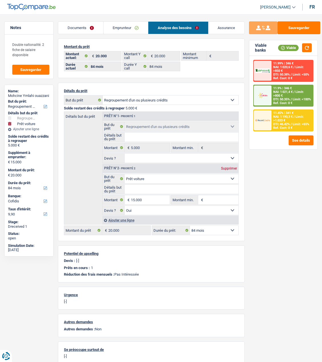
click at [129, 30] on link "Emprunteur" at bounding box center [125, 28] width 44 height 12
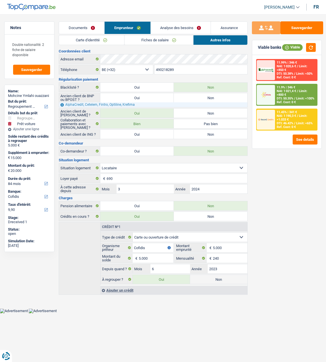
click at [107, 40] on link "Carte d'identité" at bounding box center [91, 39] width 65 height 9
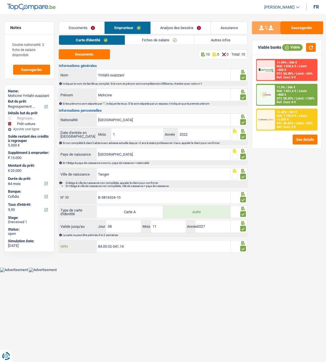
click at [146, 247] on input "84.00.02-041.14" at bounding box center [164, 246] width 134 height 12
click at [156, 39] on link "Fiches de salaire" at bounding box center [159, 39] width 69 height 9
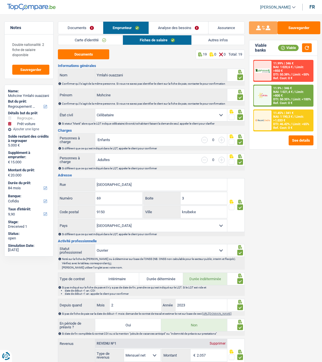
click at [223, 137] on input "button" at bounding box center [221, 140] width 6 height 6
select select "worker"
select select "netSalary"
select select "familyAllowances"
select select "BE"
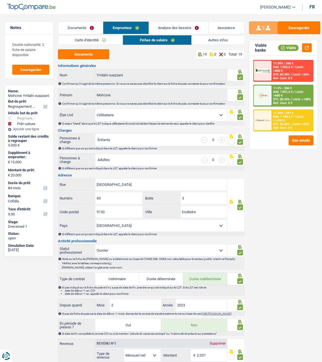
select select "familyAllowances"
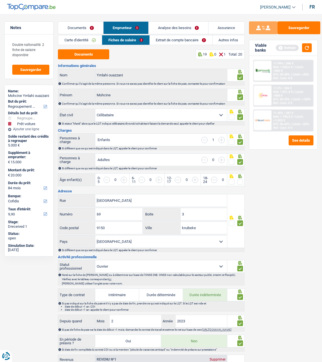
click at [188, 39] on link "Extrait de compte bancaire" at bounding box center [181, 39] width 62 height 9
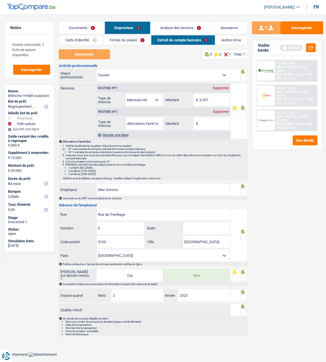
click at [223, 110] on div "Supprimer" at bounding box center [220, 111] width 19 height 3
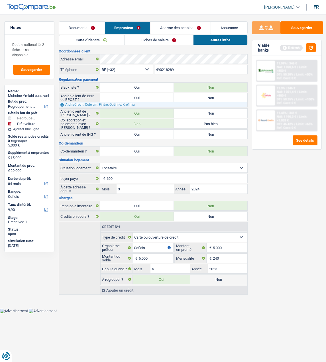
click at [171, 39] on link "Fiches de salaire" at bounding box center [159, 39] width 69 height 9
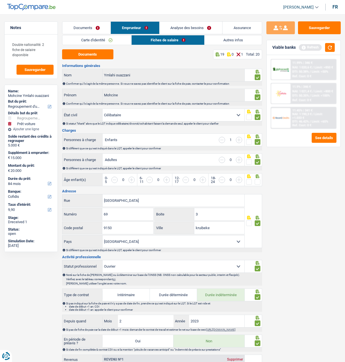
click at [201, 178] on input "button" at bounding box center [291, 183] width 182 height 12
click at [239, 178] on input "button" at bounding box center [327, 183] width 182 height 12
click at [185, 180] on input "button" at bounding box center [186, 180] width 6 height 6
click at [239, 178] on input "button" at bounding box center [327, 183] width 182 height 12
click at [257, 181] on span at bounding box center [258, 182] width 6 height 6
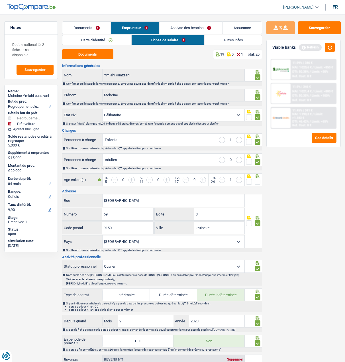
click at [0, 0] on input "radio" at bounding box center [0, 0] width 0 height 0
click at [232, 41] on link "Autres infos" at bounding box center [233, 39] width 57 height 9
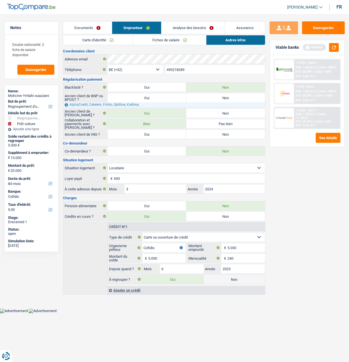
click at [207, 28] on link "Analyse des besoins" at bounding box center [193, 28] width 63 height 12
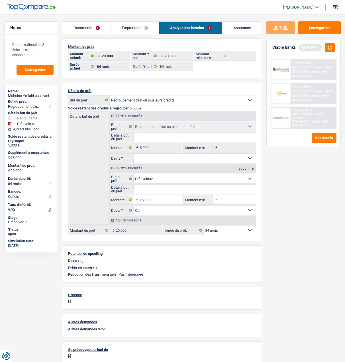
click at [131, 30] on link "Emprunteur" at bounding box center [135, 28] width 48 height 12
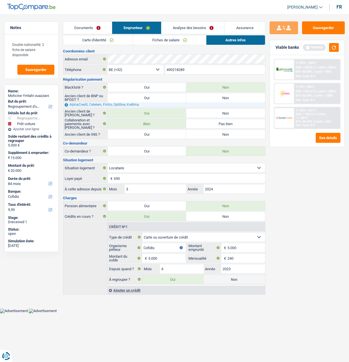
click at [117, 42] on link "Carte d'identité" at bounding box center [98, 39] width 70 height 9
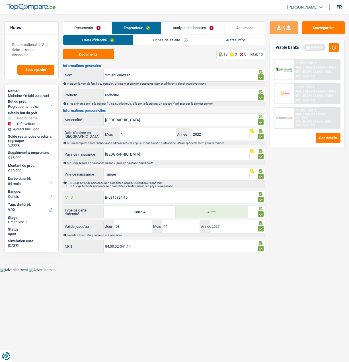
drag, startPoint x: 156, startPoint y: 194, endPoint x: 93, endPoint y: 193, distance: 62.7
click at [93, 193] on div "B-5816324-10 N° ID" at bounding box center [155, 197] width 185 height 12
type input "B-5816324-10"
drag, startPoint x: 152, startPoint y: 249, endPoint x: 67, endPoint y: 244, distance: 85.7
click at [69, 246] on div "84.00.02-041.14 NRN" at bounding box center [155, 246] width 185 height 12
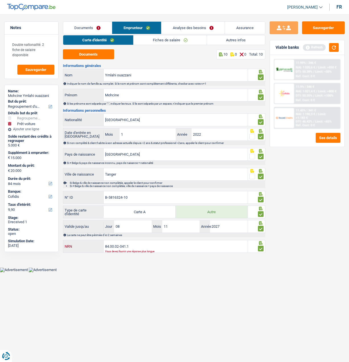
type input "84.00.02-041.14"
click at [326, 27] on button "Sauvegarder" at bounding box center [323, 27] width 43 height 13
click at [326, 48] on button "button" at bounding box center [334, 47] width 10 height 9
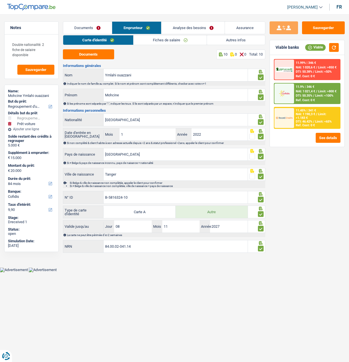
click at [310, 90] on span "NAI: 1 021,4 €" at bounding box center [305, 91] width 19 height 4
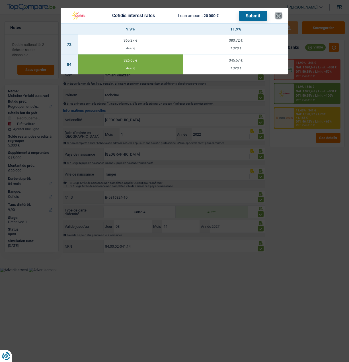
click at [278, 14] on button "×" at bounding box center [279, 16] width 6 height 6
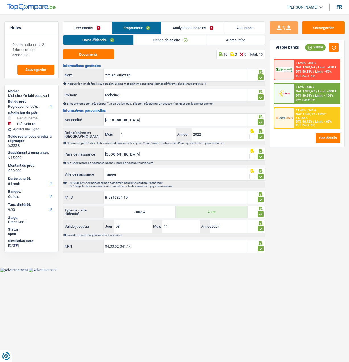
click at [312, 89] on div "11.9% | 346 € NAI: 1 021,4 € / Limit: >800 € DTI: 50.35% / Limit: <100% Ref. Co…" at bounding box center [317, 93] width 46 height 20
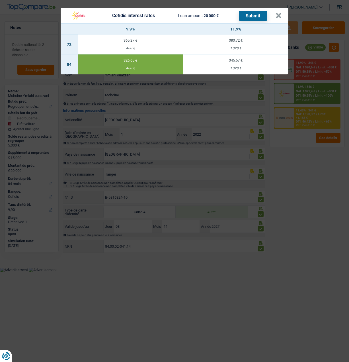
click at [256, 14] on button "Submit" at bounding box center [253, 16] width 28 height 10
drag, startPoint x: 280, startPoint y: 11, endPoint x: 278, endPoint y: 13, distance: 3.1
click at [280, 13] on button "×" at bounding box center [279, 16] width 6 height 6
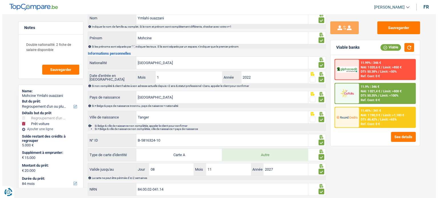
scroll to position [71, 0]
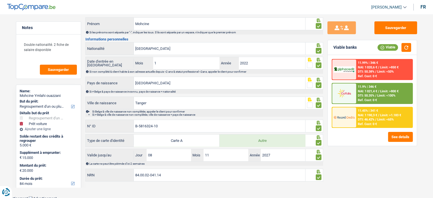
click at [326, 91] on span "NAI: 1 021,4 €" at bounding box center [367, 91] width 19 height 4
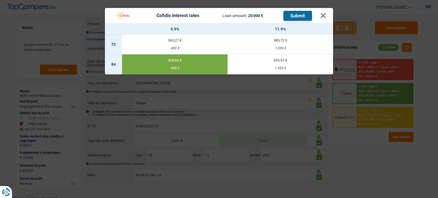
click at [296, 12] on button "Submit" at bounding box center [297, 16] width 28 height 10
drag, startPoint x: 325, startPoint y: 14, endPoint x: 308, endPoint y: 23, distance: 18.9
click at [325, 13] on button "×" at bounding box center [323, 16] width 6 height 6
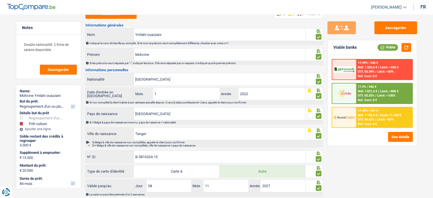
scroll to position [0, 0]
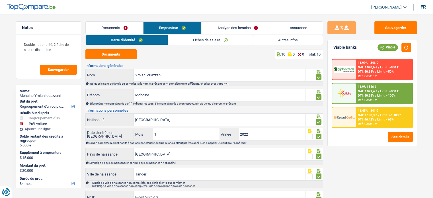
drag, startPoint x: 290, startPoint y: 39, endPoint x: 281, endPoint y: 40, distance: 8.8
click at [290, 39] on link "Autres infos" at bounding box center [288, 39] width 70 height 9
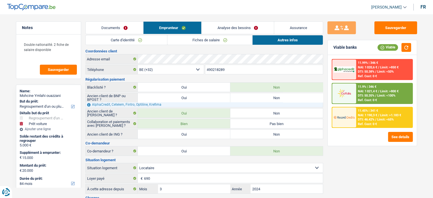
drag, startPoint x: 125, startPoint y: 41, endPoint x: 163, endPoint y: 40, distance: 37.9
click at [125, 40] on link "Carte d'identité" at bounding box center [127, 39] width 82 height 9
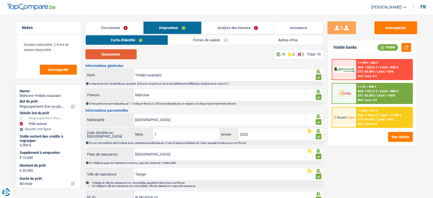
click at [118, 54] on button "Documents" at bounding box center [110, 54] width 51 height 10
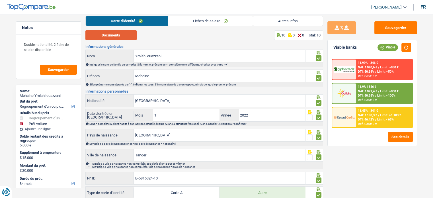
scroll to position [57, 0]
